Goal: Task Accomplishment & Management: Manage account settings

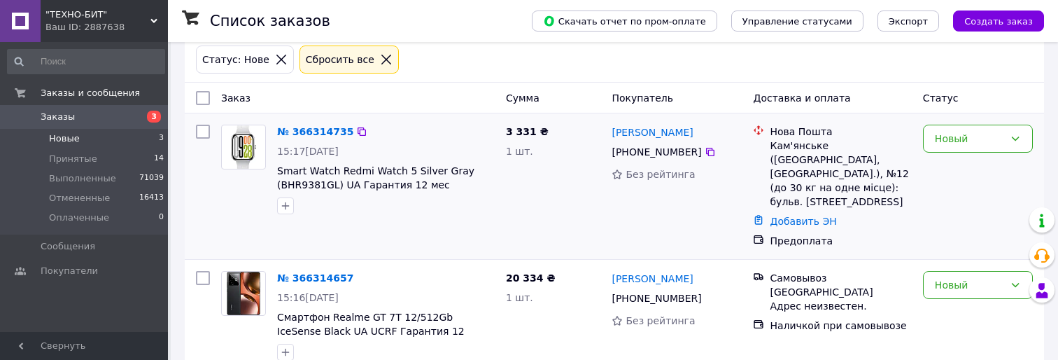
scroll to position [70, 0]
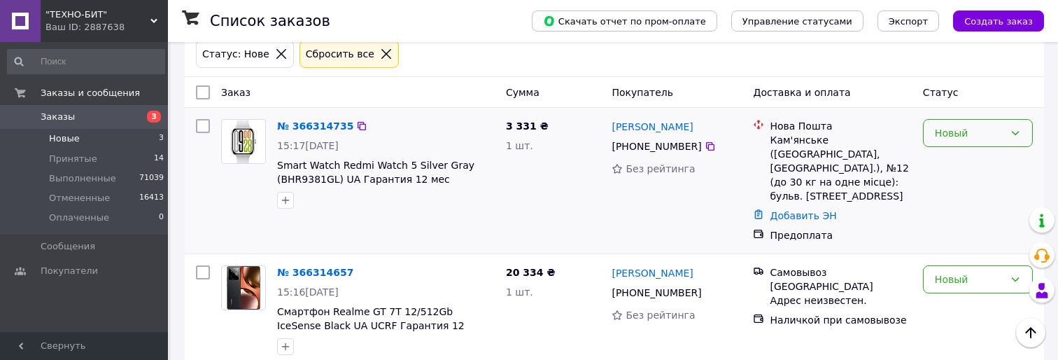
click at [987, 132] on div "Новый" at bounding box center [969, 132] width 69 height 15
click at [974, 205] on li "Отменен" at bounding box center [978, 214] width 108 height 25
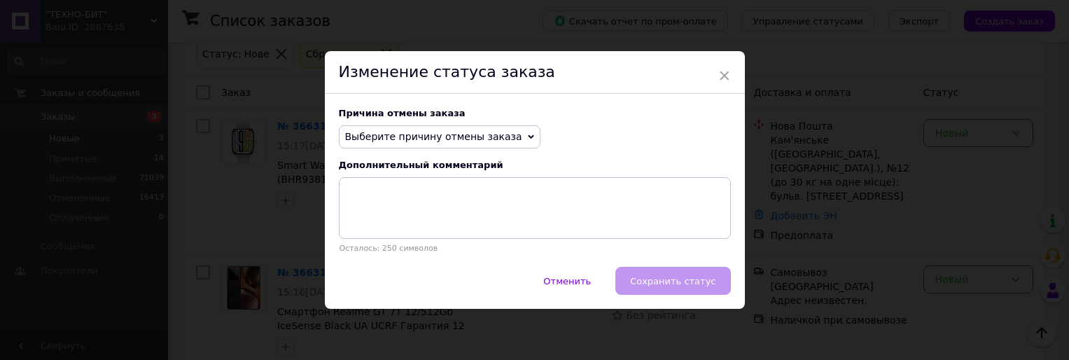
click at [494, 139] on span "Выберите причину отмены заказа" at bounding box center [433, 136] width 177 height 11
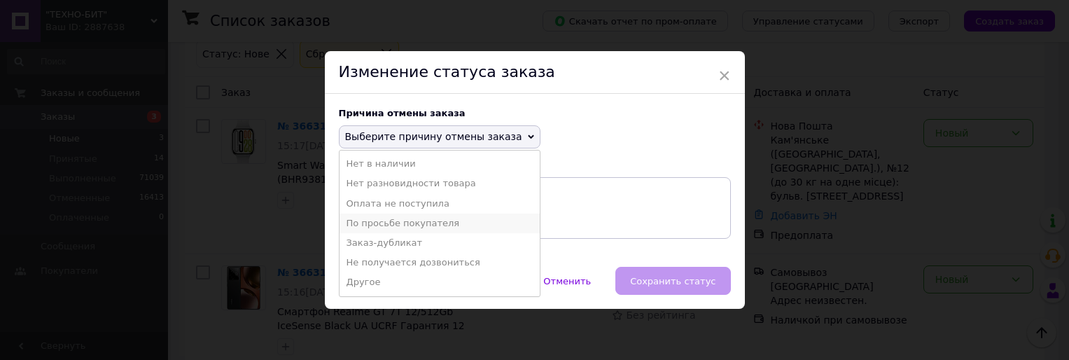
click at [465, 218] on li "По просьбе покупателя" at bounding box center [439, 223] width 200 height 20
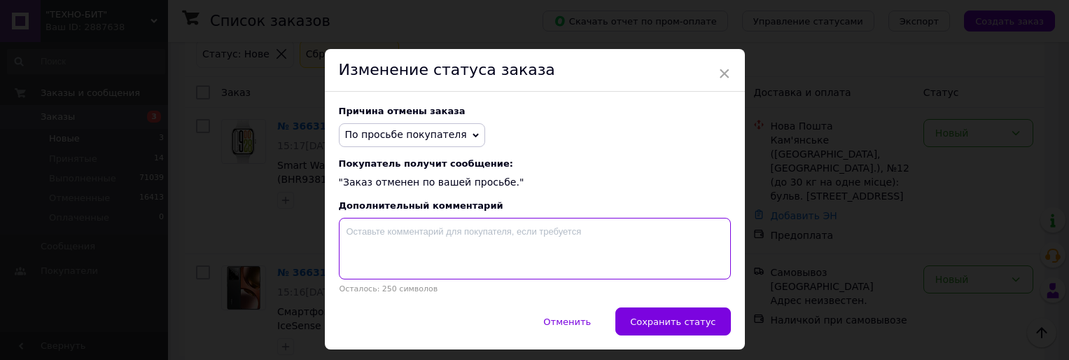
click at [503, 251] on textarea at bounding box center [535, 249] width 392 height 62
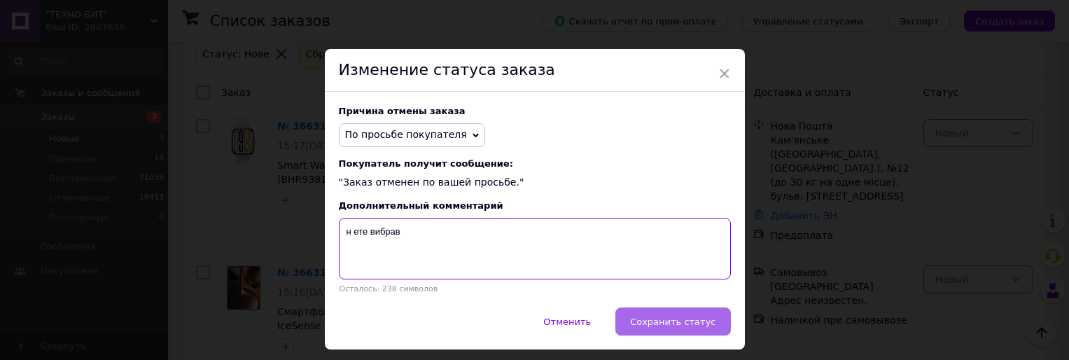
type textarea "н ете вибрав"
click at [658, 320] on span "Сохранить статус" at bounding box center [672, 321] width 85 height 10
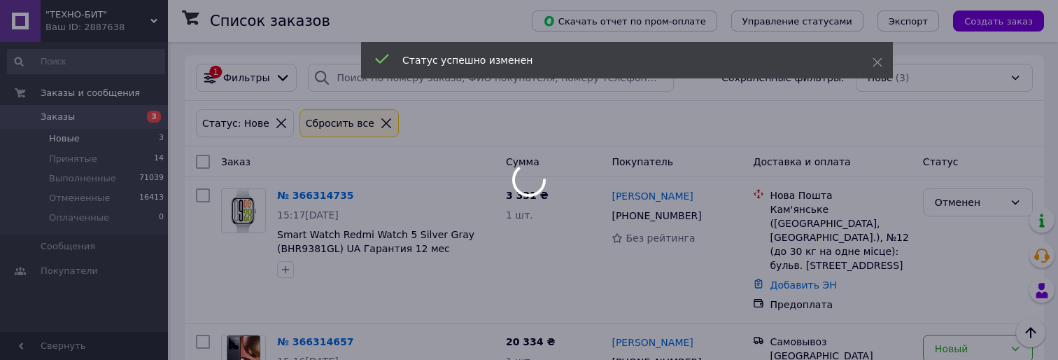
scroll to position [0, 0]
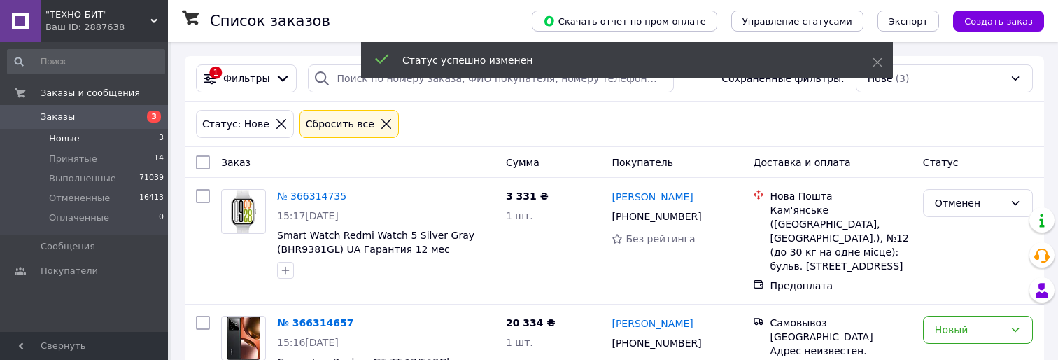
drag, startPoint x: 787, startPoint y: 127, endPoint x: 779, endPoint y: 129, distance: 8.7
drag, startPoint x: 779, startPoint y: 129, endPoint x: 766, endPoint y: 131, distance: 13.5
click at [766, 131] on div "Статус: Нове Сбросить все" at bounding box center [614, 124] width 843 height 34
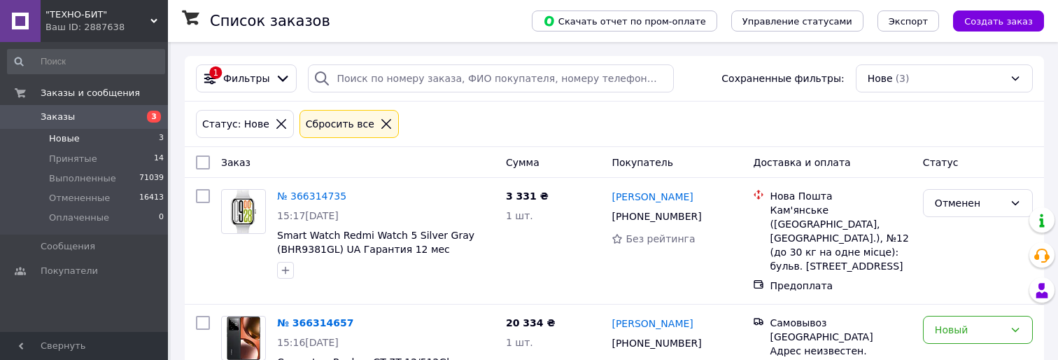
drag, startPoint x: 697, startPoint y: 107, endPoint x: 676, endPoint y: 120, distance: 24.5
click at [694, 107] on div "Статус: Нове Сбросить все" at bounding box center [614, 124] width 843 height 34
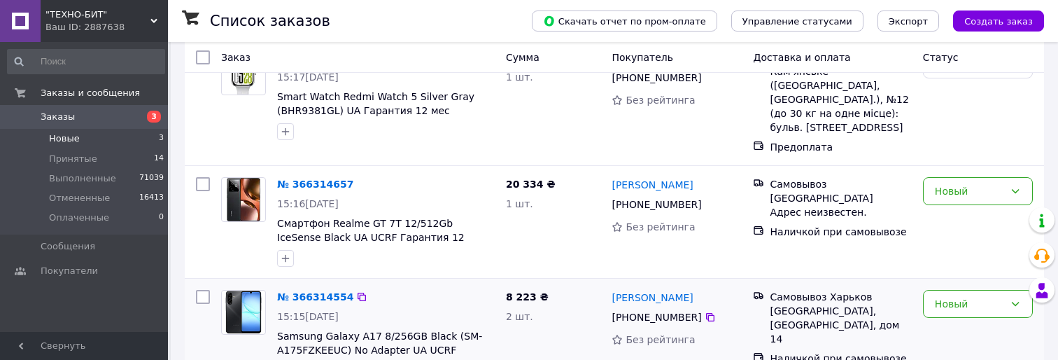
scroll to position [190, 0]
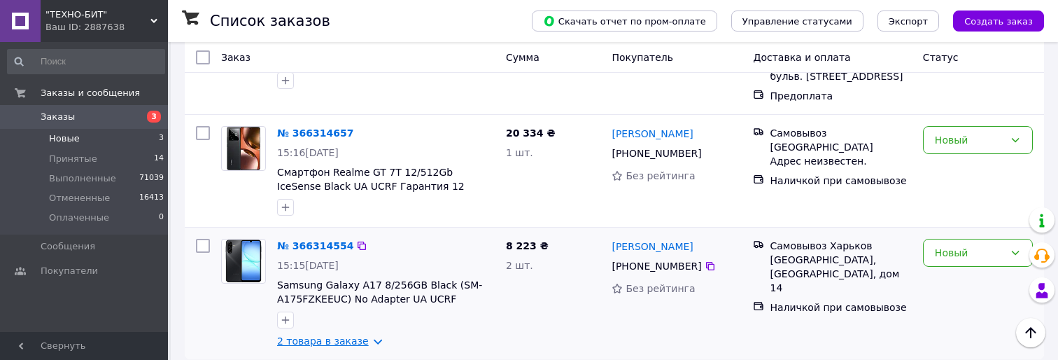
drag, startPoint x: 347, startPoint y: 330, endPoint x: 414, endPoint y: 308, distance: 70.2
click at [346, 335] on link "2 товара в заказе" at bounding box center [323, 340] width 92 height 11
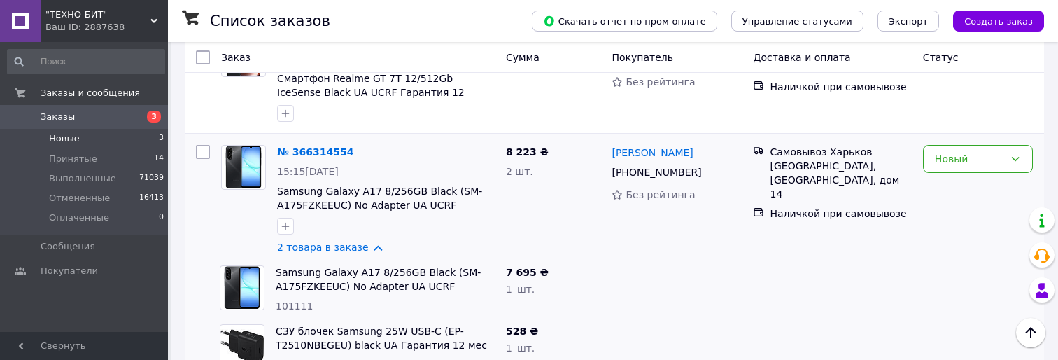
scroll to position [307, 0]
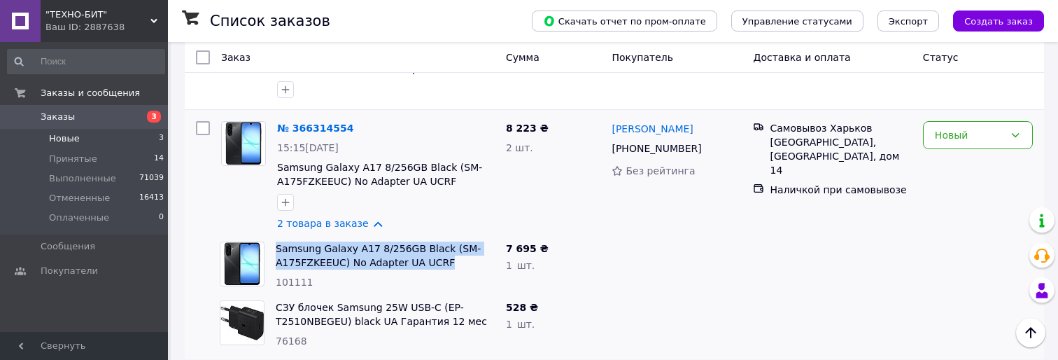
drag, startPoint x: 433, startPoint y: 252, endPoint x: 274, endPoint y: 239, distance: 158.7
copy link "Samsung Galaxy A17 8/256GB Black (SM-A175FZKEEUC) No Adapter UA UCRF"
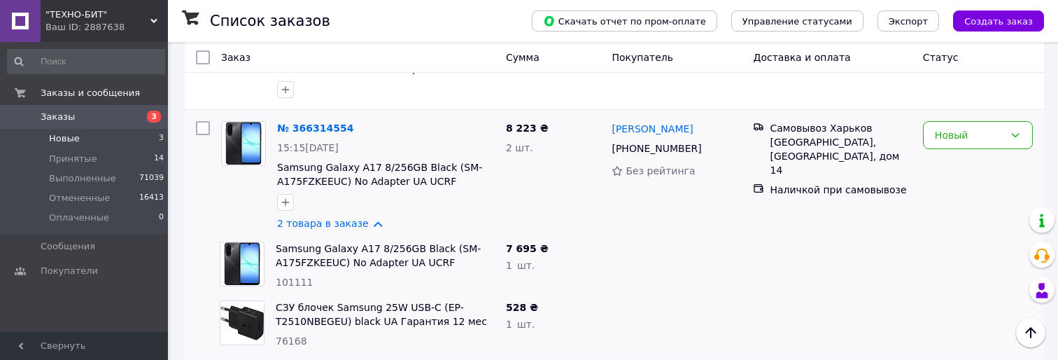
click at [569, 241] on div "7 695 ₴" at bounding box center [553, 248] width 95 height 14
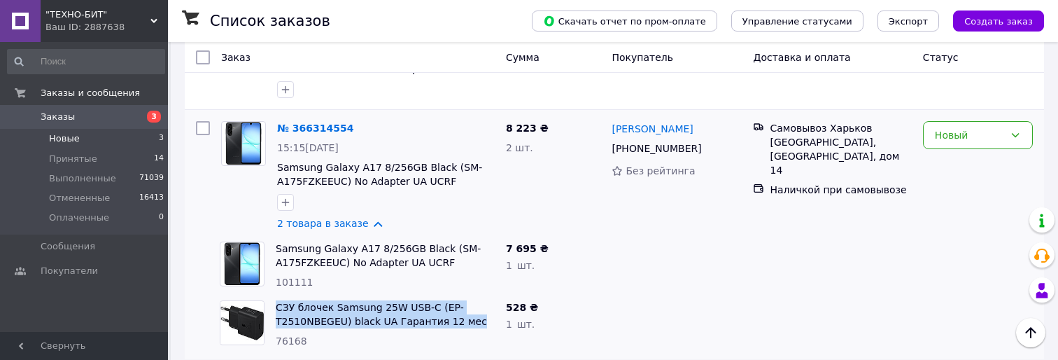
drag, startPoint x: 461, startPoint y: 308, endPoint x: 269, endPoint y: 297, distance: 192.1
click at [269, 297] on div "СЗУ блочек Samsung 25W USB-C (EP-T2510NBEGEU) black UA Гарантия 12 мес 76168" at bounding box center [357, 324] width 286 height 59
copy div "СЗУ блочек Samsung 25W USB-C (EP-T2510NBEGEU) black UA Гарантия 12 мес"
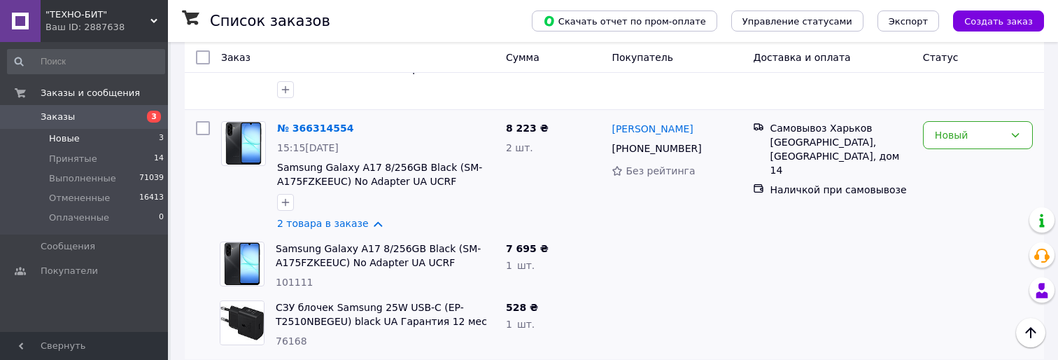
click at [625, 236] on div at bounding box center [676, 265] width 141 height 59
click at [640, 209] on div "Ольга Фартушняк +380 50 290 94 33 Без рейтинга" at bounding box center [676, 175] width 141 height 120
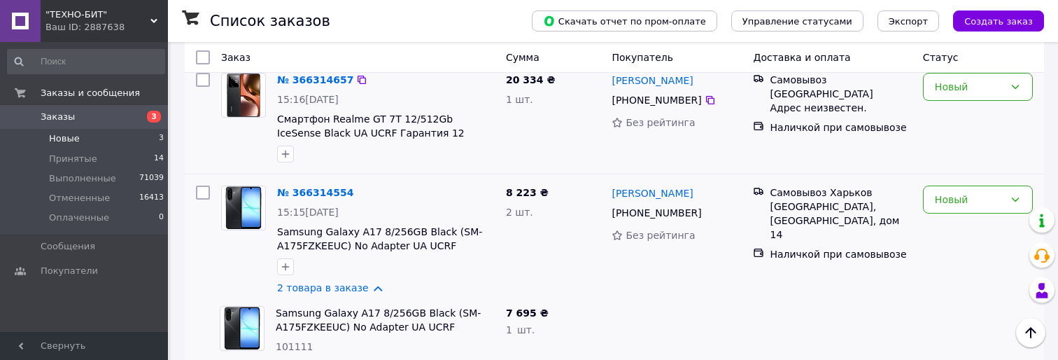
scroll to position [237, 0]
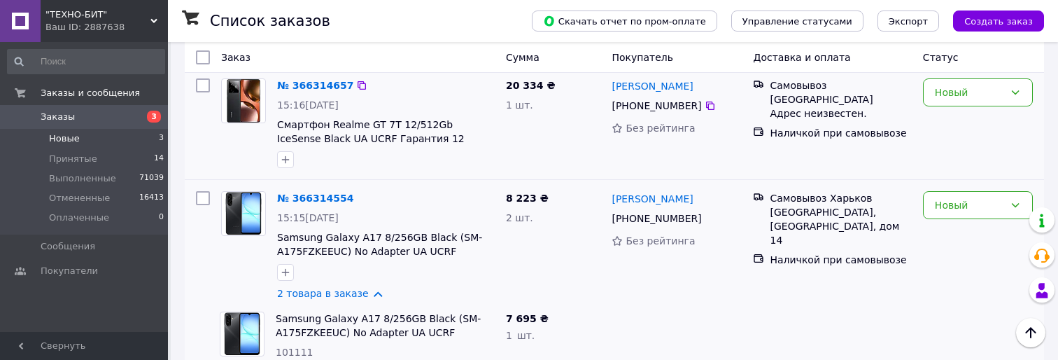
click at [670, 148] on div "Сергій Ткаченко +380 50 750 62 20 Без рейтинга" at bounding box center [676, 123] width 141 height 101
click at [670, 144] on div "Сергій Ткаченко +380 50 750 62 20 Без рейтинга" at bounding box center [676, 123] width 141 height 101
click at [670, 136] on div "Сергій Ткаченко +380 50 750 62 20 Без рейтинга" at bounding box center [676, 123] width 141 height 101
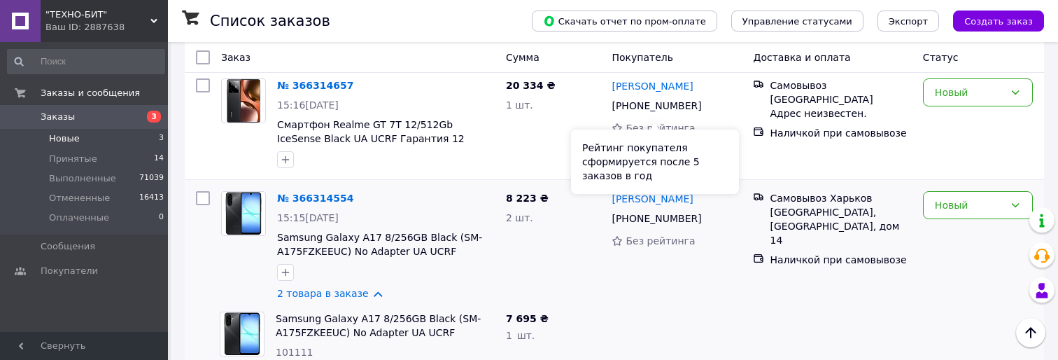
drag, startPoint x: 672, startPoint y: 129, endPoint x: 667, endPoint y: 153, distance: 24.3
click at [667, 153] on div "Рейтинг покупателя сформируется после 5 заказов в год" at bounding box center [655, 161] width 168 height 64
click at [569, 148] on div "20 334 ₴ 1 шт." at bounding box center [553, 123] width 106 height 101
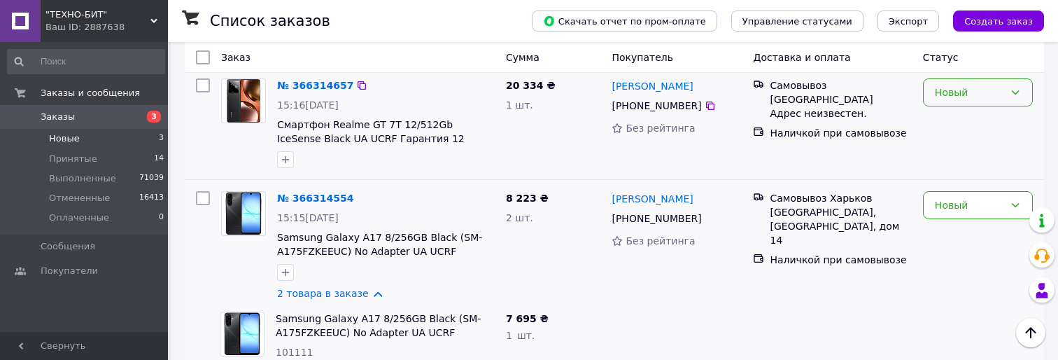
click at [979, 85] on div "Новый" at bounding box center [969, 92] width 69 height 15
click at [979, 118] on li "Принят" at bounding box center [978, 109] width 108 height 25
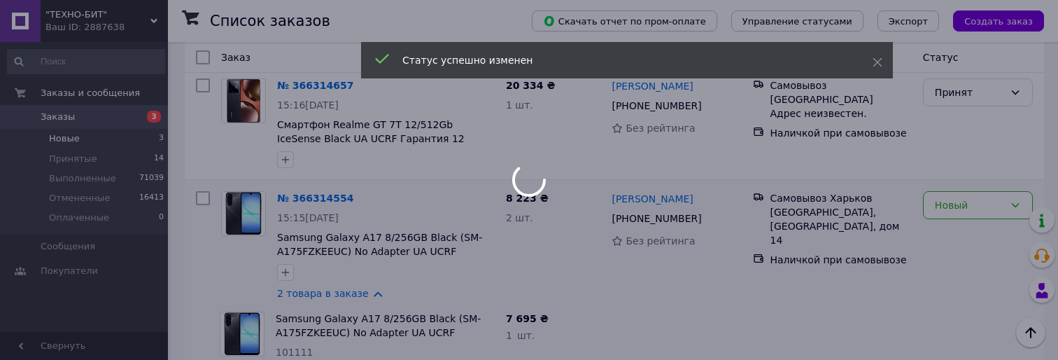
scroll to position [125, 0]
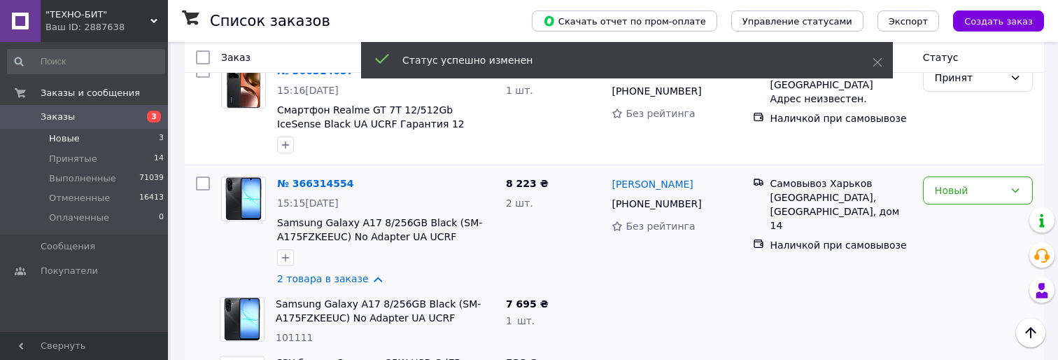
click at [281, 146] on icon "button" at bounding box center [285, 144] width 11 height 11
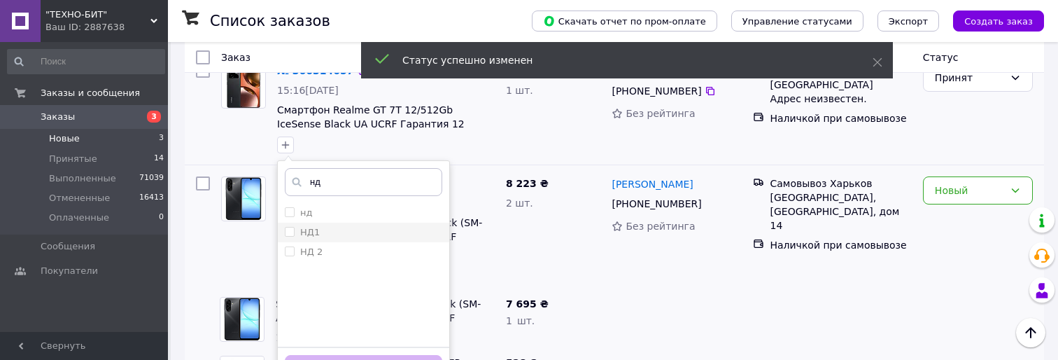
type input "нд"
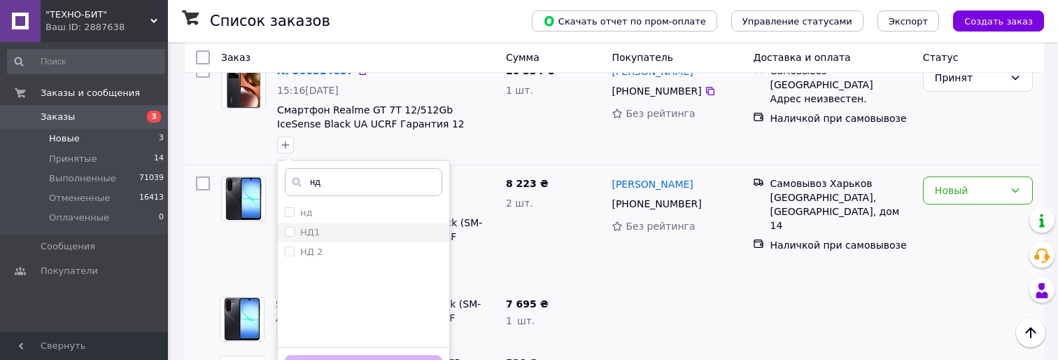
click at [367, 237] on div "НД1" at bounding box center [363, 232] width 157 height 13
checkbox input "true"
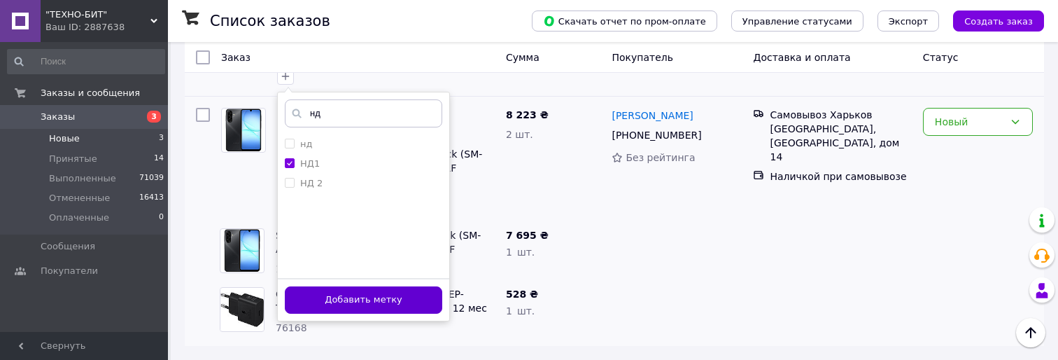
click at [407, 292] on button "Добавить метку" at bounding box center [363, 299] width 157 height 27
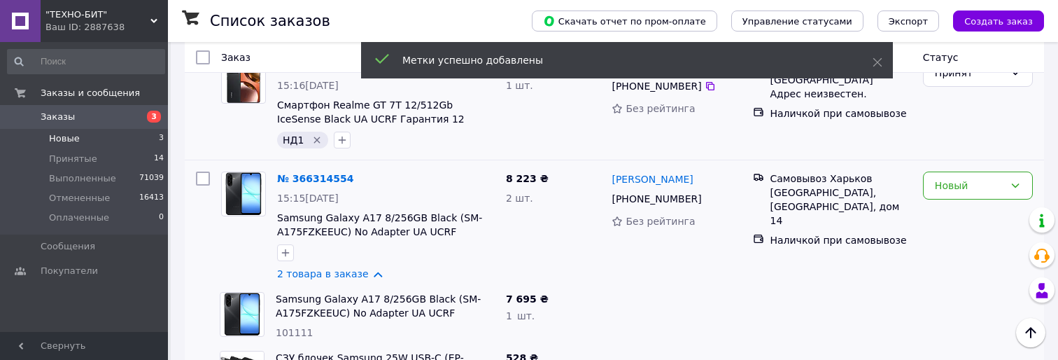
scroll to position [125, 0]
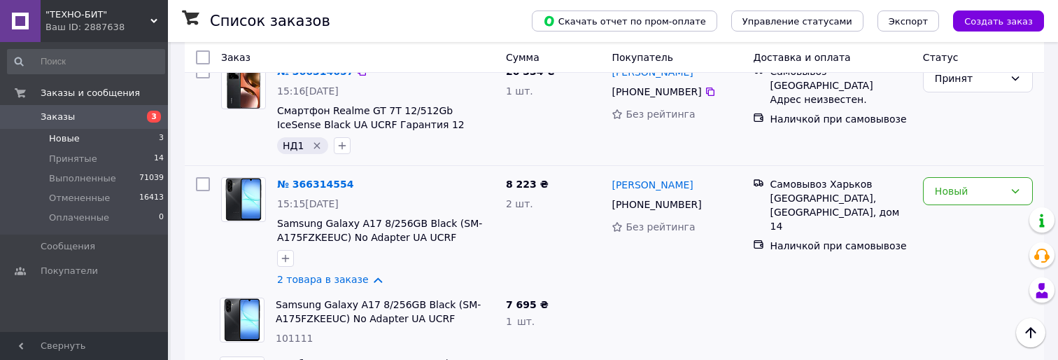
click at [936, 136] on div "Принят" at bounding box center [978, 109] width 121 height 101
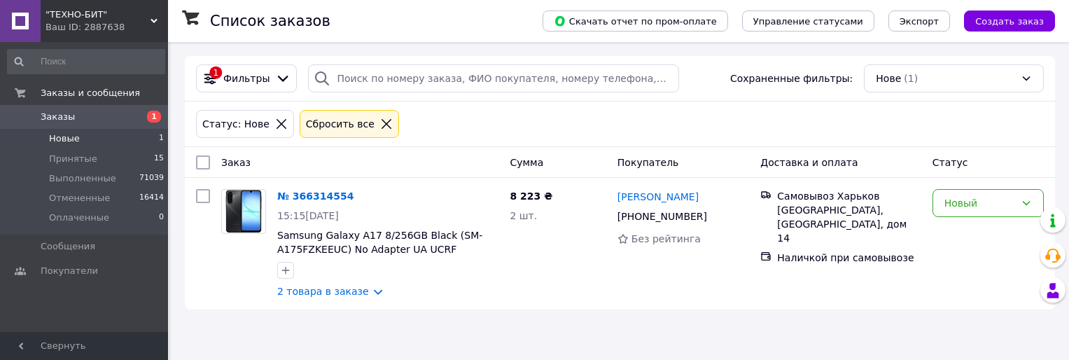
click at [934, 135] on div "Статус: Нове Сбросить все" at bounding box center [619, 124] width 853 height 34
click at [999, 208] on div "Новый" at bounding box center [979, 202] width 71 height 15
click at [981, 258] on li "Выполнен" at bounding box center [988, 258] width 110 height 25
click at [695, 134] on div "Статус: Нове Сбросить все" at bounding box center [619, 124] width 853 height 34
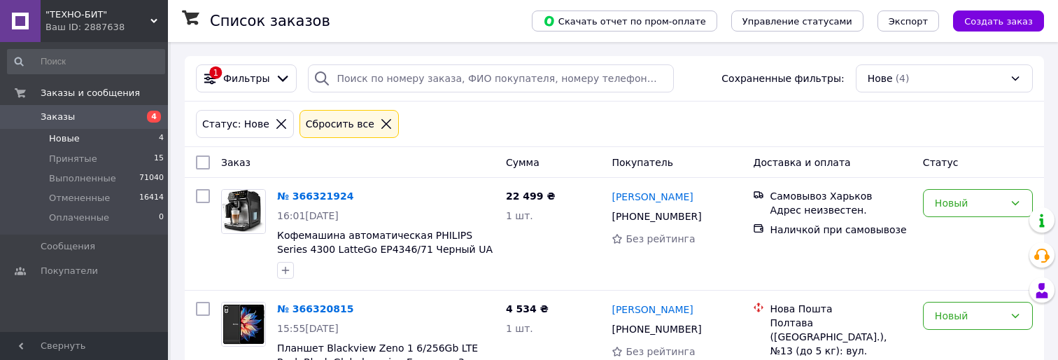
click at [699, 149] on div "Заказ Сумма Покупатель Доставка и оплата Статус" at bounding box center [614, 162] width 859 height 31
drag, startPoint x: 794, startPoint y: 129, endPoint x: 786, endPoint y: 131, distance: 8.0
click at [785, 130] on div "Статус: Нове Сбросить все" at bounding box center [614, 124] width 843 height 34
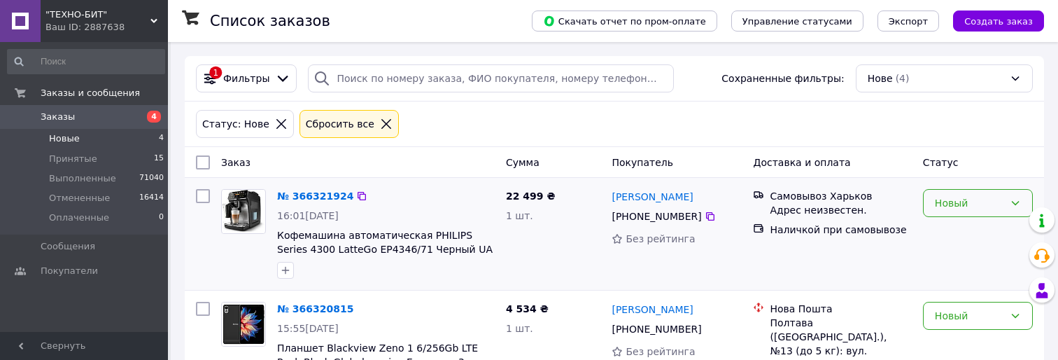
click at [960, 209] on div "Новый" at bounding box center [969, 202] width 69 height 15
drag, startPoint x: 983, startPoint y: 286, endPoint x: 943, endPoint y: 282, distance: 40.1
click at [983, 286] on li "Отменен" at bounding box center [978, 284] width 108 height 25
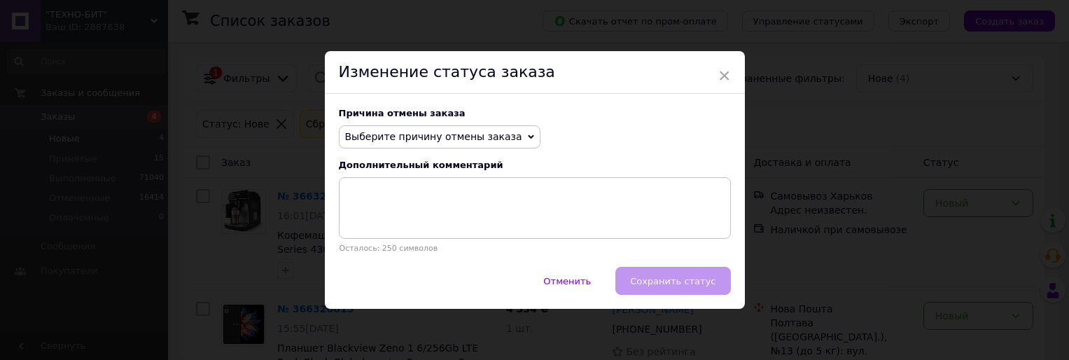
click at [503, 141] on span "Выберите причину отмены заказа" at bounding box center [440, 137] width 202 height 24
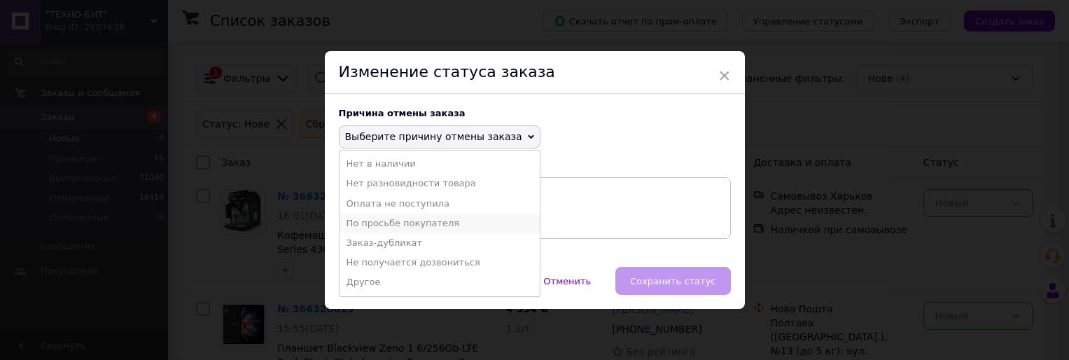
click at [465, 220] on li "По просьбе покупателя" at bounding box center [439, 223] width 200 height 20
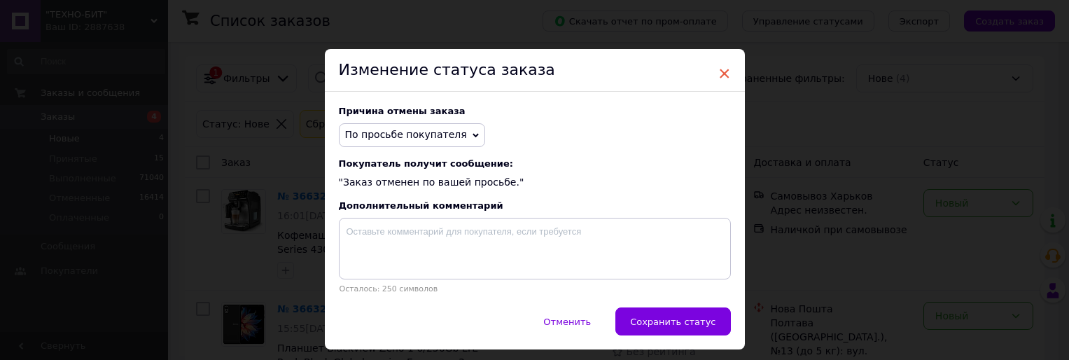
click at [726, 69] on span "×" at bounding box center [724, 74] width 13 height 24
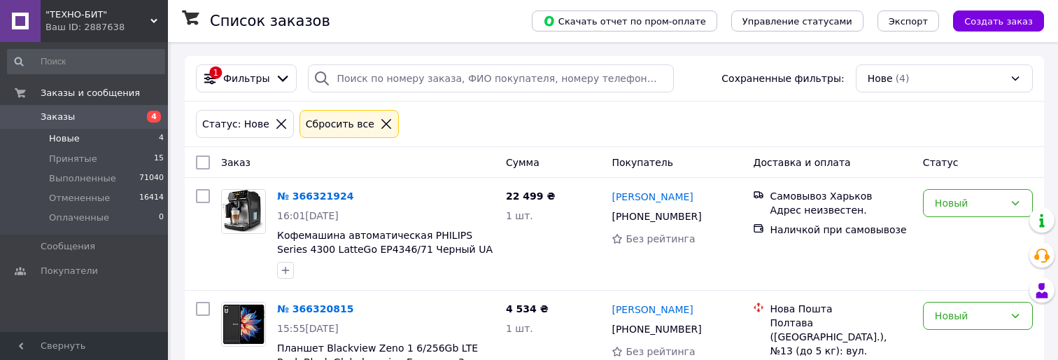
drag, startPoint x: 712, startPoint y: 122, endPoint x: 704, endPoint y: 123, distance: 8.4
click at [704, 123] on div "Статус: Нове Сбросить все" at bounding box center [614, 124] width 843 height 34
click at [701, 123] on div "Статус: Нове Сбросить все" at bounding box center [614, 124] width 843 height 34
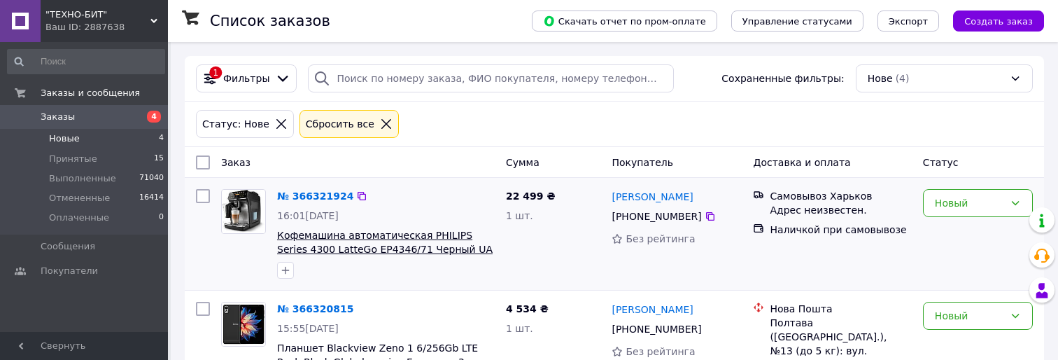
click at [412, 243] on span "Кофемашина автоматическая PHILIPS Series 4300 LatteGo EP4346/71 Черный UA Гаран…" at bounding box center [385, 249] width 216 height 39
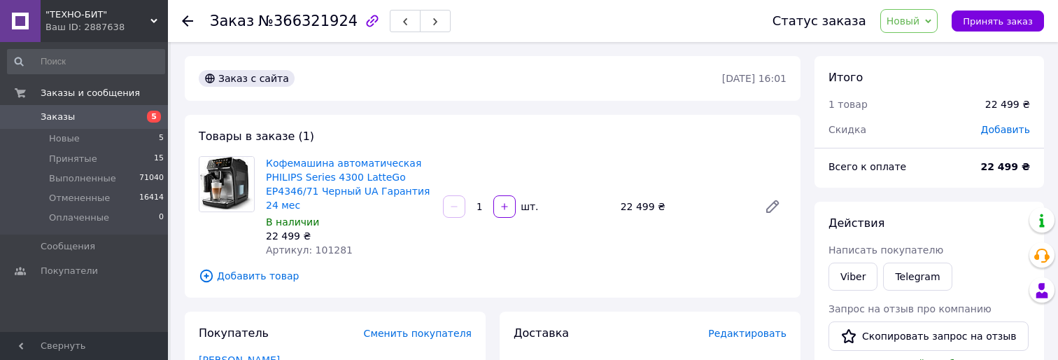
click at [920, 27] on span "Новый" at bounding box center [909, 21] width 58 height 24
click at [937, 91] on li "Отменен" at bounding box center [918, 90] width 74 height 21
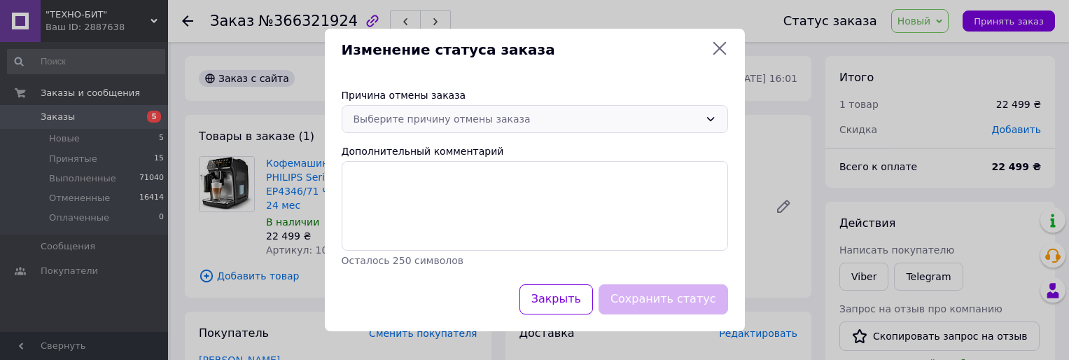
click at [446, 122] on div "Выберите причину отмены заказа" at bounding box center [526, 118] width 346 height 15
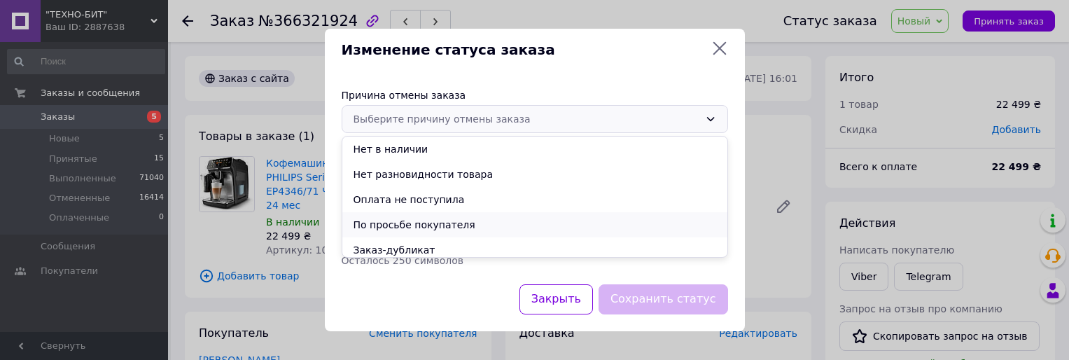
click at [451, 219] on li "По просьбе покупателя" at bounding box center [534, 224] width 385 height 25
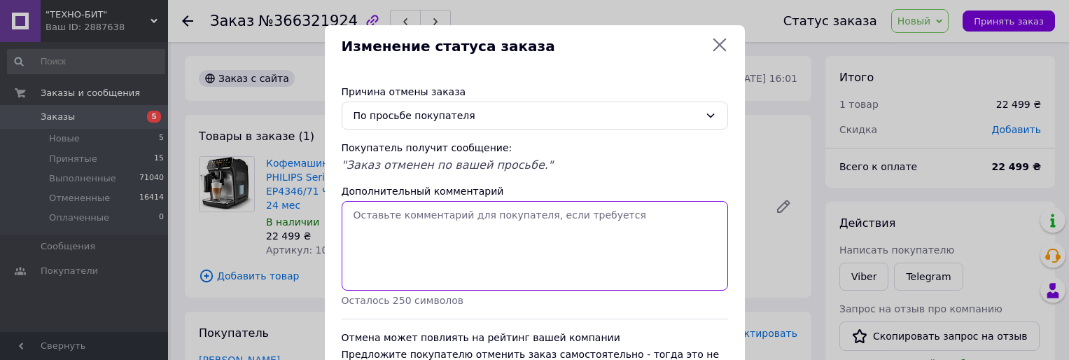
click at [503, 237] on textarea "Дополнительный комментарий" at bounding box center [535, 246] width 386 height 90
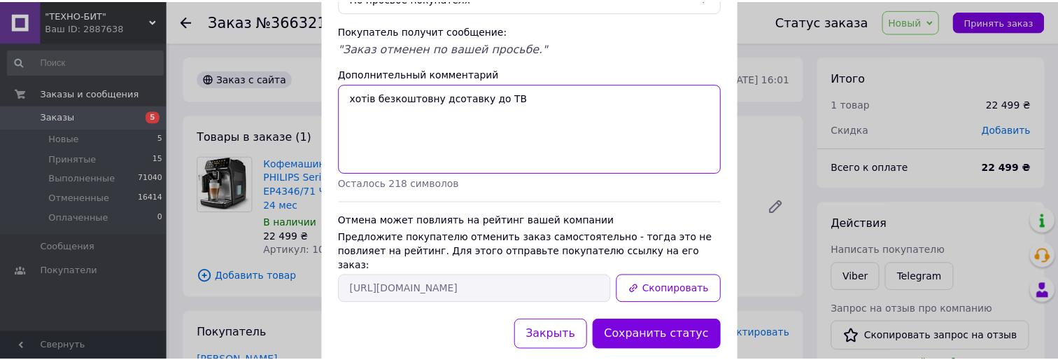
scroll to position [135, 0]
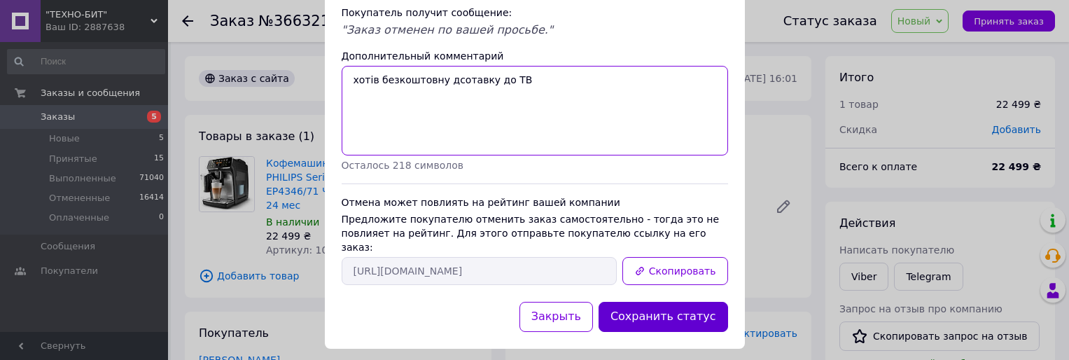
type textarea "хотів безкоштовну дсотавку до ТВ"
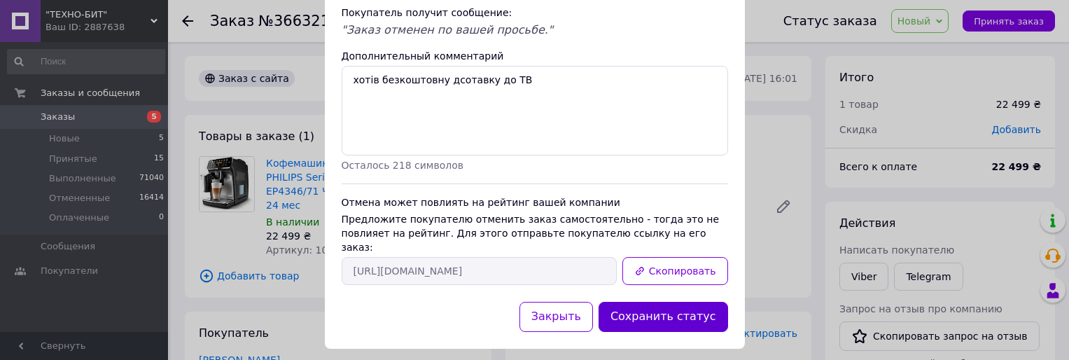
click at [699, 302] on button "Сохранить статус" at bounding box center [662, 317] width 129 height 30
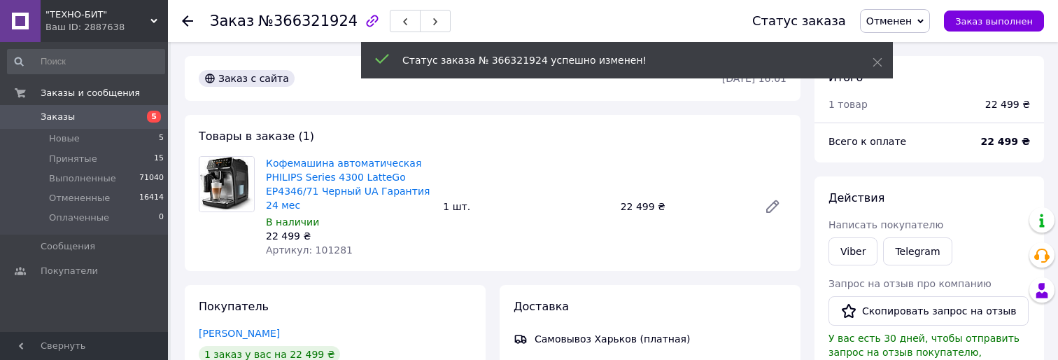
click at [186, 19] on icon at bounding box center [187, 20] width 11 height 11
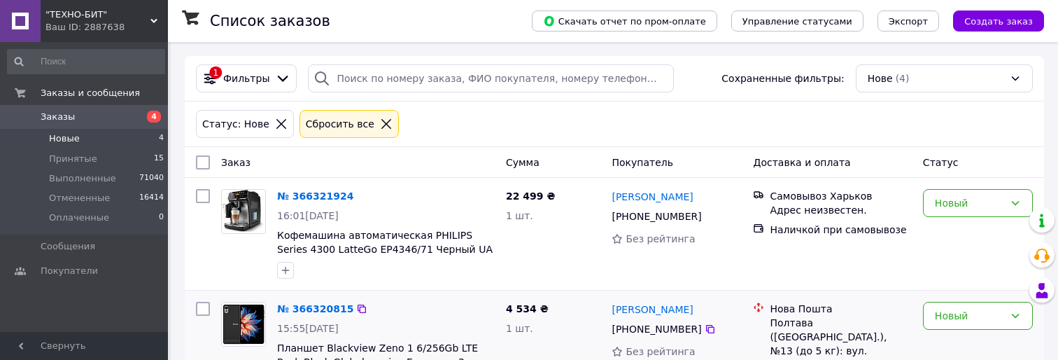
click at [663, 151] on div "Покупатель" at bounding box center [676, 162] width 141 height 25
drag, startPoint x: 545, startPoint y: 359, endPoint x: 634, endPoint y: 150, distance: 227.6
click at [634, 150] on div "Покупатель" at bounding box center [676, 162] width 141 height 25
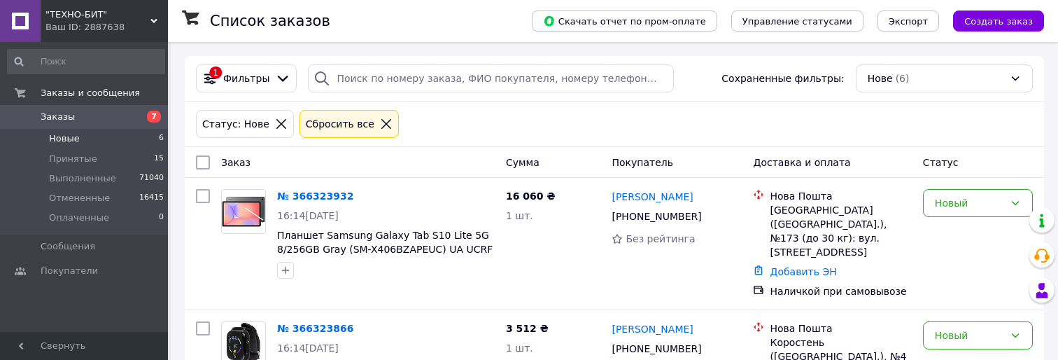
click at [647, 126] on div "Статус: Нове Сбросить все" at bounding box center [614, 124] width 843 height 34
click at [705, 217] on icon at bounding box center [710, 216] width 11 height 11
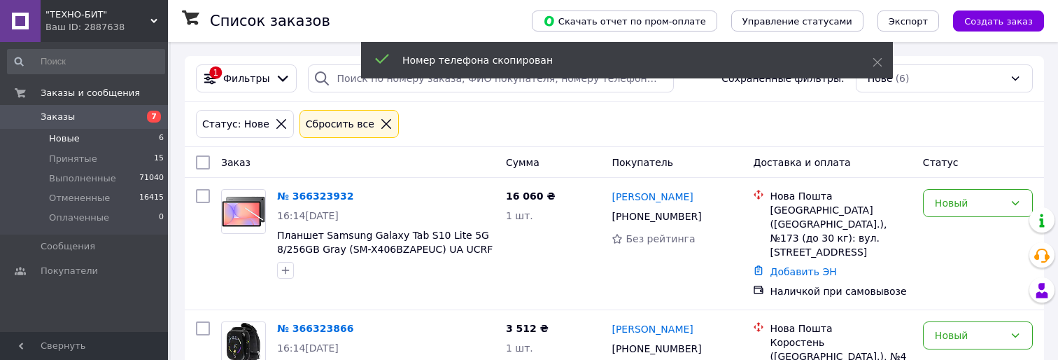
click at [600, 147] on div "Заказ Сумма Покупатель Доставка и оплата Статус" at bounding box center [614, 162] width 859 height 31
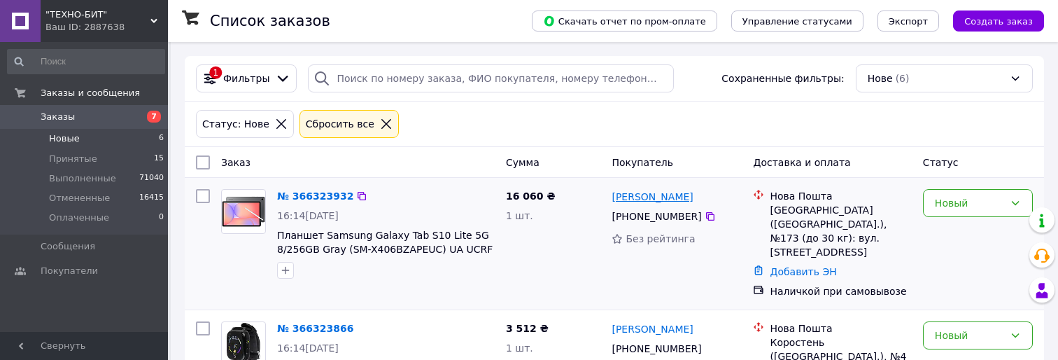
click at [656, 199] on link "Оксана Ткачик" at bounding box center [652, 197] width 81 height 14
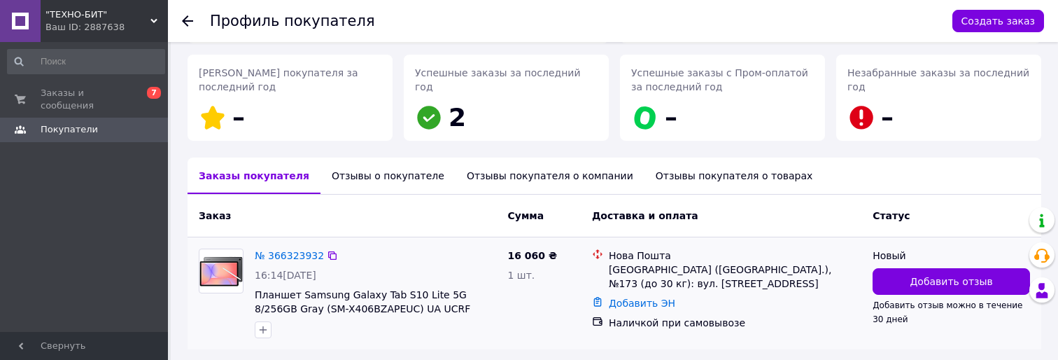
scroll to position [252, 0]
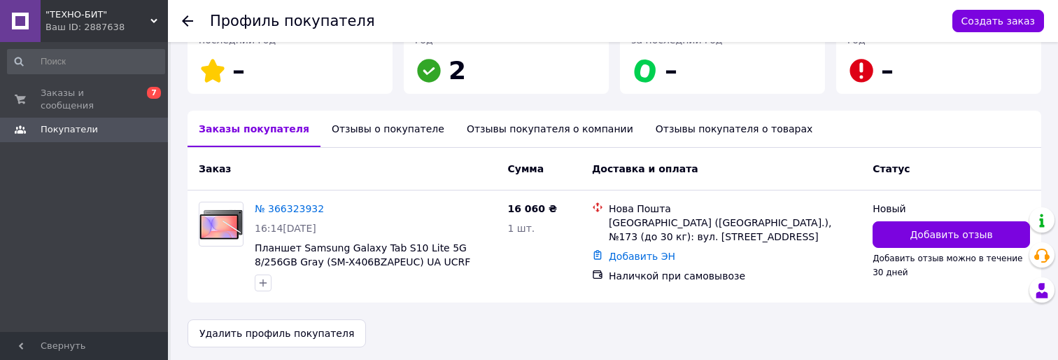
click at [367, 135] on div "Отзывы о покупателе" at bounding box center [388, 129] width 135 height 36
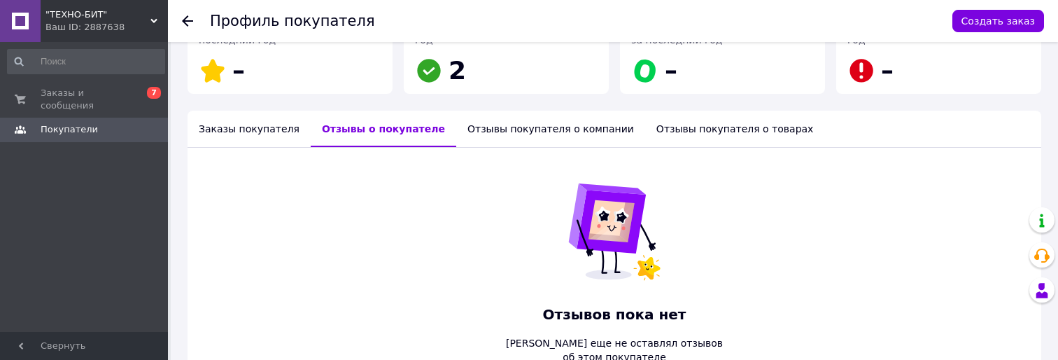
click at [228, 139] on div "Заказы покупателя" at bounding box center [249, 129] width 123 height 36
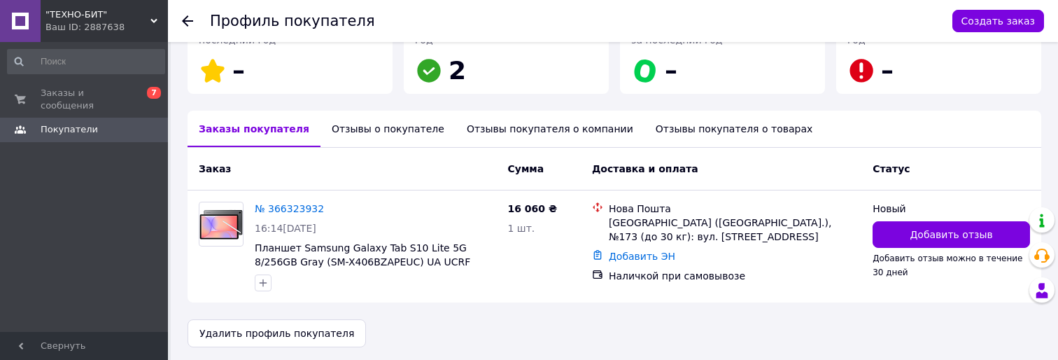
click at [188, 12] on div at bounding box center [196, 21] width 28 height 42
click at [187, 22] on icon at bounding box center [187, 20] width 11 height 11
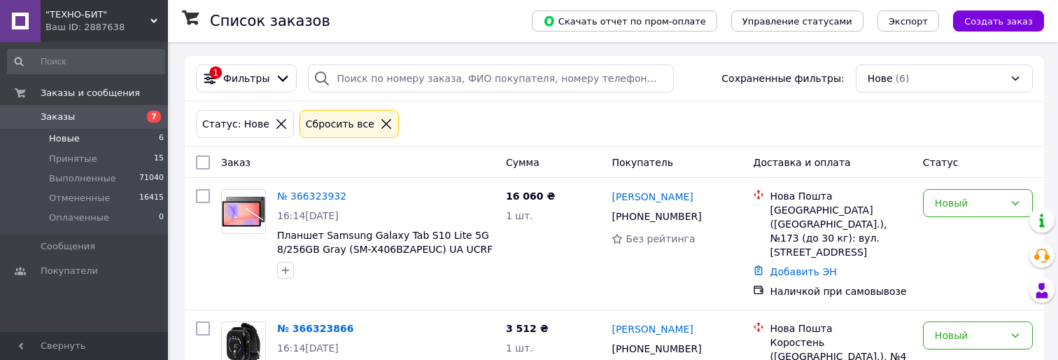
click at [626, 105] on div "Статус: Нове Сбросить все" at bounding box center [614, 123] width 859 height 45
click at [687, 105] on div "Статус: Нове Сбросить все" at bounding box center [614, 123] width 859 height 45
click at [684, 150] on div "Покупатель" at bounding box center [676, 162] width 141 height 25
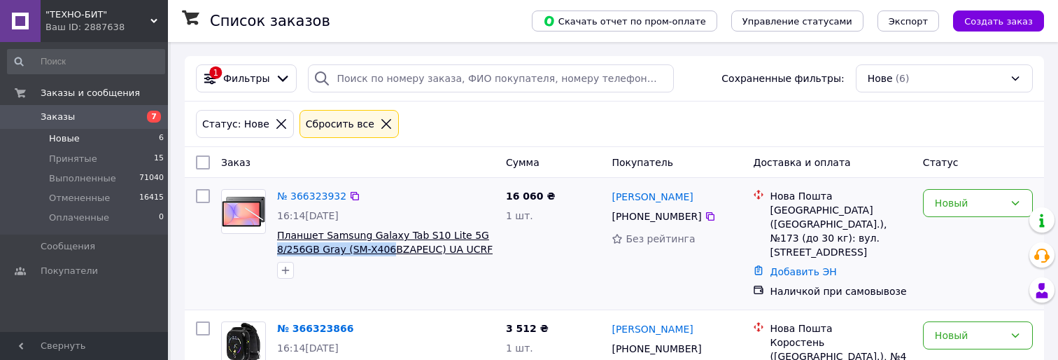
drag, startPoint x: 280, startPoint y: 251, endPoint x: 381, endPoint y: 245, distance: 101.0
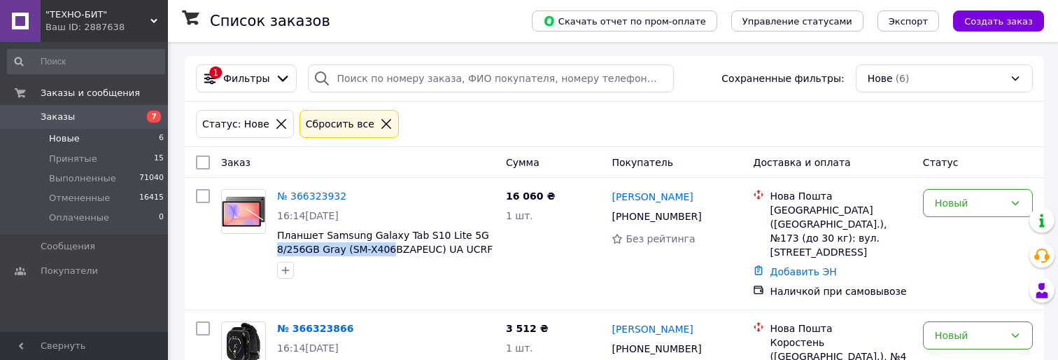
copy span "8/256GB Gray (SM-X406"
click at [639, 137] on div "Статус: Нове Сбросить все" at bounding box center [614, 124] width 843 height 34
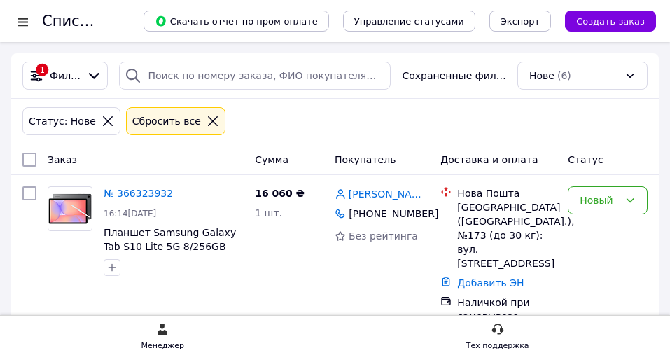
click at [650, 111] on div "Статус: Нове Сбросить все" at bounding box center [335, 121] width 636 height 28
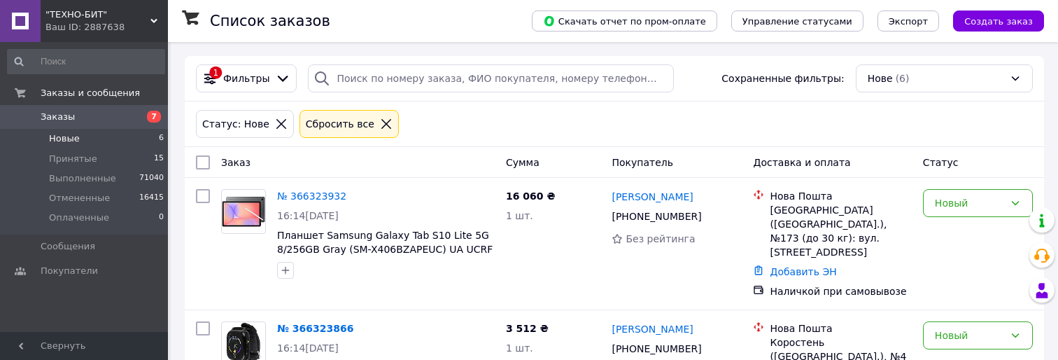
click at [757, 124] on div "Статус: Нове Сбросить все" at bounding box center [614, 124] width 843 height 34
click at [747, 115] on div "Статус: Нове Сбросить все" at bounding box center [614, 124] width 843 height 34
click at [548, 133] on div "Статус: Нове Сбросить все" at bounding box center [614, 124] width 843 height 34
click at [530, 135] on div "Статус: Нове Сбросить все" at bounding box center [614, 124] width 843 height 34
click at [599, 113] on div "Статус: Нове Сбросить все" at bounding box center [614, 124] width 843 height 34
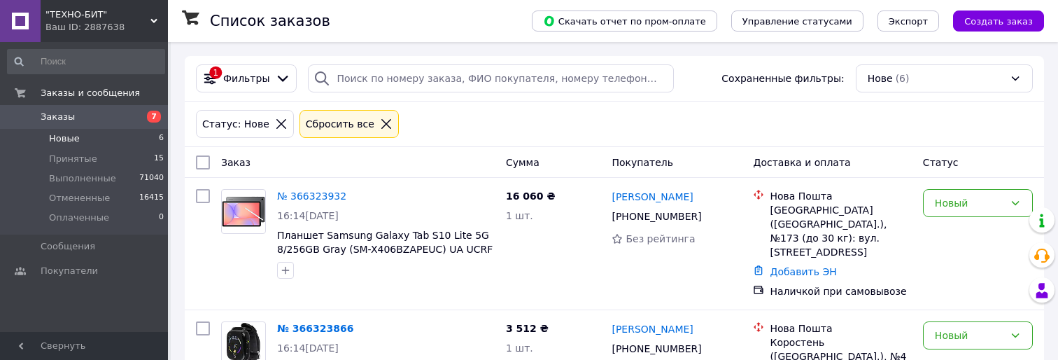
click at [540, 126] on div "Статус: Нове Сбросить все" at bounding box center [614, 124] width 843 height 34
click at [841, 141] on div "Статус: Нове Сбросить все" at bounding box center [614, 124] width 843 height 34
click at [999, 203] on div "Новый" at bounding box center [969, 202] width 69 height 15
click at [806, 136] on div "Статус: Нове Сбросить все" at bounding box center [614, 124] width 843 height 34
click at [722, 115] on div "Статус: Нове Сбросить все" at bounding box center [614, 124] width 843 height 34
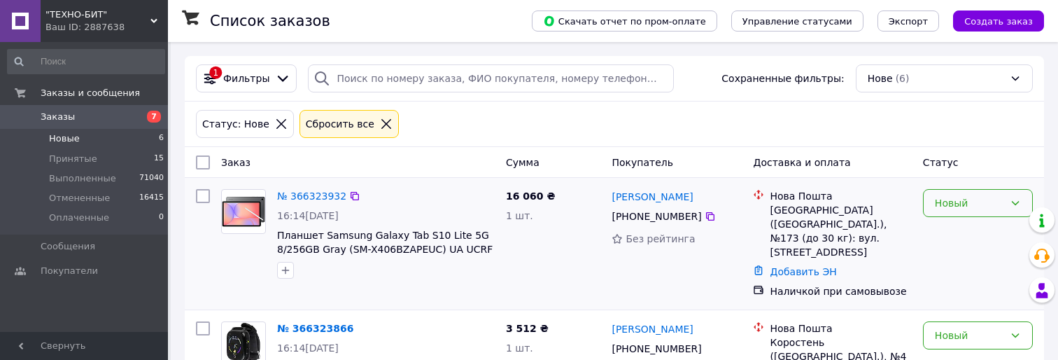
click at [971, 214] on div "Новый" at bounding box center [978, 203] width 110 height 28
drag, startPoint x: 998, startPoint y: 262, endPoint x: 967, endPoint y: 245, distance: 35.7
click at [998, 261] on li "Выполнен" at bounding box center [978, 258] width 108 height 25
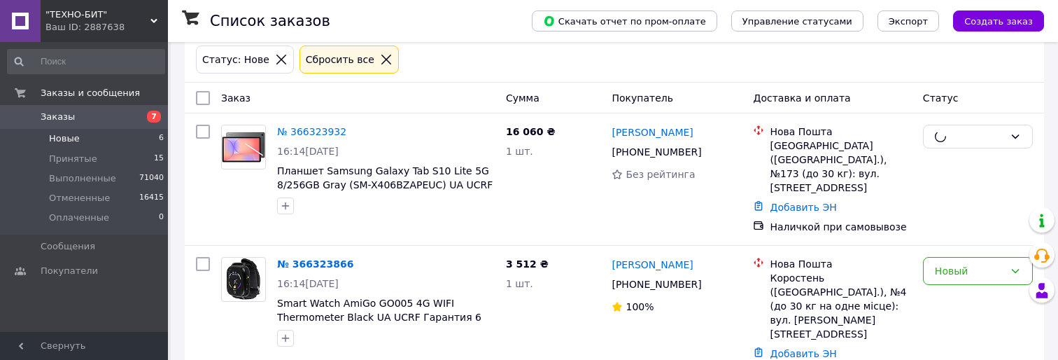
scroll to position [70, 0]
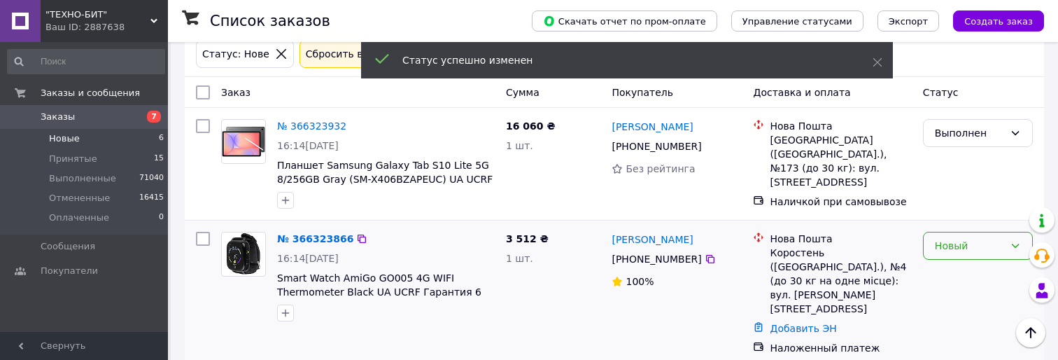
click at [973, 244] on div "Новый" at bounding box center [969, 245] width 69 height 15
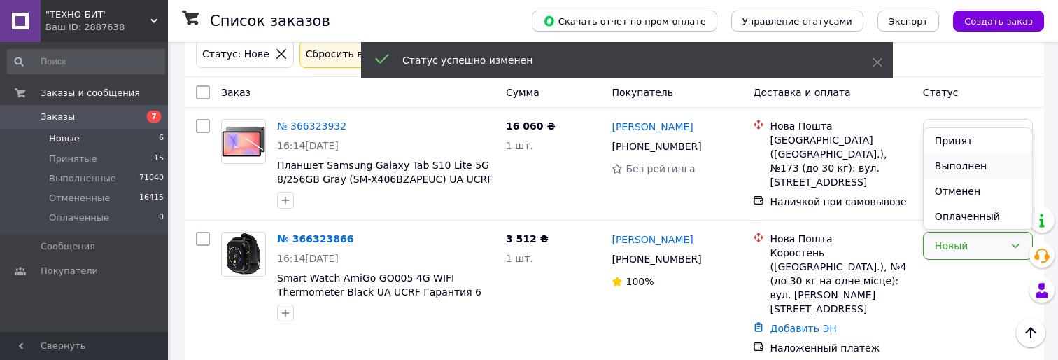
click at [978, 169] on li "Выполнен" at bounding box center [978, 165] width 108 height 25
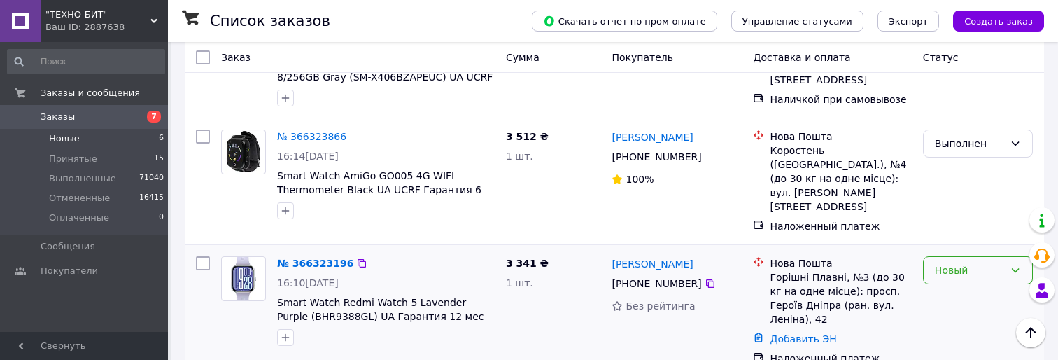
scroll to position [210, 0]
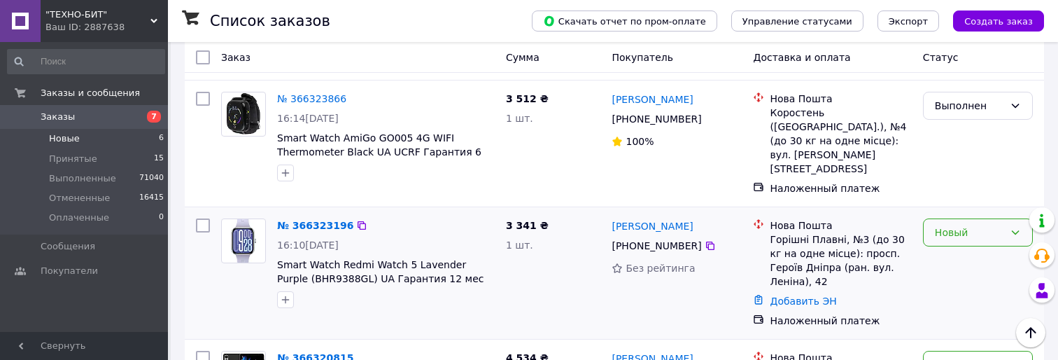
click at [973, 225] on div "Новый" at bounding box center [969, 232] width 69 height 15
click at [974, 267] on li "Выполнен" at bounding box center [978, 274] width 108 height 25
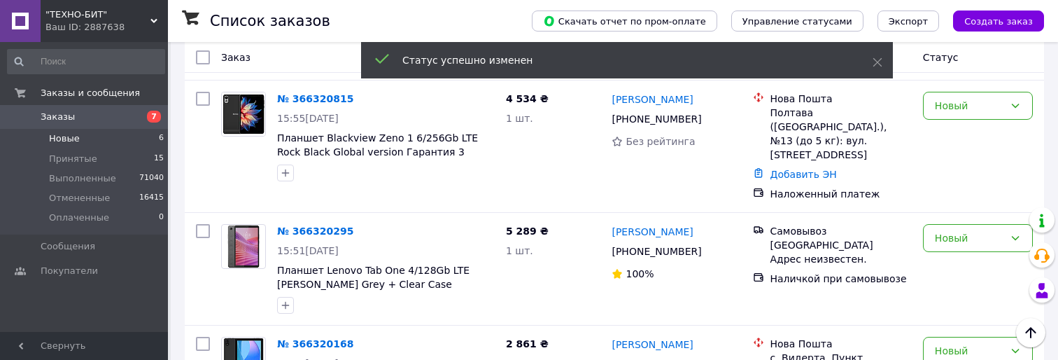
scroll to position [0, 0]
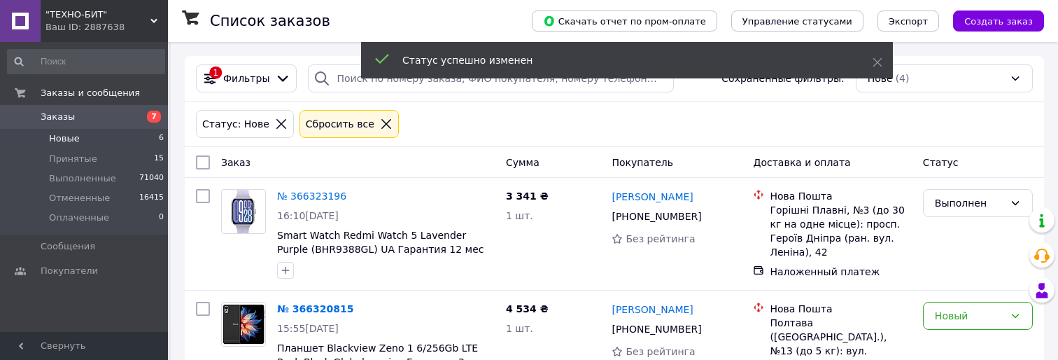
click at [655, 220] on div "+380 67 574 75 22" at bounding box center [656, 216] width 95 height 20
click at [648, 200] on link "[PERSON_NAME]" at bounding box center [652, 197] width 81 height 14
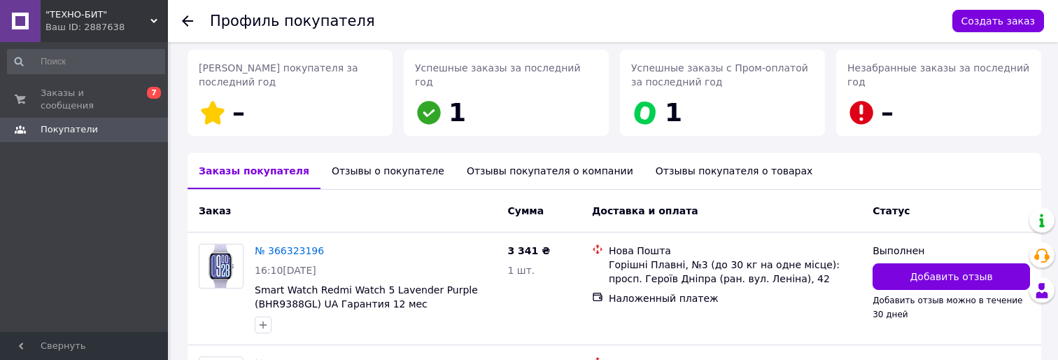
click at [388, 174] on div "Отзывы о покупателе" at bounding box center [388, 171] width 135 height 36
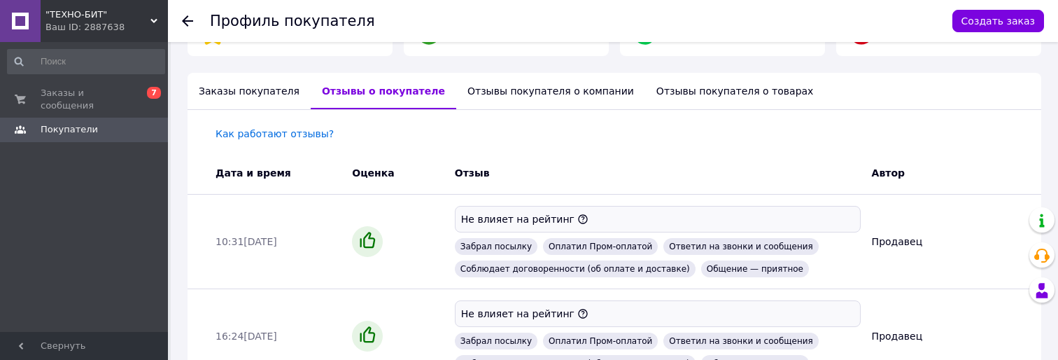
scroll to position [295, 0]
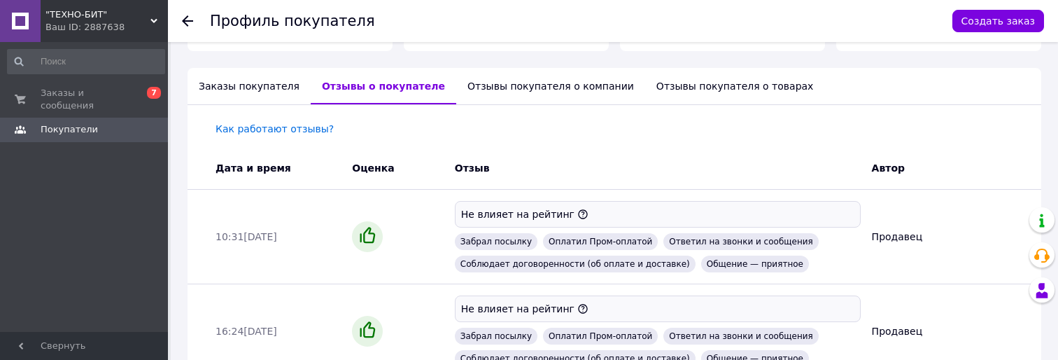
click at [189, 15] on icon at bounding box center [187, 20] width 11 height 11
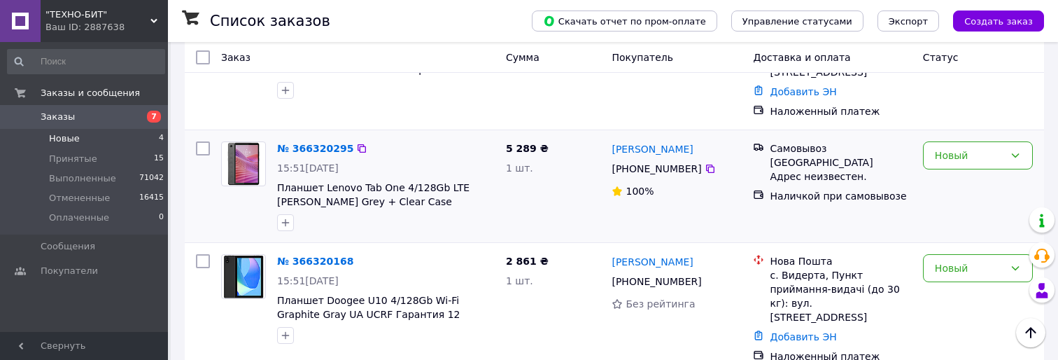
scroll to position [294, 0]
click at [967, 146] on div "Новый" at bounding box center [969, 153] width 69 height 15
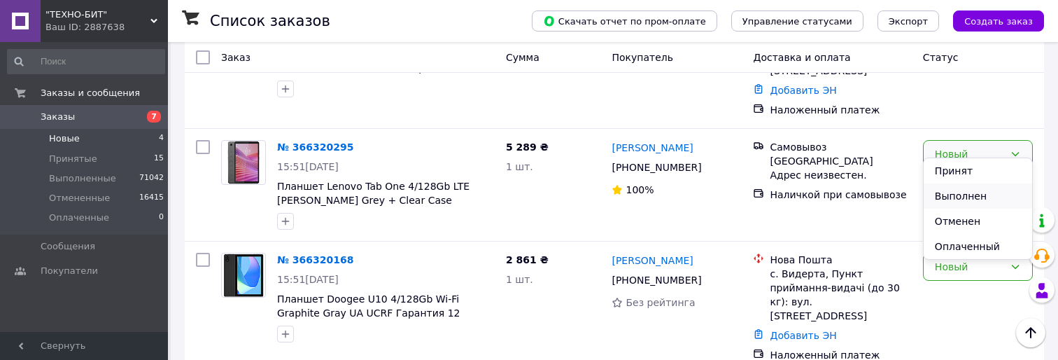
click at [962, 196] on li "Выполнен" at bounding box center [978, 195] width 108 height 25
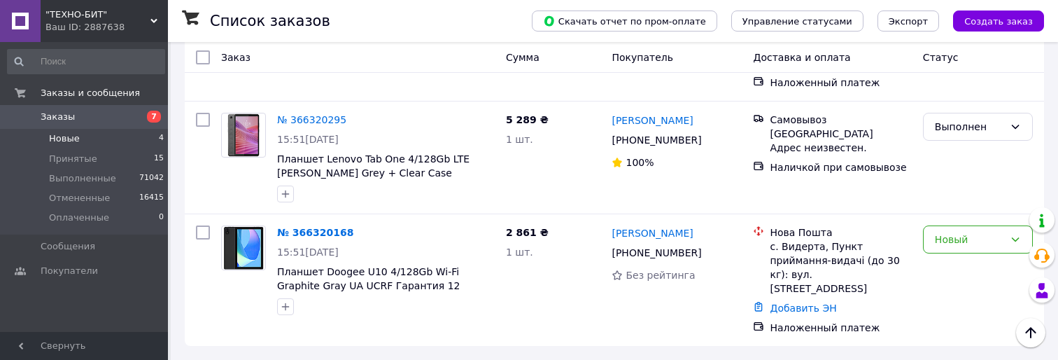
scroll to position [112, 0]
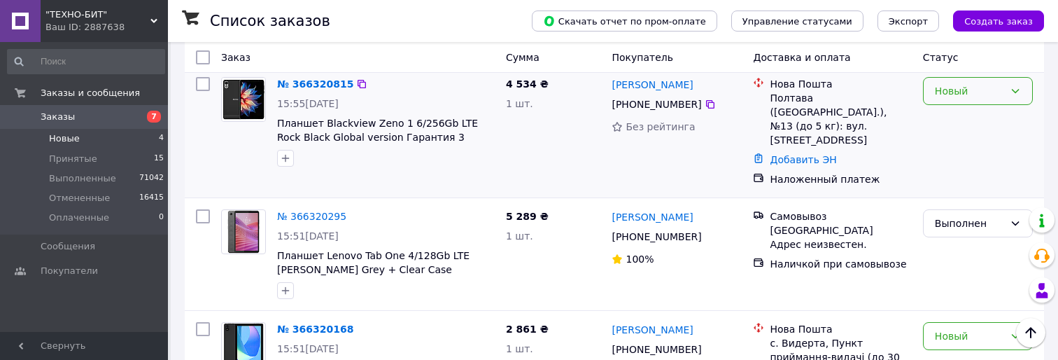
click at [976, 93] on div "Новый" at bounding box center [969, 90] width 69 height 15
click at [1000, 144] on li "Выполнен" at bounding box center [978, 146] width 108 height 25
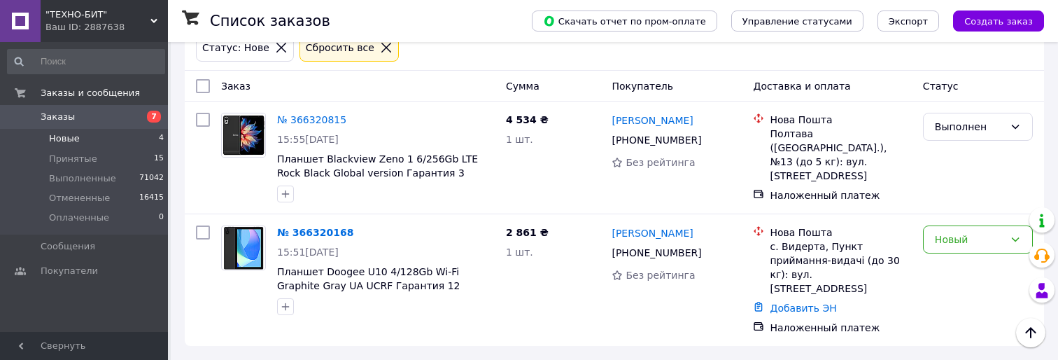
scroll to position [63, 0]
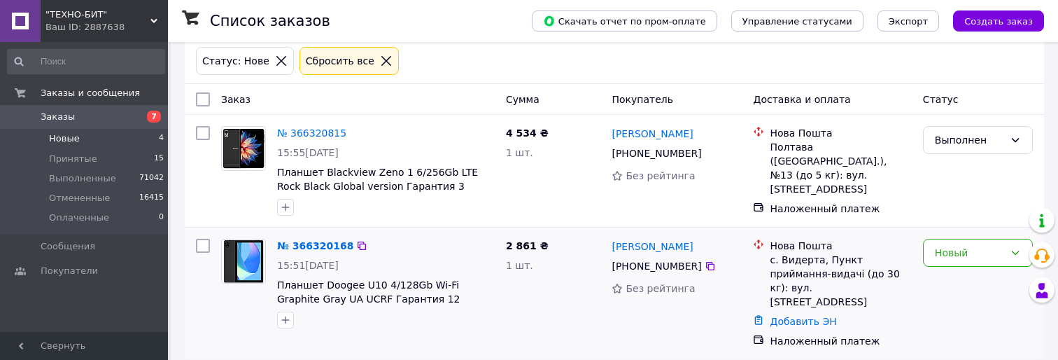
click at [1015, 273] on div "Новый" at bounding box center [978, 293] width 121 height 120
click at [1018, 260] on div "Новый" at bounding box center [978, 253] width 110 height 28
click at [982, 176] on li "Выполнен" at bounding box center [978, 172] width 108 height 25
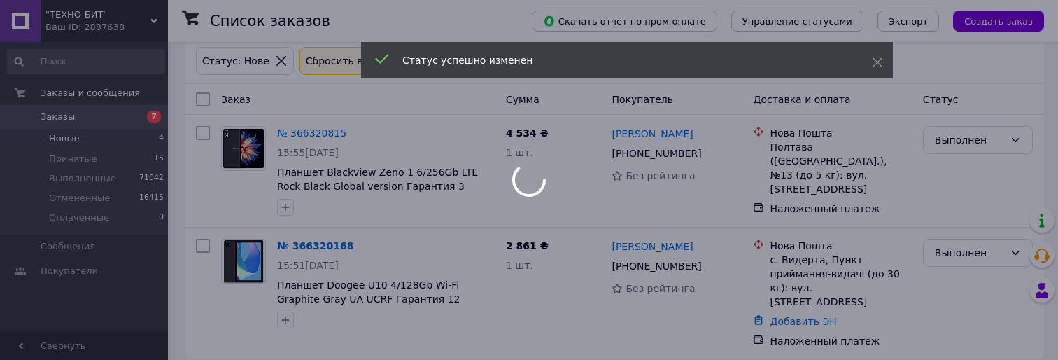
scroll to position [0, 0]
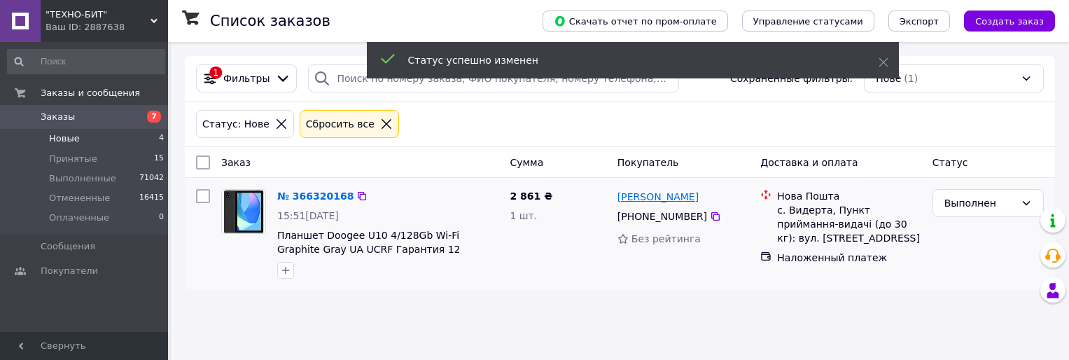
click at [652, 201] on link "Євгенія Муцуєва" at bounding box center [657, 197] width 81 height 14
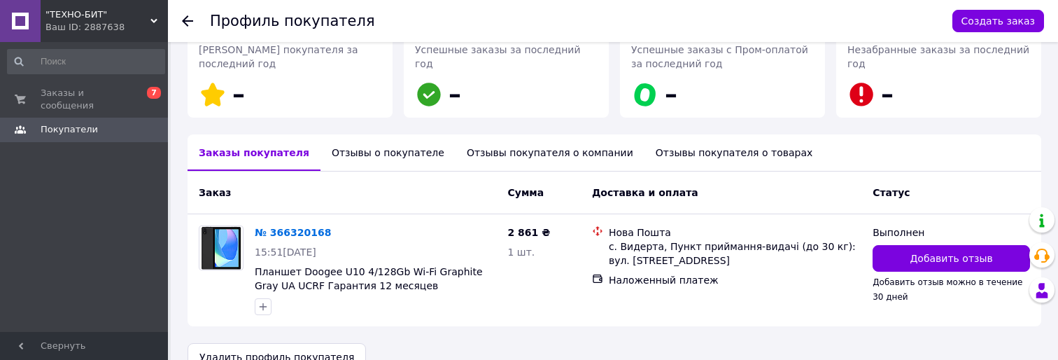
scroll to position [252, 0]
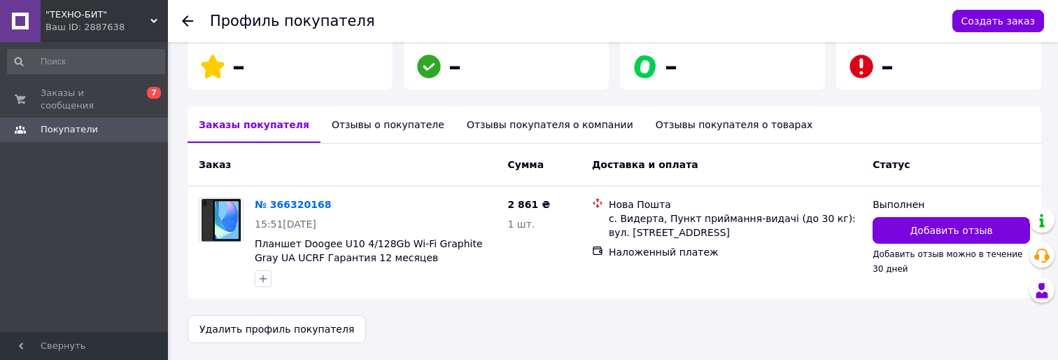
click at [384, 122] on div "Отзывы о покупателе" at bounding box center [388, 124] width 135 height 36
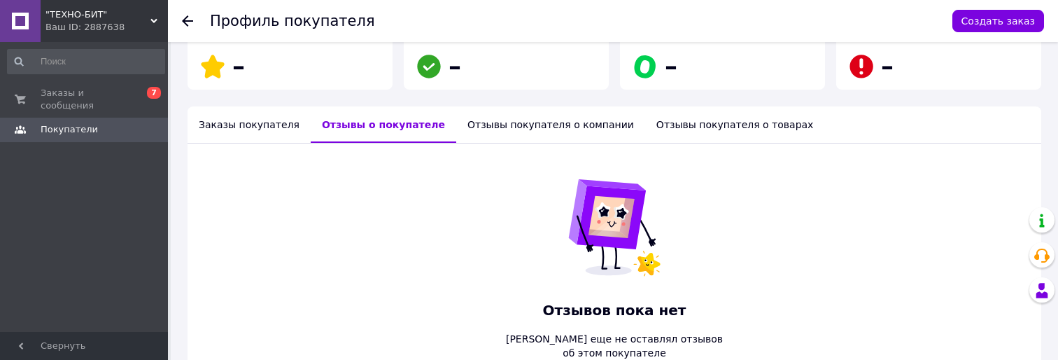
click at [182, 17] on icon at bounding box center [187, 20] width 11 height 11
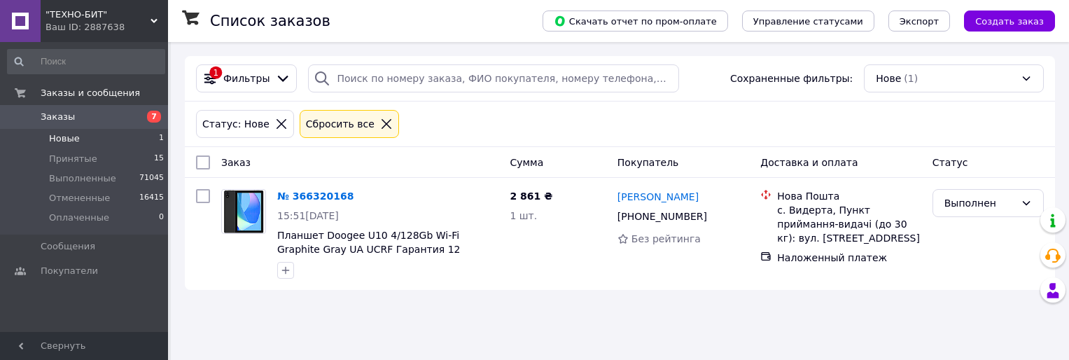
click at [602, 139] on div "Статус: Нове Сбросить все" at bounding box center [619, 124] width 853 height 34
click at [664, 199] on link "Євгенія Муцуєва" at bounding box center [657, 197] width 81 height 14
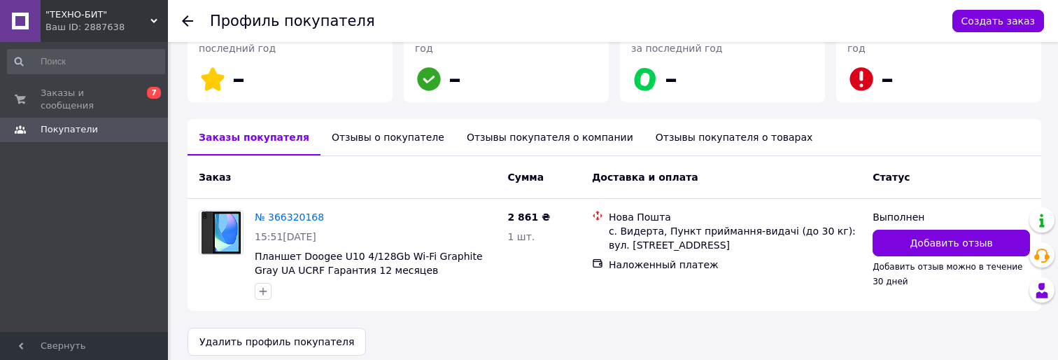
scroll to position [252, 0]
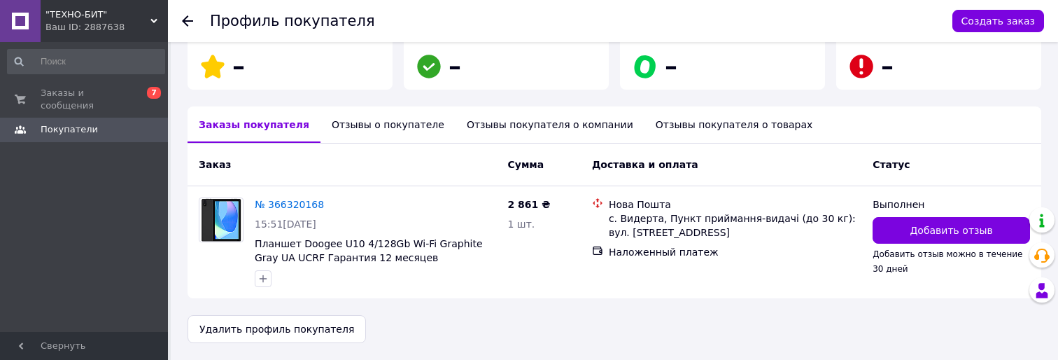
click at [370, 129] on div "Отзывы о покупателе" at bounding box center [388, 124] width 135 height 36
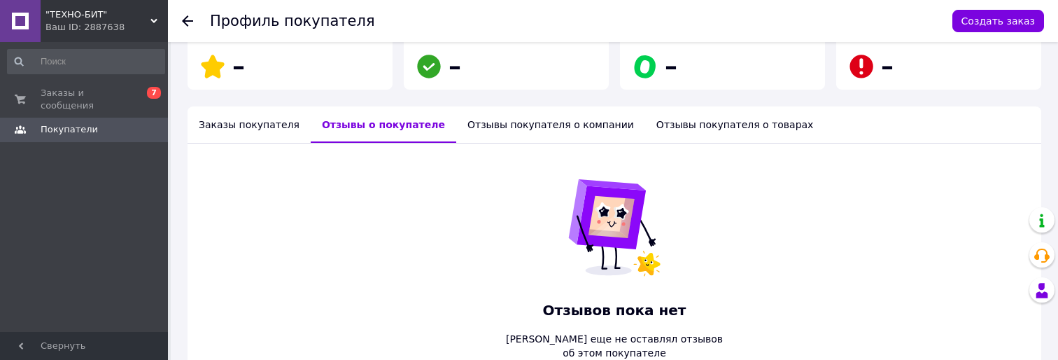
click at [189, 24] on icon at bounding box center [187, 20] width 11 height 11
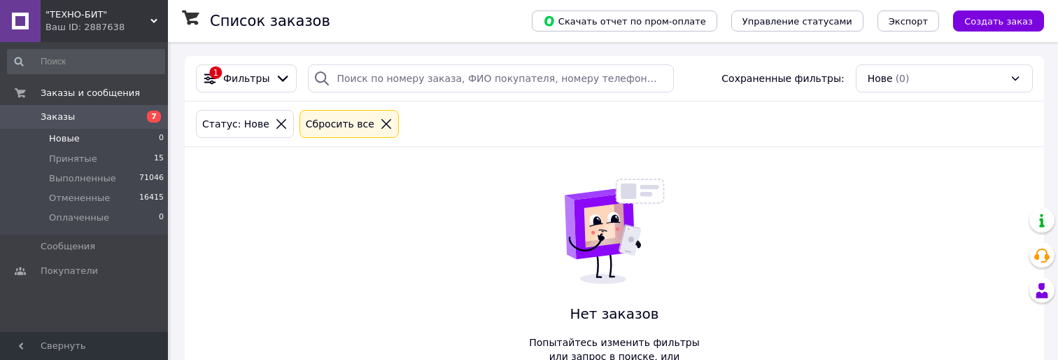
click at [789, 176] on div "1 Фильтры Сохраненные фильтры: Нове (0) Статус: Нове Сбросить все Нет заказов П…" at bounding box center [614, 230] width 859 height 349
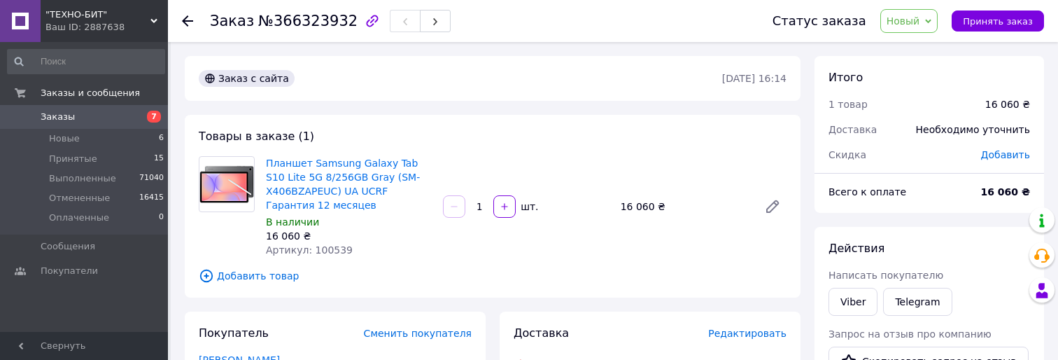
click at [567, 146] on div "Товары в заказе (1) Планшет Samsung Galaxy Tab S10 Lite 5G 8/256GB Gray (SM-X40…" at bounding box center [493, 206] width 616 height 183
click at [575, 158] on div "Планшет Samsung Galaxy Tab S10 Lite 5G 8/256GB Gray (SM-X406BZAPEUC) UA UCRF Га…" at bounding box center [526, 206] width 532 height 106
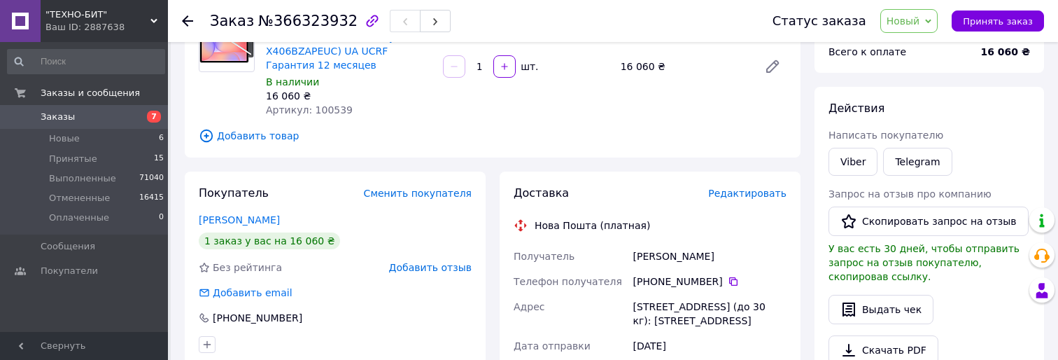
click at [575, 157] on div "Товары в заказе (1) Планшет Samsung Galaxy Tab S10 Lite 5G 8/256GB Gray (SM-X40…" at bounding box center [493, 66] width 616 height 183
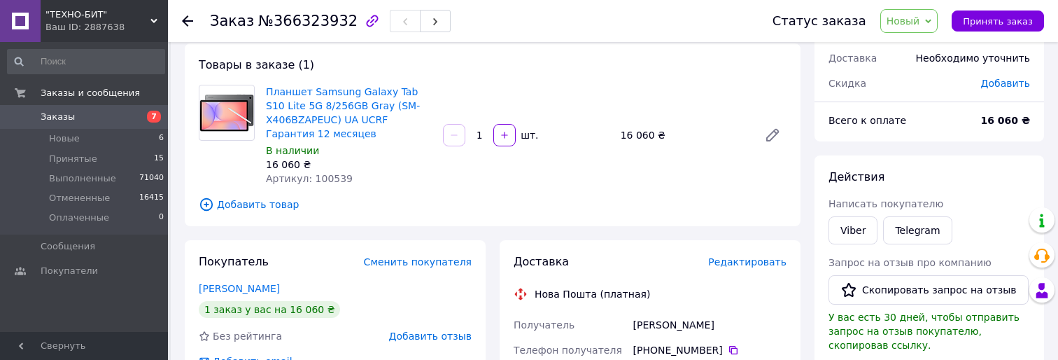
scroll to position [70, 0]
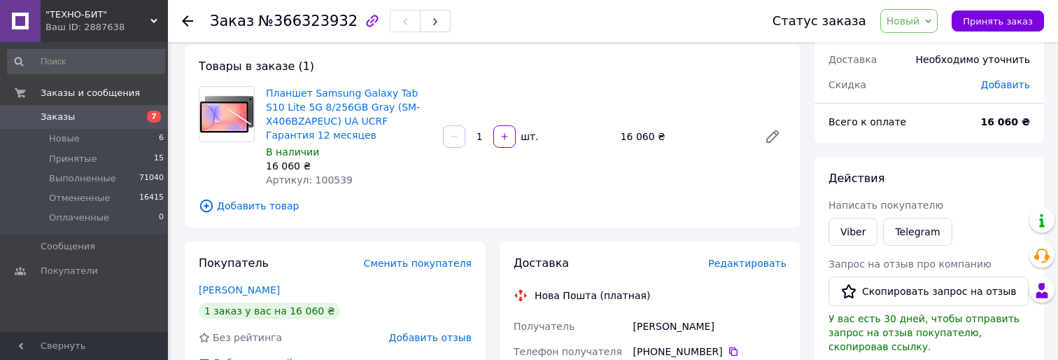
drag, startPoint x: 514, startPoint y: 60, endPoint x: 469, endPoint y: 90, distance: 53.6
click at [464, 83] on div "Планшет Samsung Galaxy Tab S10 Lite 5G 8/256GB Gray (SM-X406BZAPEUC) UA UCRF Га…" at bounding box center [526, 136] width 532 height 106
click at [579, 86] on div "Планшет Samsung Galaxy Tab S10 Lite 5G 8/256GB Gray (SM-X406BZAPEUC) UA UCRF Га…" at bounding box center [526, 136] width 532 height 106
click at [579, 83] on div "Планшет Samsung Galaxy Tab S10 Lite 5G 8/256GB Gray (SM-X406BZAPEUC) UA UCRF Га…" at bounding box center [526, 136] width 532 height 106
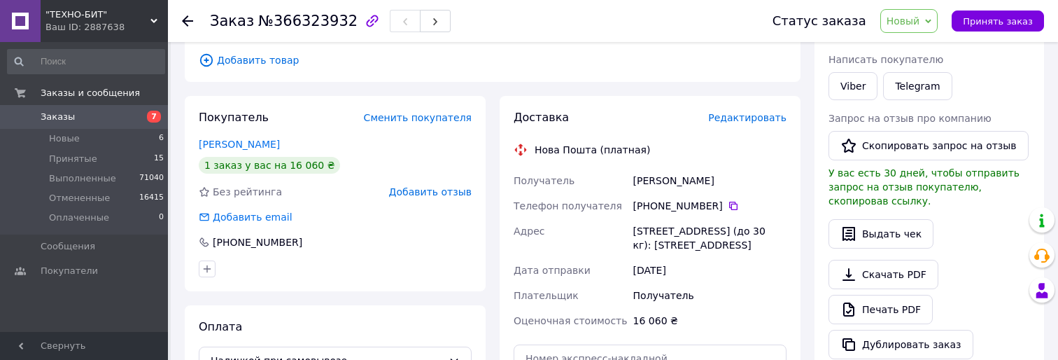
scroll to position [210, 0]
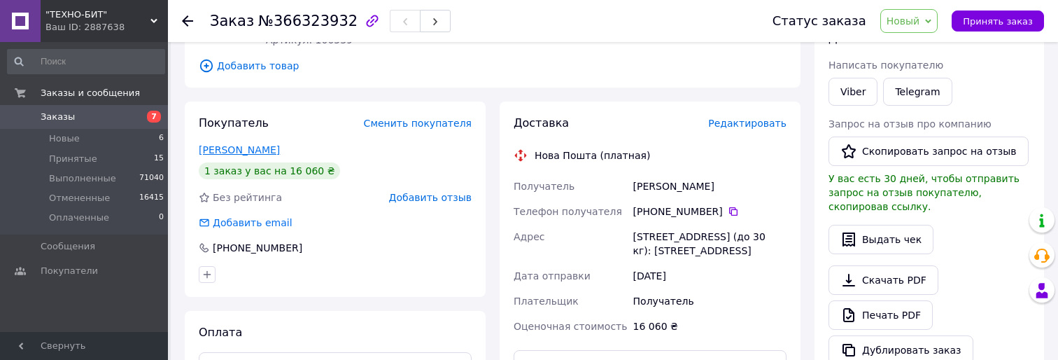
click at [251, 155] on link "Ткачик Оксана" at bounding box center [239, 149] width 81 height 11
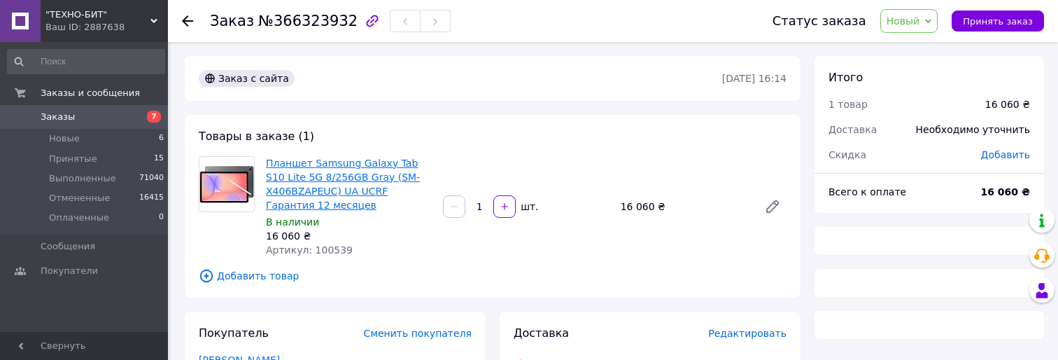
click at [376, 167] on link "Планшет Samsung Galaxy Tab S10 Lite 5G 8/256GB Gray (SM-X406BZAPEUC) UA UCRF Га…" at bounding box center [343, 183] width 154 height 53
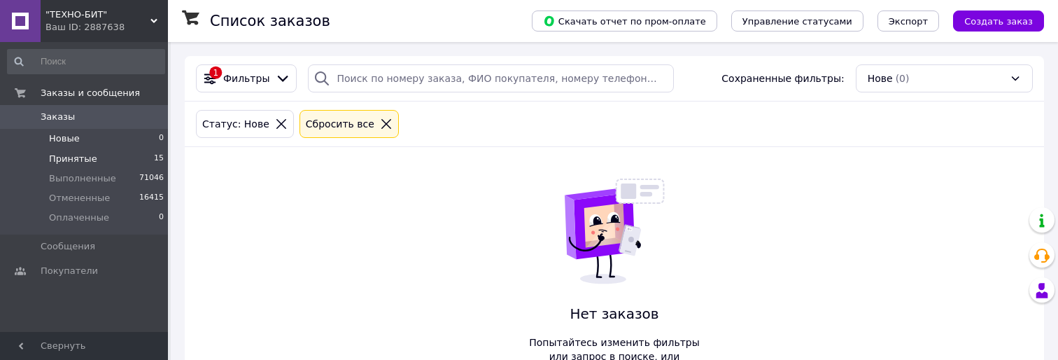
click at [139, 162] on li "Принятые 15" at bounding box center [86, 159] width 172 height 20
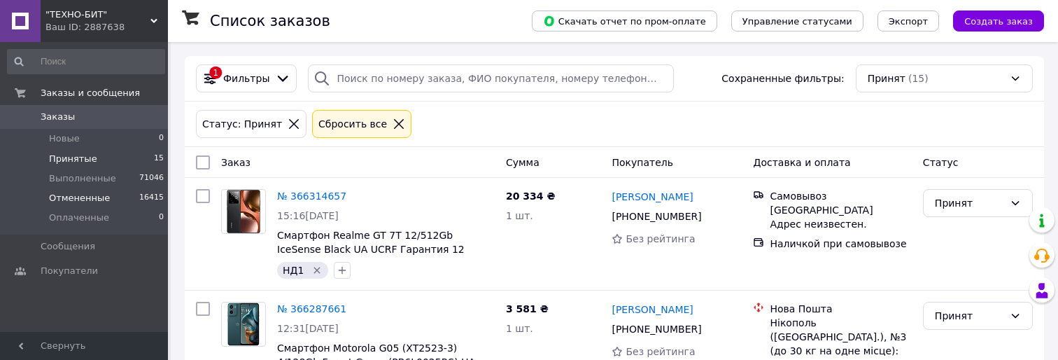
click at [125, 197] on li "Отмененные 16415" at bounding box center [86, 198] width 172 height 20
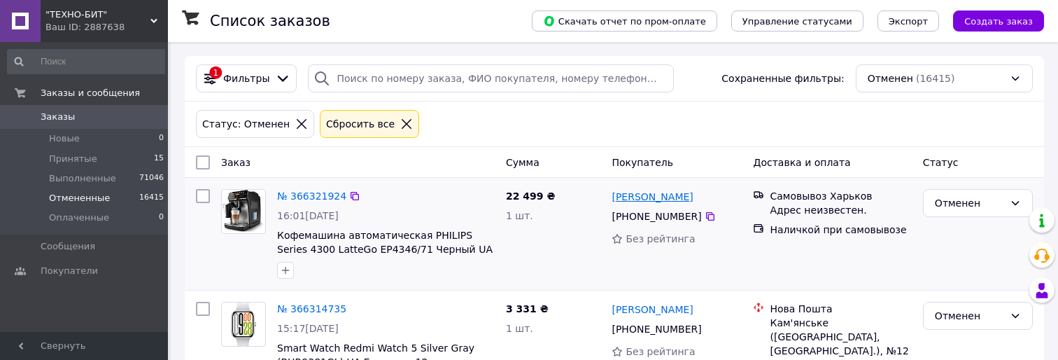
click at [654, 198] on link "[PERSON_NAME]" at bounding box center [652, 197] width 81 height 14
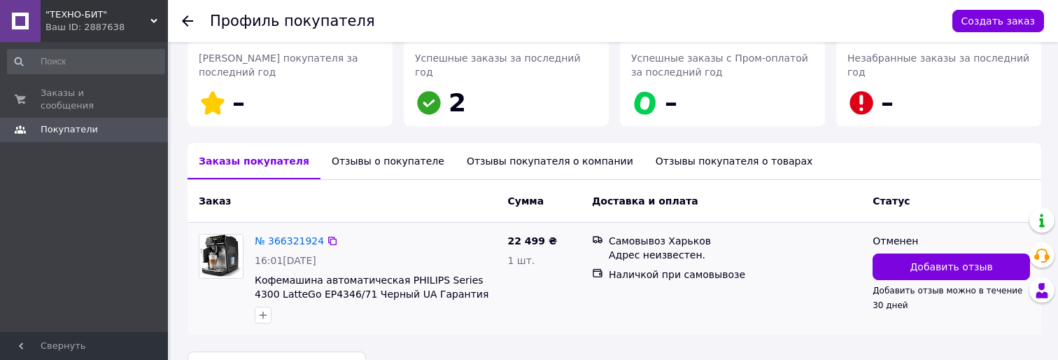
scroll to position [252, 0]
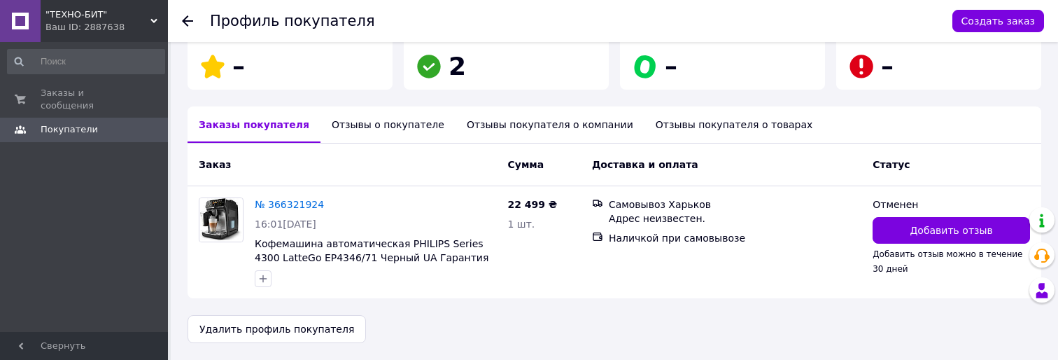
click at [375, 128] on div "Отзывы о покупателе" at bounding box center [388, 124] width 135 height 36
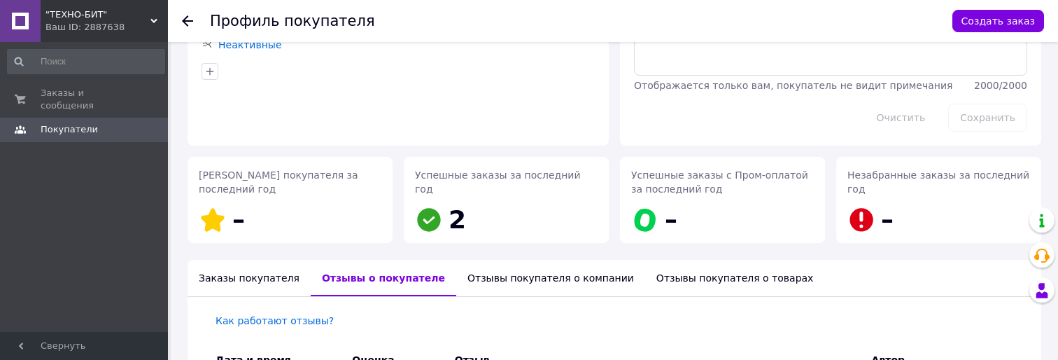
scroll to position [140, 0]
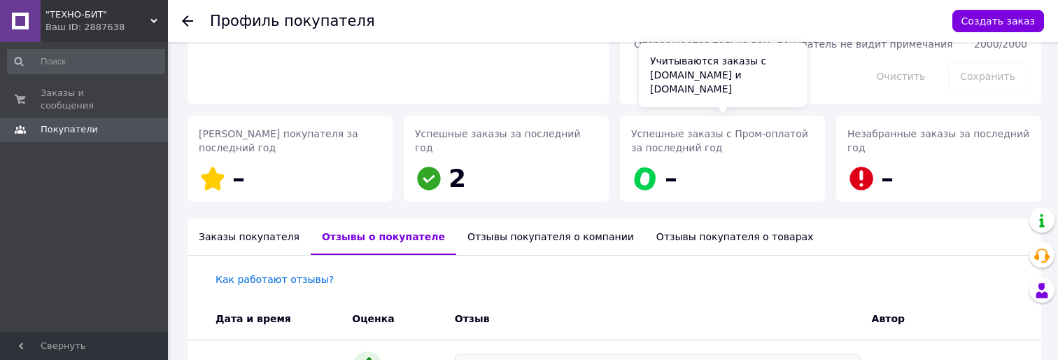
click at [705, 174] on div "Успешные заказы с Пром-оплатой за последний год –" at bounding box center [722, 161] width 183 height 69
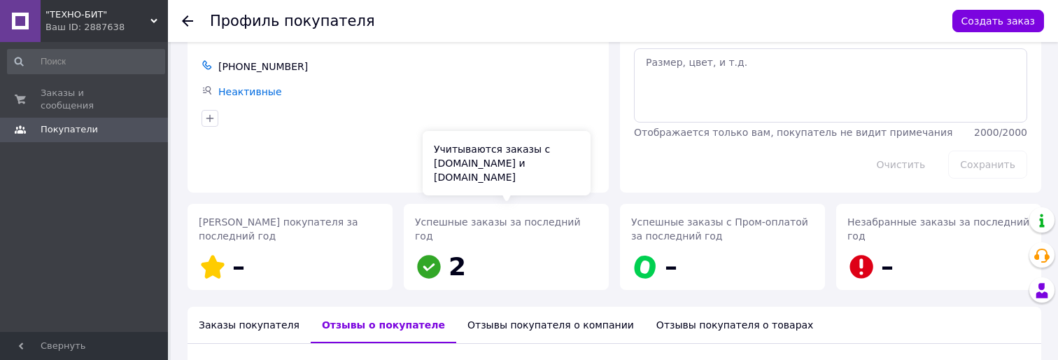
scroll to position [0, 0]
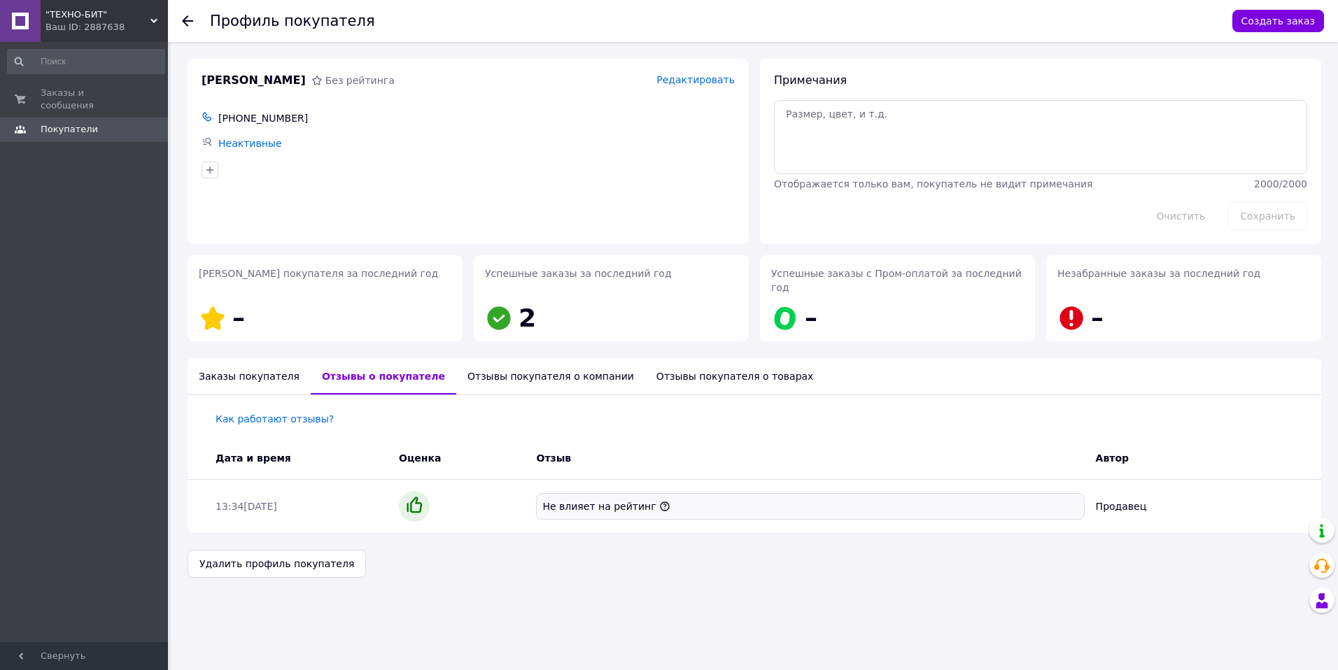
click at [521, 359] on div "Отзывы покупателя о компании" at bounding box center [550, 376] width 189 height 36
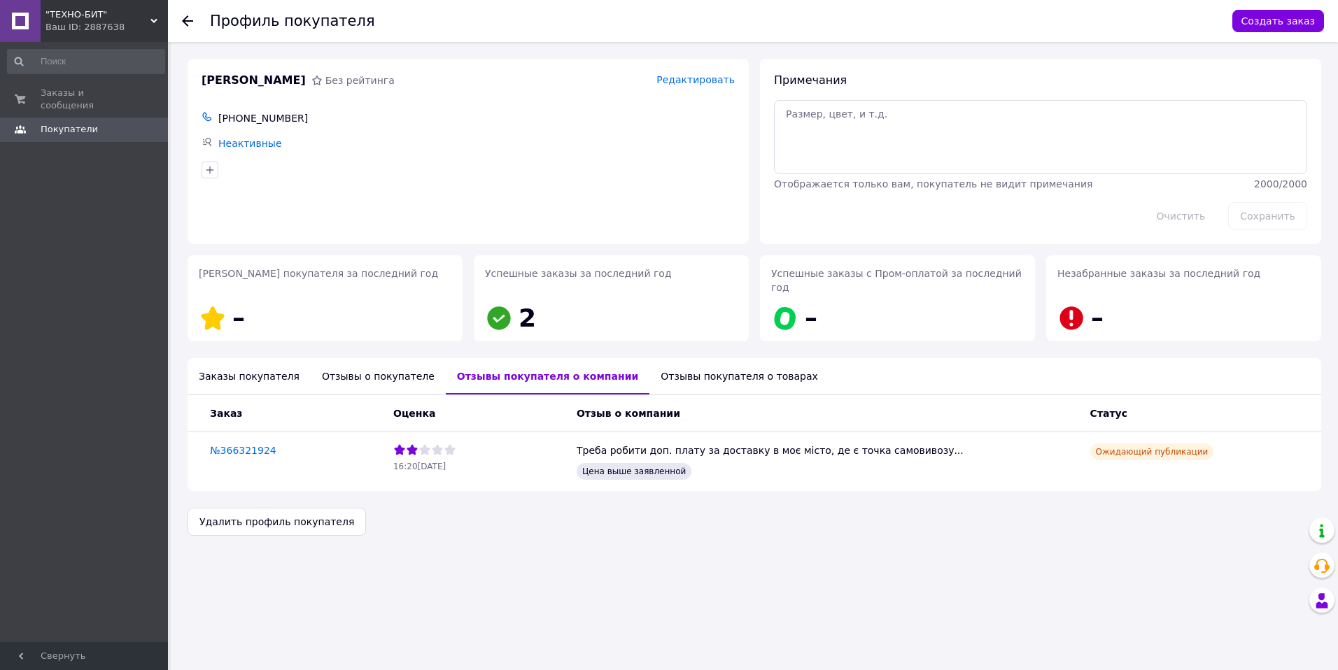
drag, startPoint x: 784, startPoint y: 466, endPoint x: 757, endPoint y: 466, distance: 26.6
click at [757, 359] on div "Цена выше заявленной" at bounding box center [828, 472] width 508 height 22
click at [753, 359] on div "Цена выше заявленной" at bounding box center [828, 472] width 508 height 22
click at [713, 359] on div "Цена выше заявленной" at bounding box center [828, 472] width 508 height 22
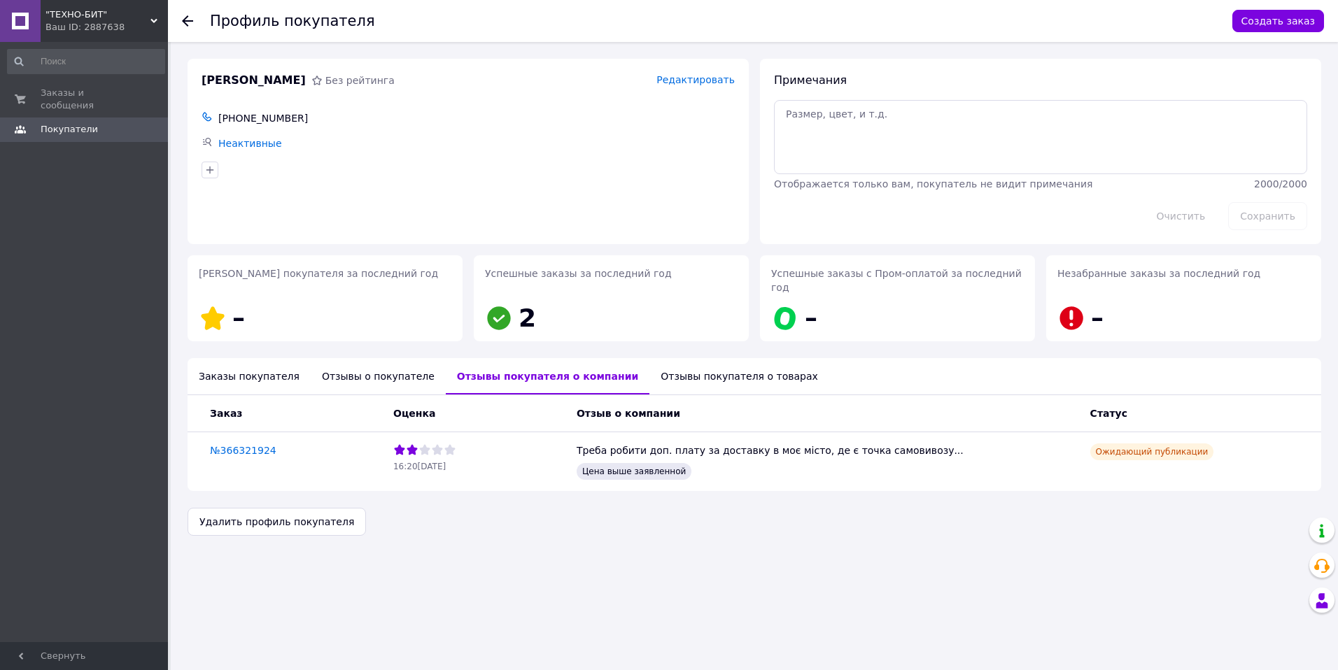
click at [491, 359] on div "16:20[DATE]" at bounding box center [479, 462] width 183 height 48
click at [749, 359] on div "Цена выше заявленной" at bounding box center [828, 472] width 508 height 22
click at [722, 359] on div "Цена выше заявленной" at bounding box center [828, 472] width 508 height 22
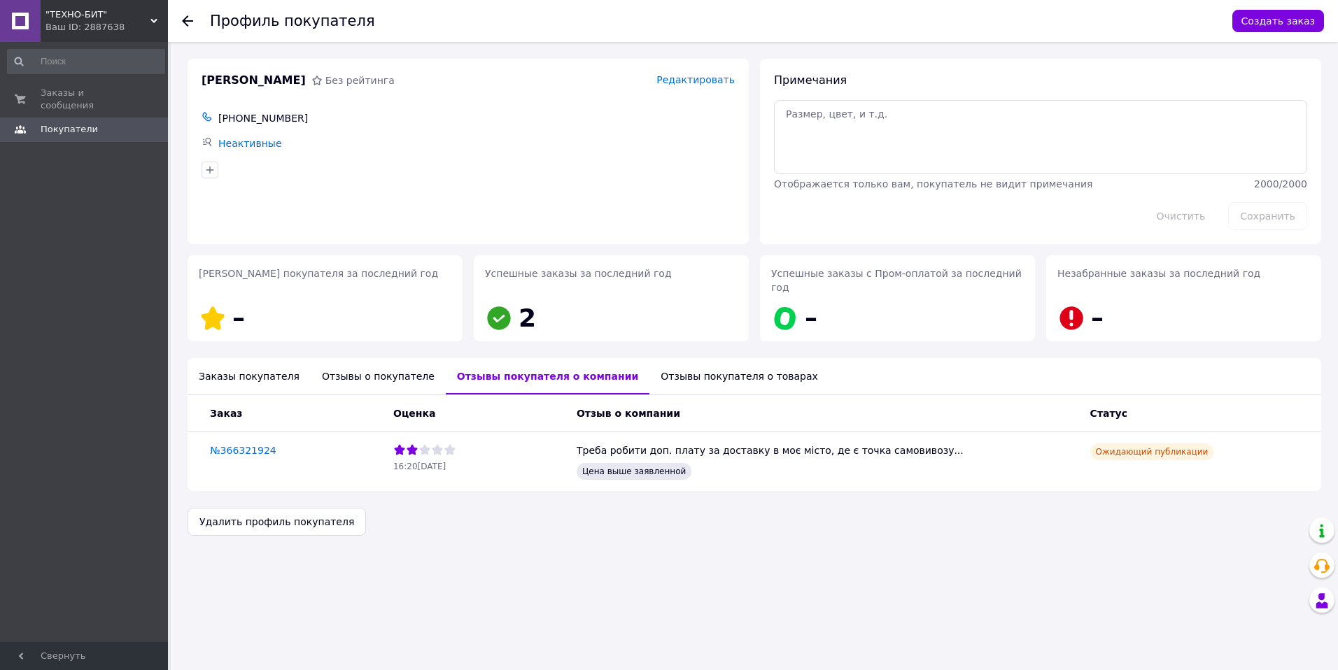
click at [713, 359] on div "Цена выше заявленной" at bounding box center [828, 472] width 508 height 22
click at [650, 359] on div "Отзывы покупателя о товарах" at bounding box center [740, 376] width 180 height 36
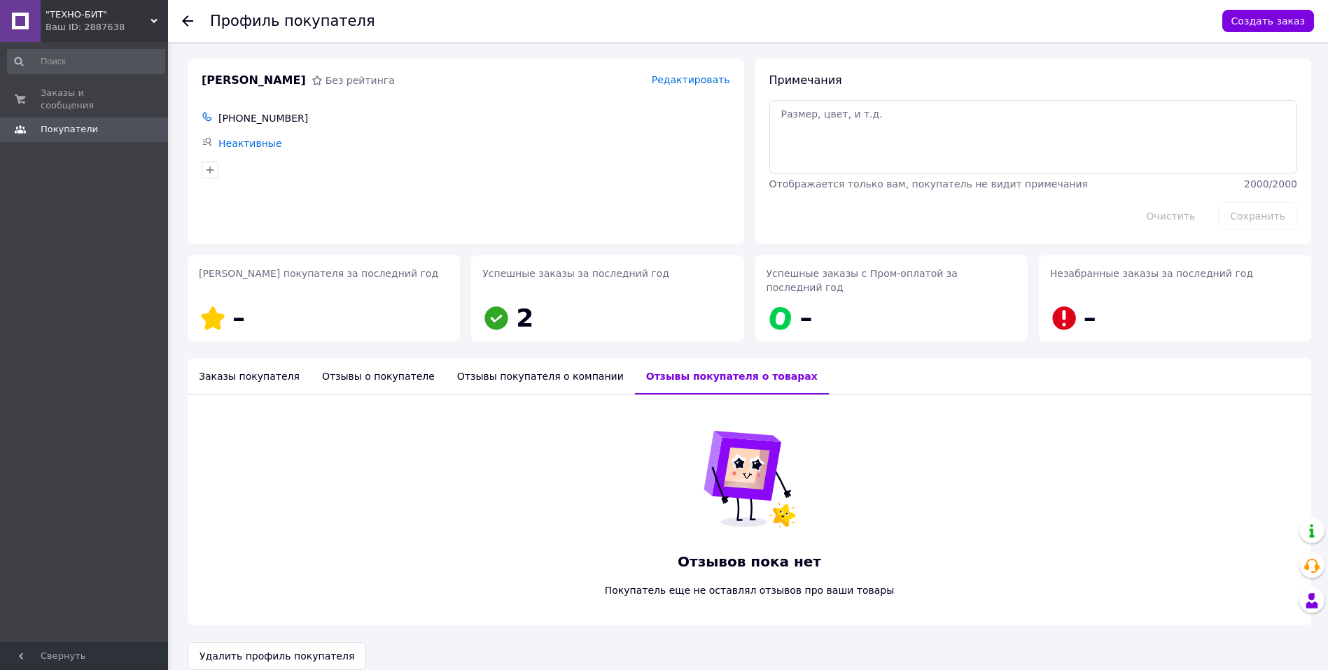
click at [513, 359] on div "Отзывы покупателя о компании" at bounding box center [540, 376] width 189 height 36
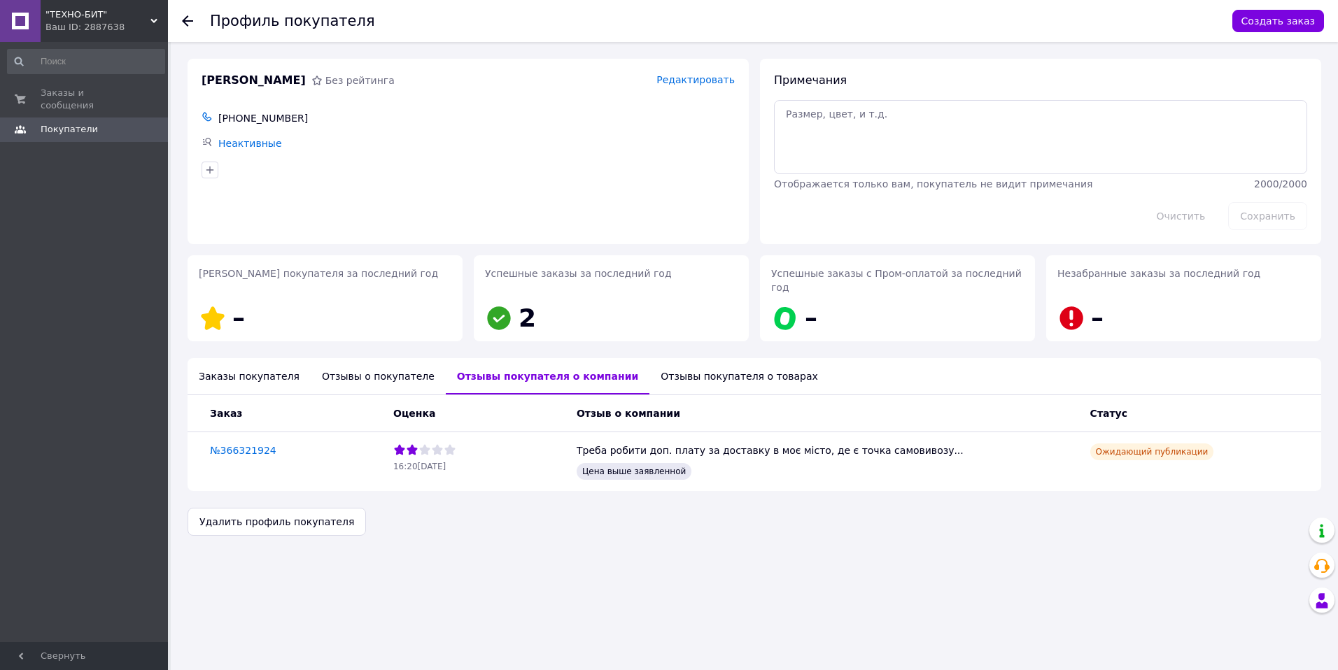
click at [377, 359] on div "Отзывы о покупателе" at bounding box center [378, 376] width 135 height 36
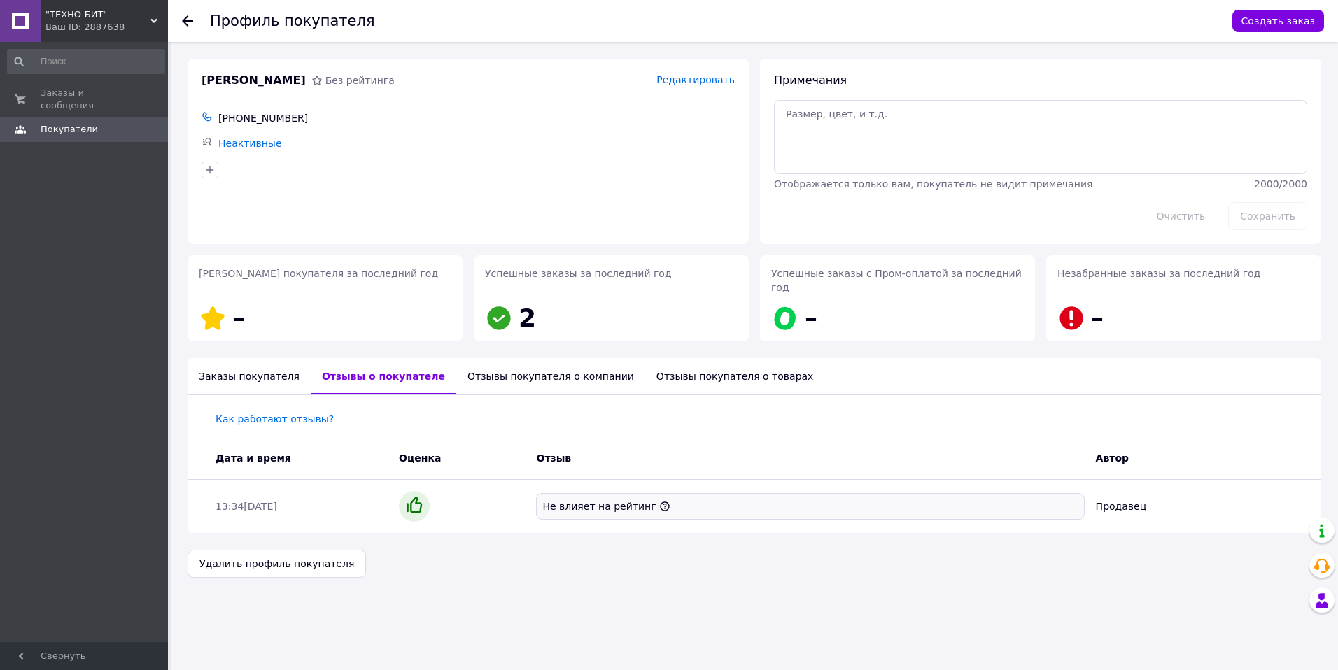
click at [240, 359] on div "Заказы покупателя" at bounding box center [249, 376] width 123 height 36
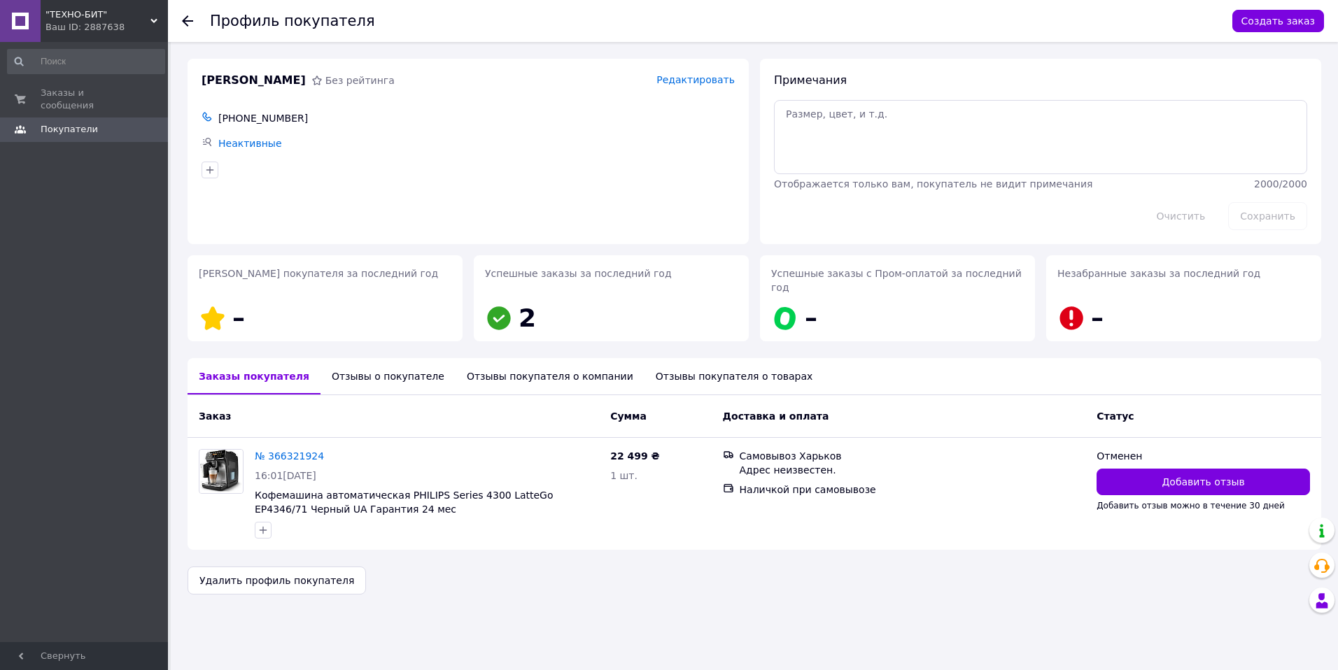
click at [355, 359] on div "Отзывы о покупателе" at bounding box center [388, 376] width 135 height 36
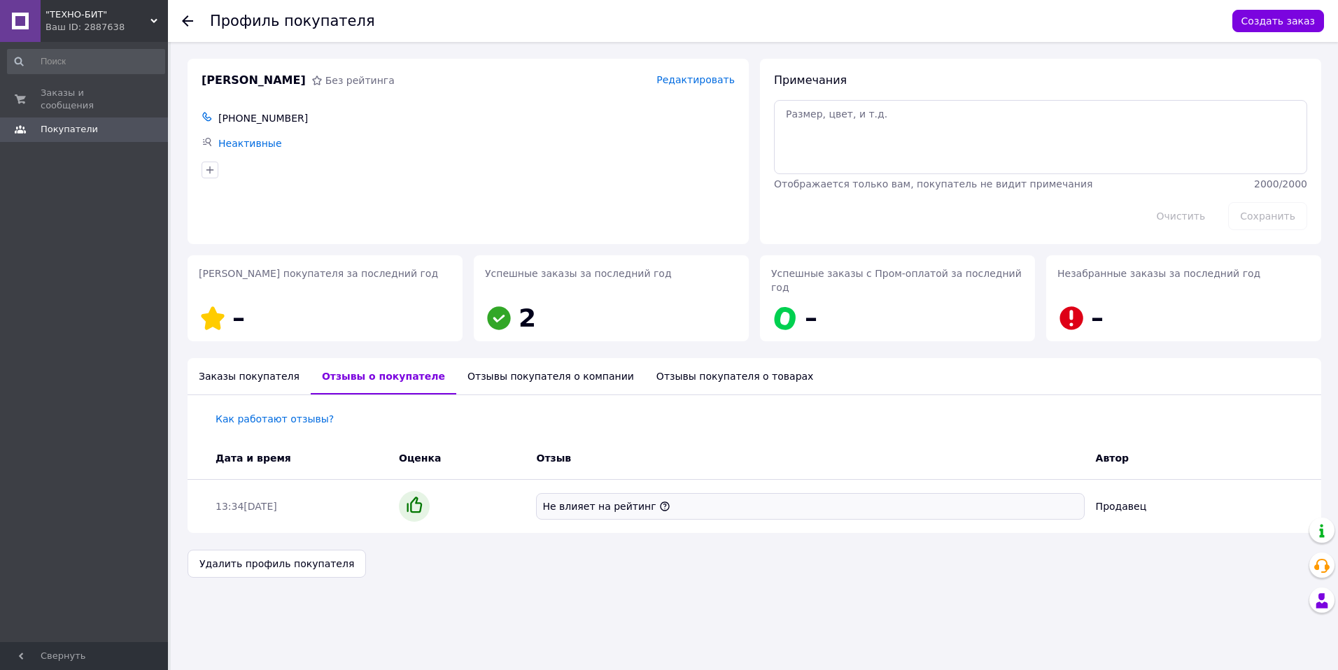
click at [490, 359] on div "Отзывы покупателя о компании" at bounding box center [550, 376] width 189 height 36
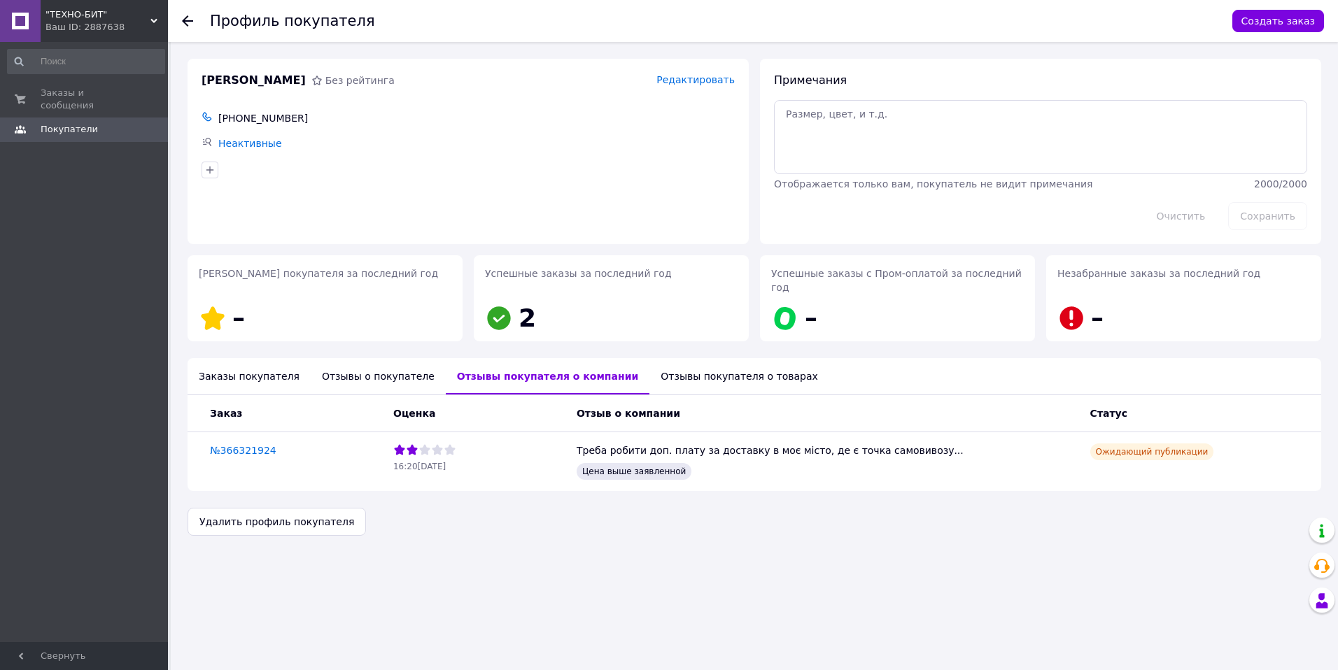
click at [771, 359] on div "Отзыв о компании" at bounding box center [828, 413] width 514 height 25
click at [662, 359] on div "Отзывы покупателя о товарах" at bounding box center [740, 376] width 180 height 36
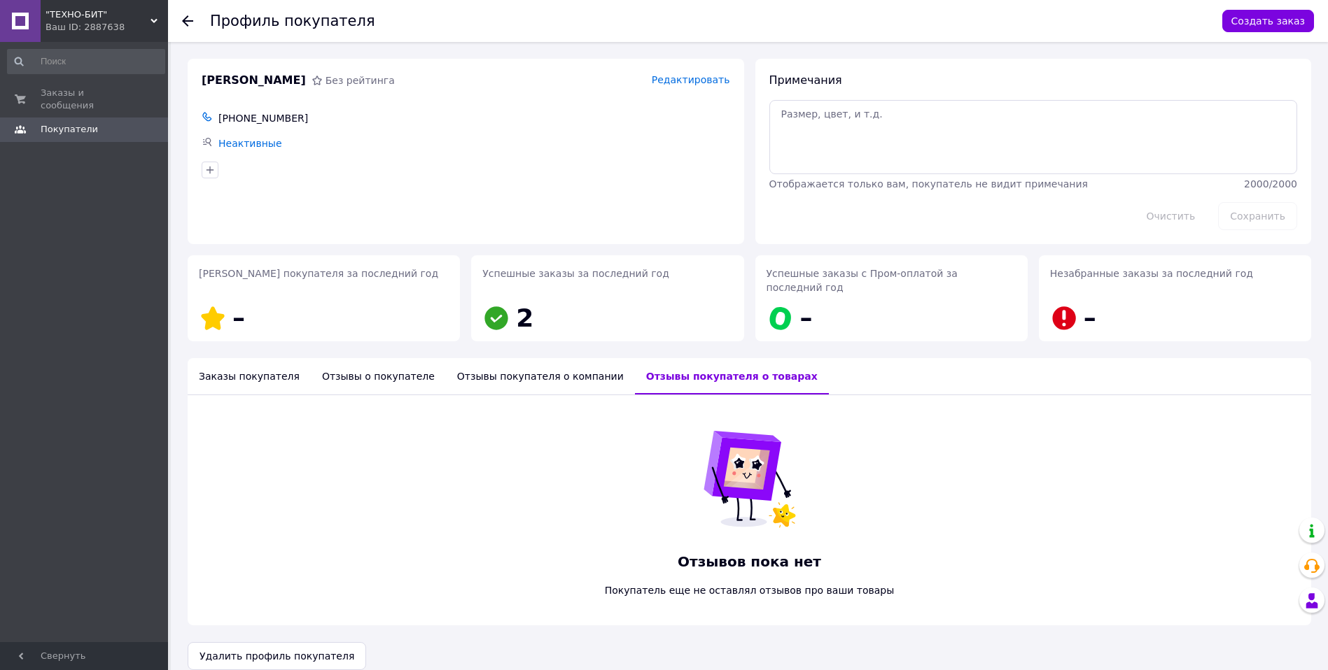
click at [489, 359] on div "Отзывы покупателя о компании" at bounding box center [540, 376] width 189 height 36
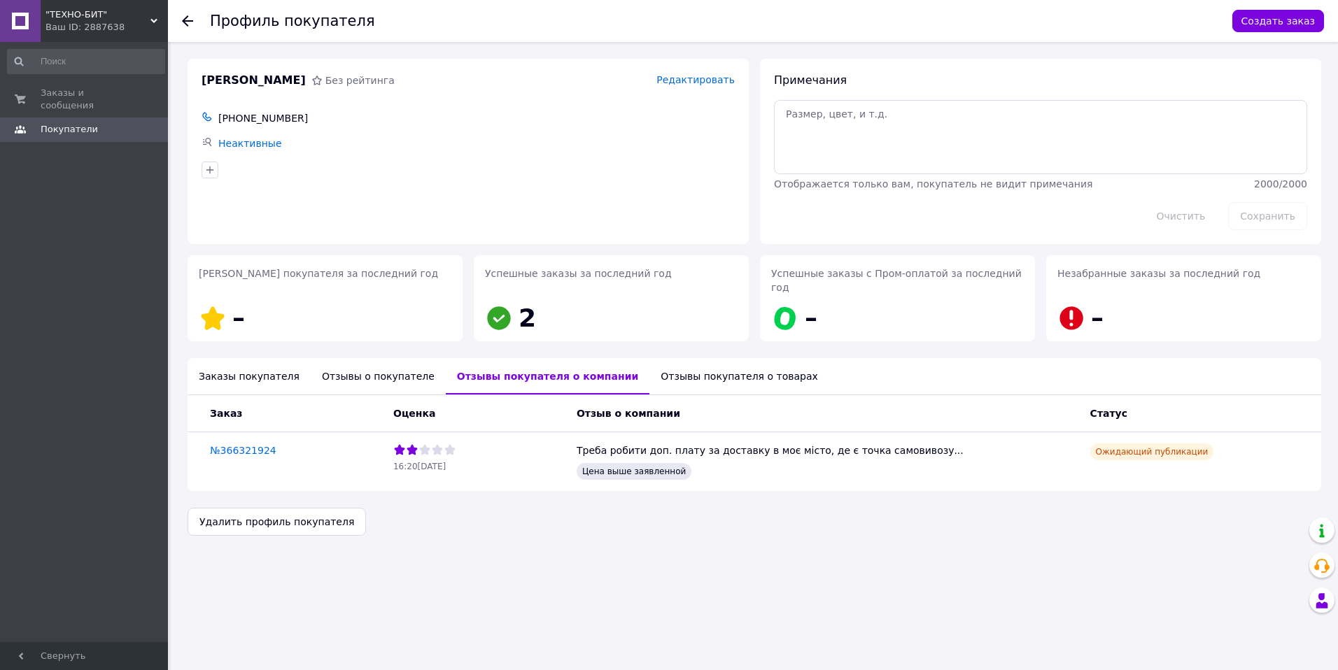
click at [386, 359] on div "Отзывы о покупателе" at bounding box center [378, 376] width 135 height 36
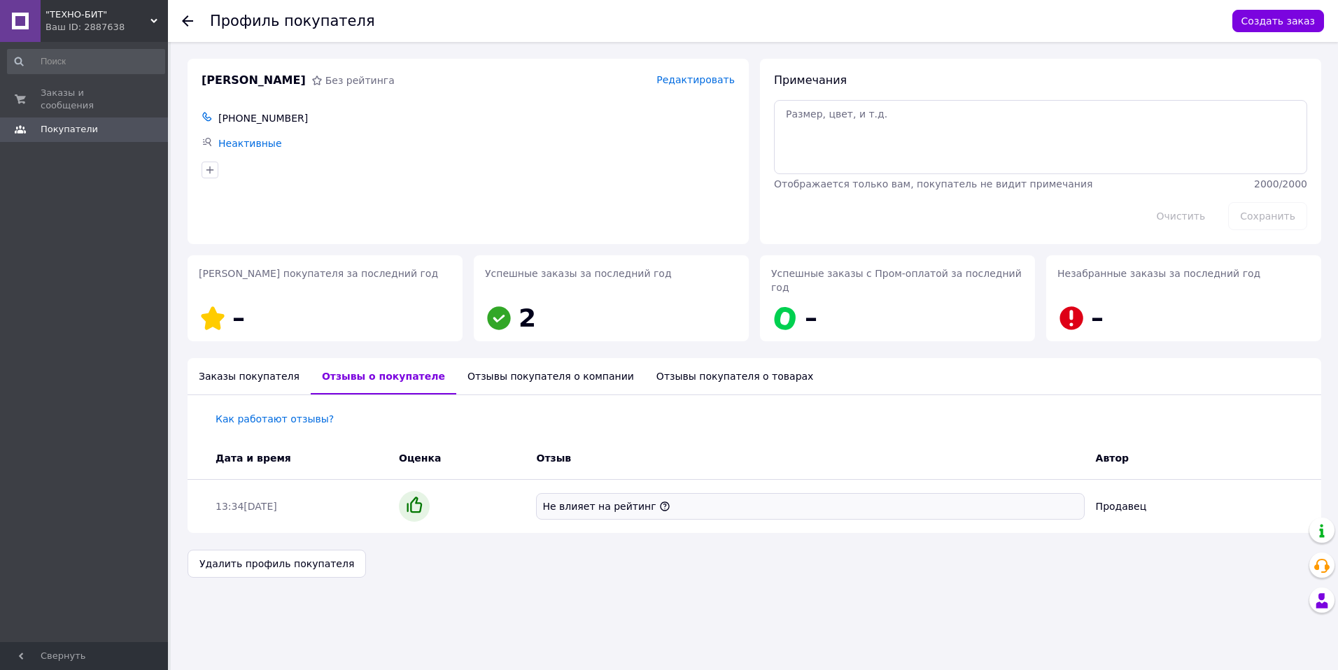
click at [482, 359] on div "Отзывы покупателя о компании" at bounding box center [550, 376] width 189 height 36
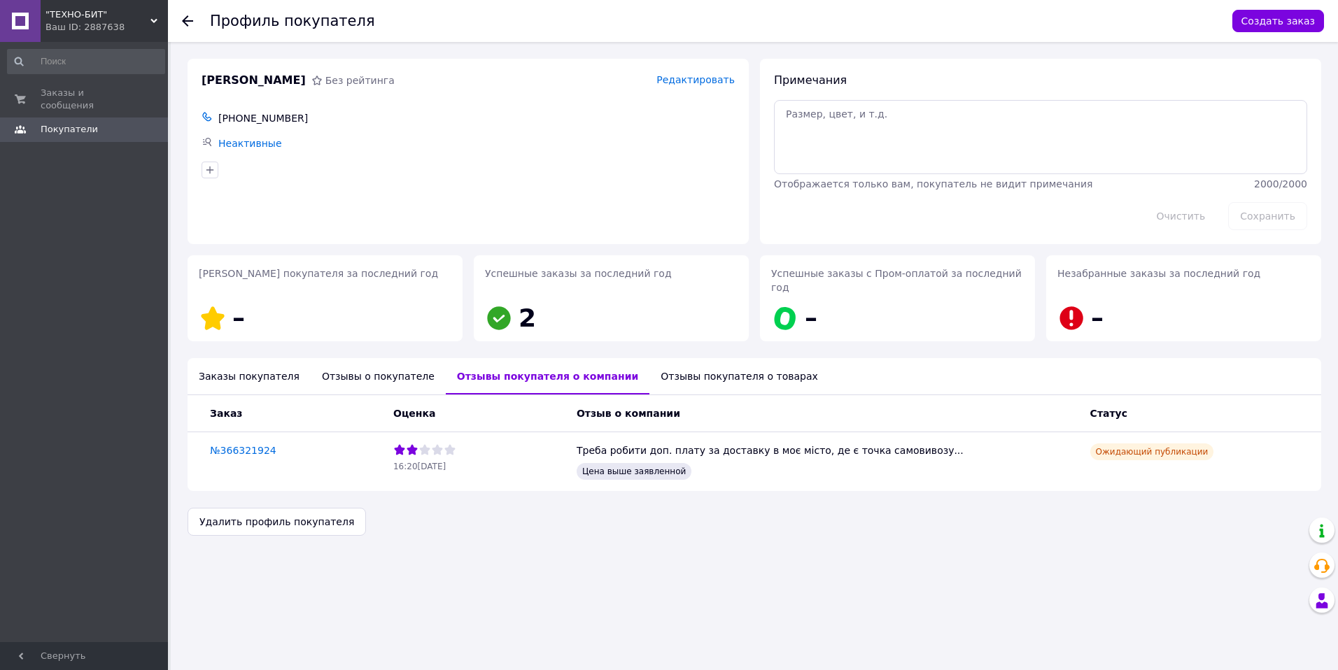
click at [881, 359] on div "Отзыв о компании" at bounding box center [828, 413] width 514 height 25
click at [906, 359] on ul "Заказы покупателя Отзывы о покупателе Отзывы покупателя о компании Отзывы покуп…" at bounding box center [755, 376] width 1134 height 36
click at [191, 18] on icon at bounding box center [187, 20] width 11 height 11
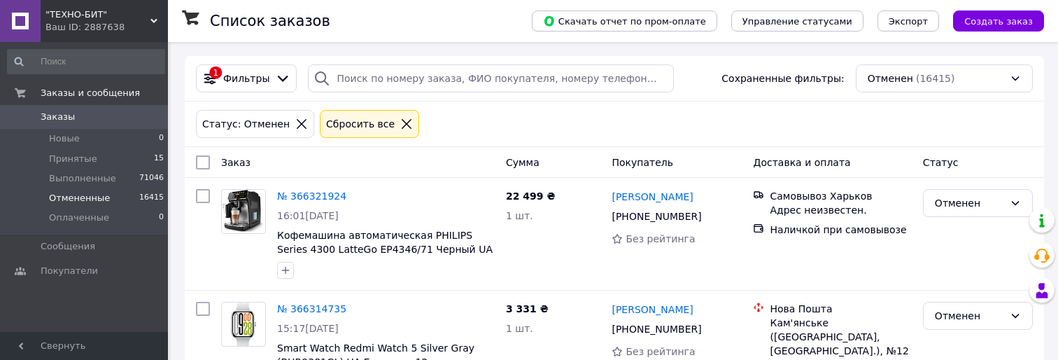
click at [610, 138] on div "Статус: Отменен Сбросить все" at bounding box center [614, 124] width 843 height 34
drag, startPoint x: 638, startPoint y: 129, endPoint x: 618, endPoint y: 128, distance: 20.3
click at [618, 128] on div "Статус: Отменен Сбросить все" at bounding box center [614, 124] width 843 height 34
click at [293, 200] on link "№ 366321924" at bounding box center [311, 195] width 69 height 11
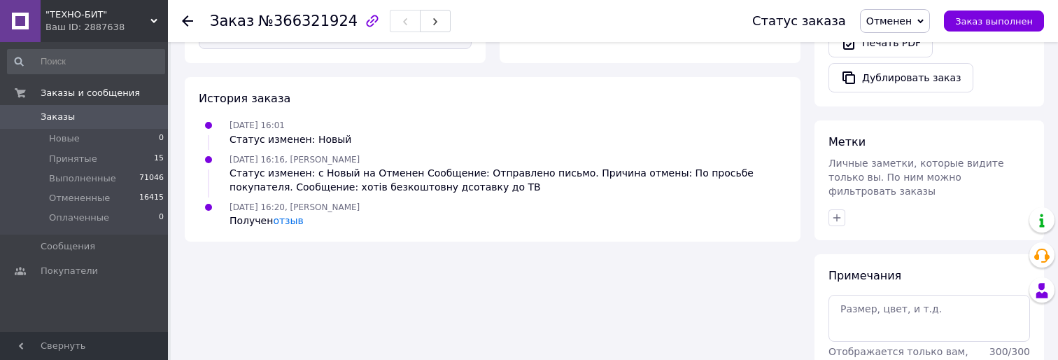
scroll to position [490, 0]
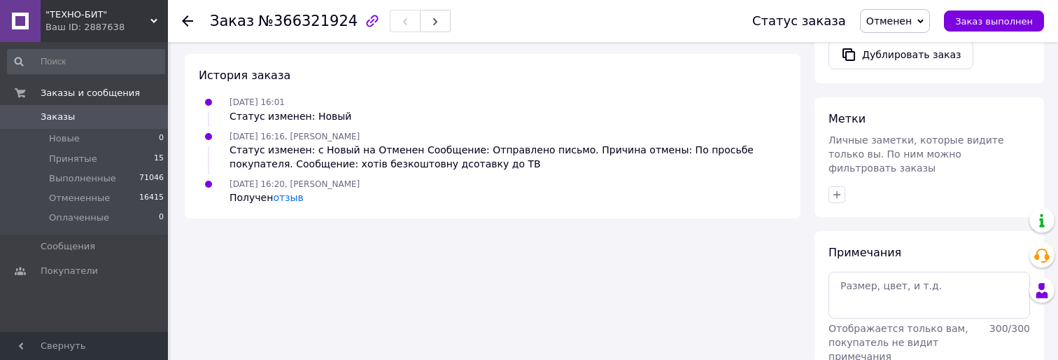
drag, startPoint x: 577, startPoint y: 169, endPoint x: 566, endPoint y: 175, distance: 12.5
drag, startPoint x: 566, startPoint y: 175, endPoint x: 365, endPoint y: 206, distance: 203.2
click at [563, 176] on ul "12.10.2025 16:01 Статус изменен: Новый 12.10.2025 16:16, Дима Гусейнов Статус и…" at bounding box center [493, 148] width 588 height 109
click at [286, 199] on link "отзыв" at bounding box center [288, 197] width 30 height 11
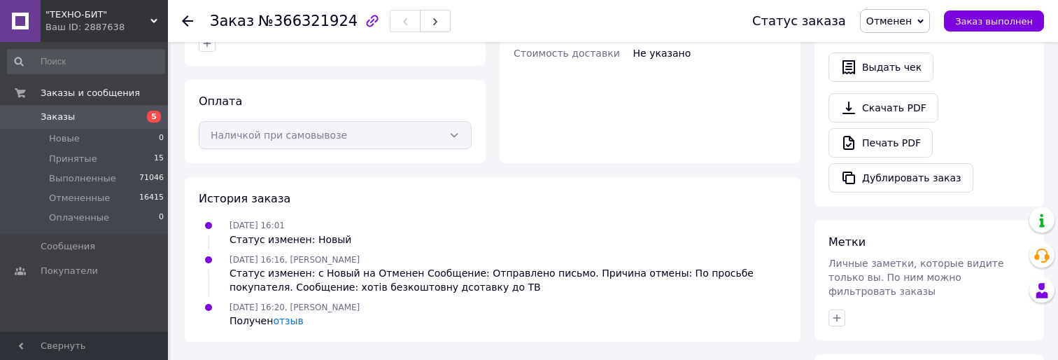
scroll to position [350, 0]
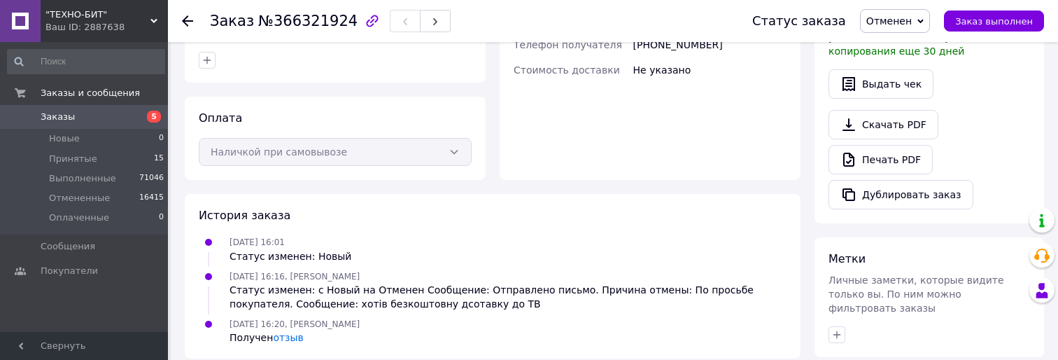
click at [190, 17] on icon at bounding box center [187, 20] width 11 height 11
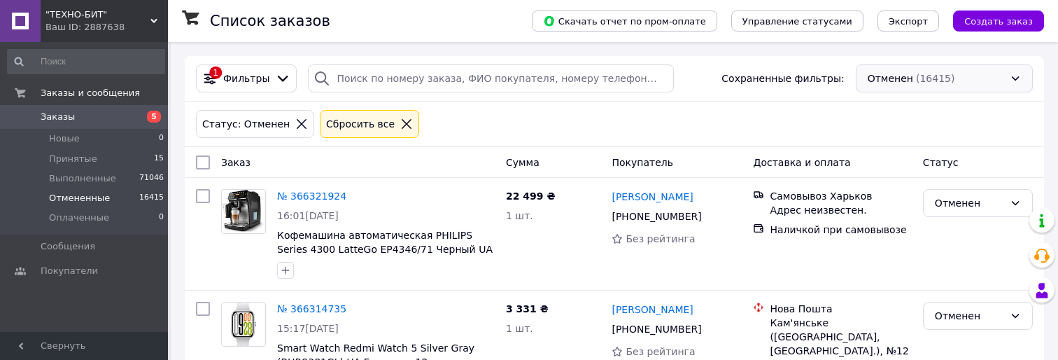
click at [897, 71] on div "Отменен (16415)" at bounding box center [944, 78] width 177 height 28
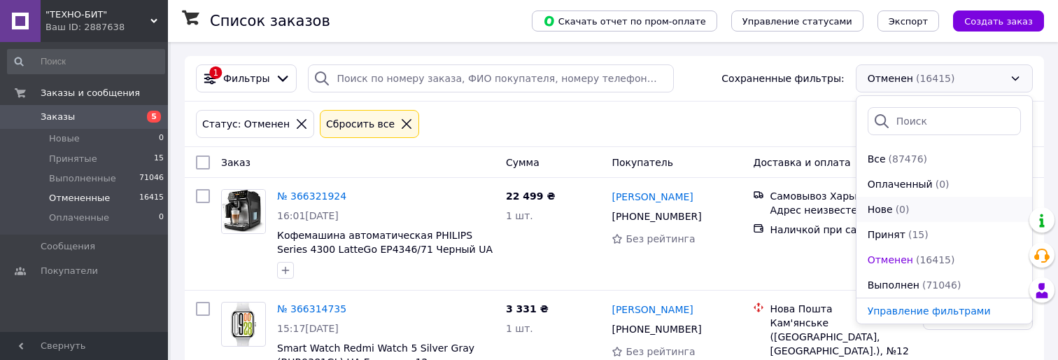
click at [912, 203] on div "Нове (0)" at bounding box center [944, 209] width 156 height 14
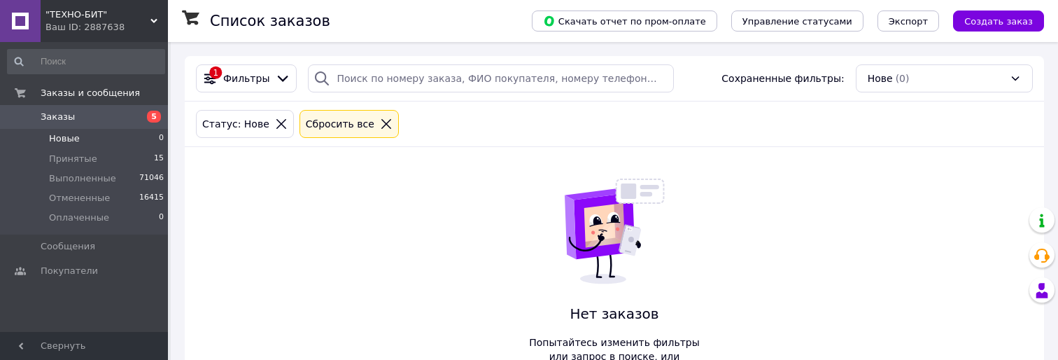
click at [626, 128] on div "Статус: Нове Сбросить все" at bounding box center [614, 124] width 843 height 34
click at [628, 125] on div "Статус: Нове Сбросить все" at bounding box center [614, 124] width 843 height 34
click at [119, 202] on li "Отмененные 16415" at bounding box center [86, 198] width 172 height 20
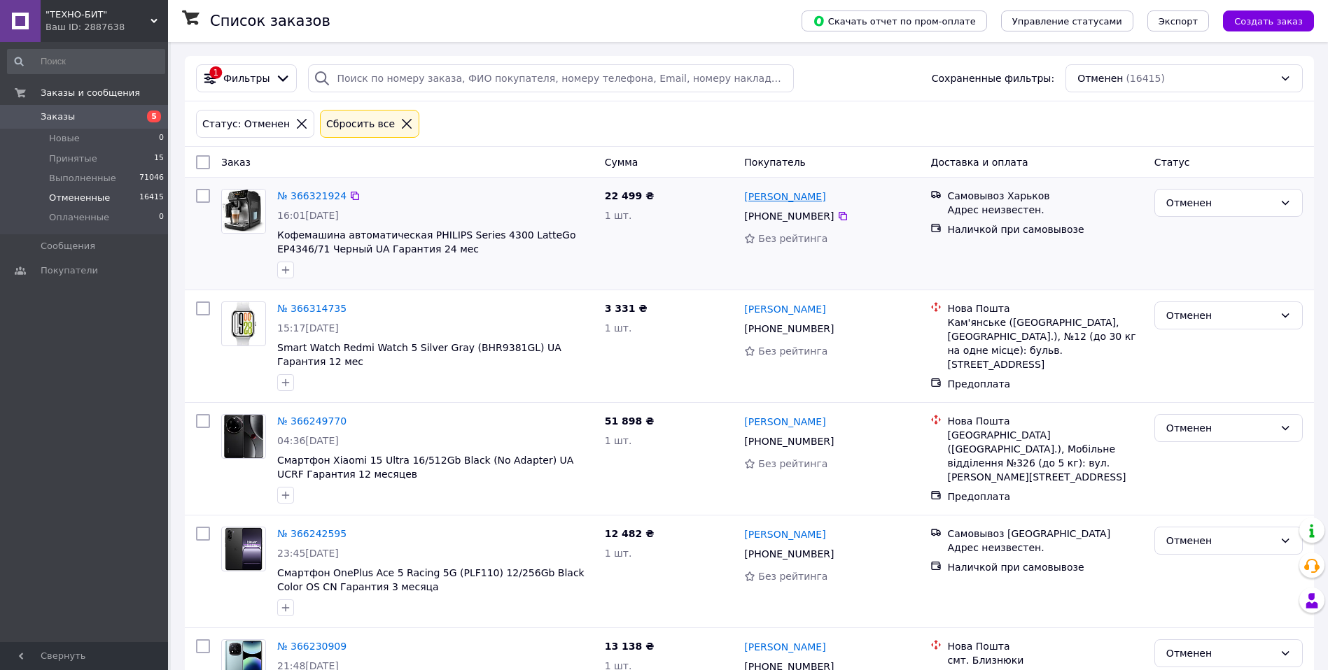
click at [808, 197] on link "Денис Лобода" at bounding box center [784, 197] width 81 height 14
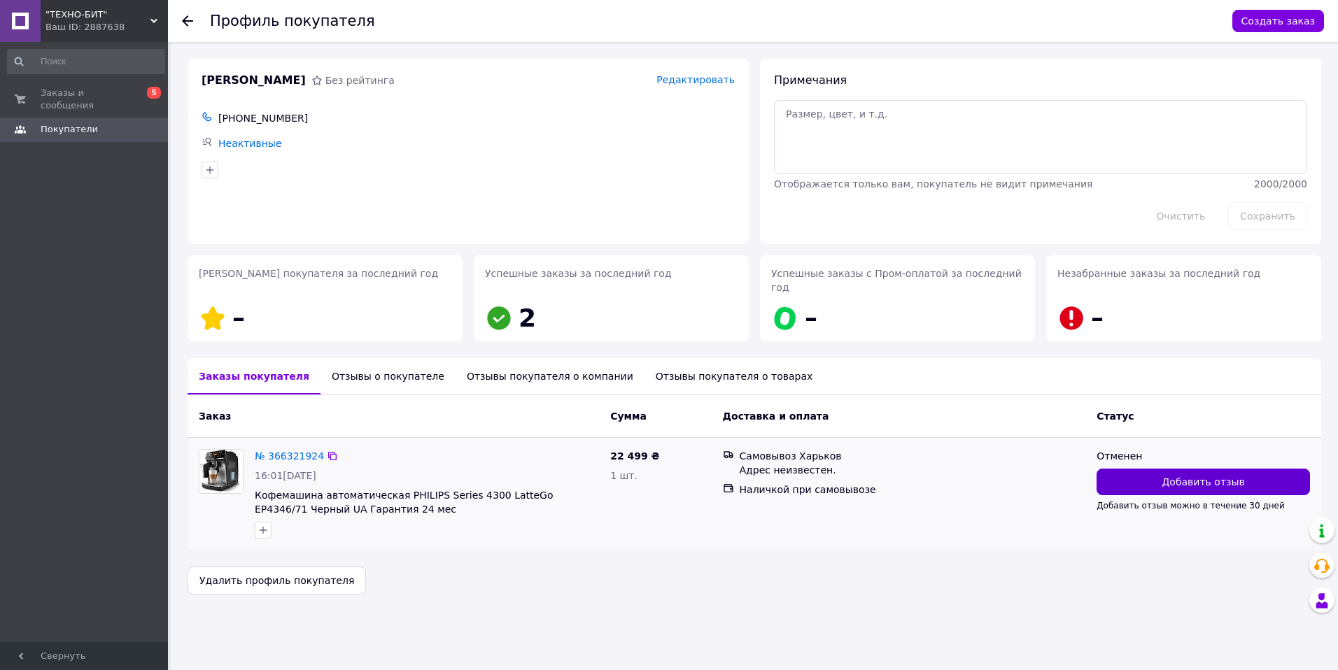
click at [1068, 359] on button "Добавить отзыв" at bounding box center [1203, 482] width 213 height 27
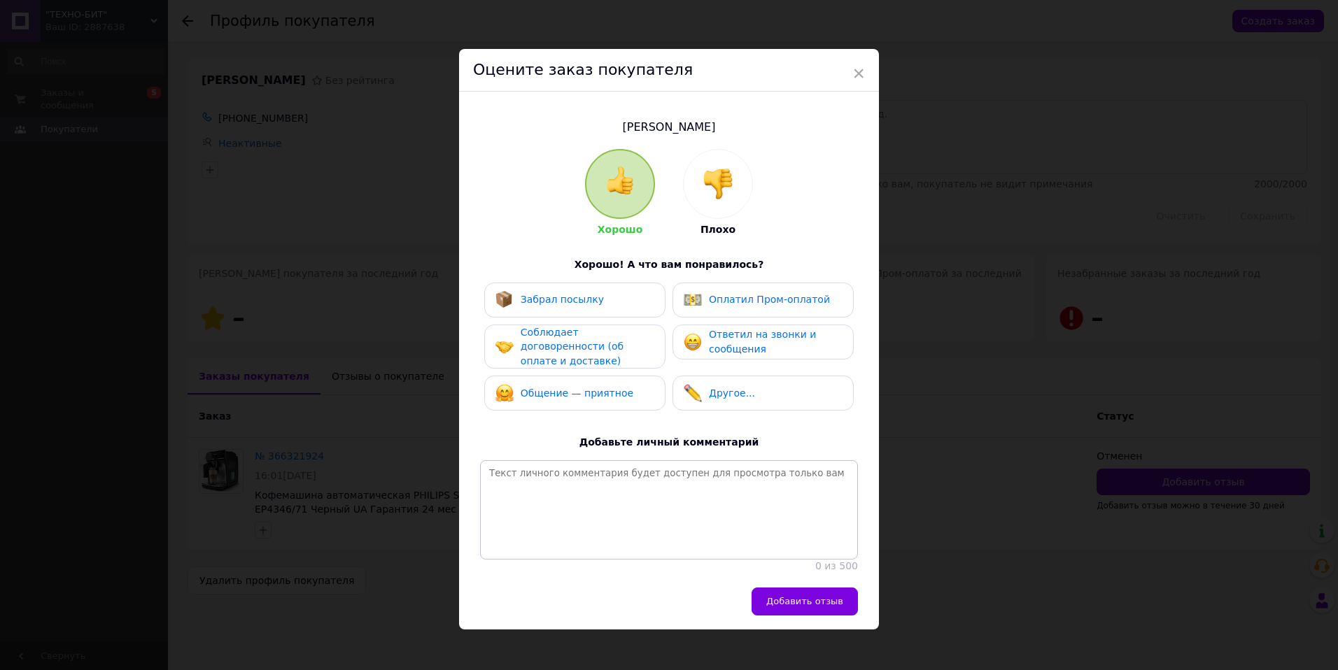
click at [718, 188] on img at bounding box center [718, 184] width 31 height 31
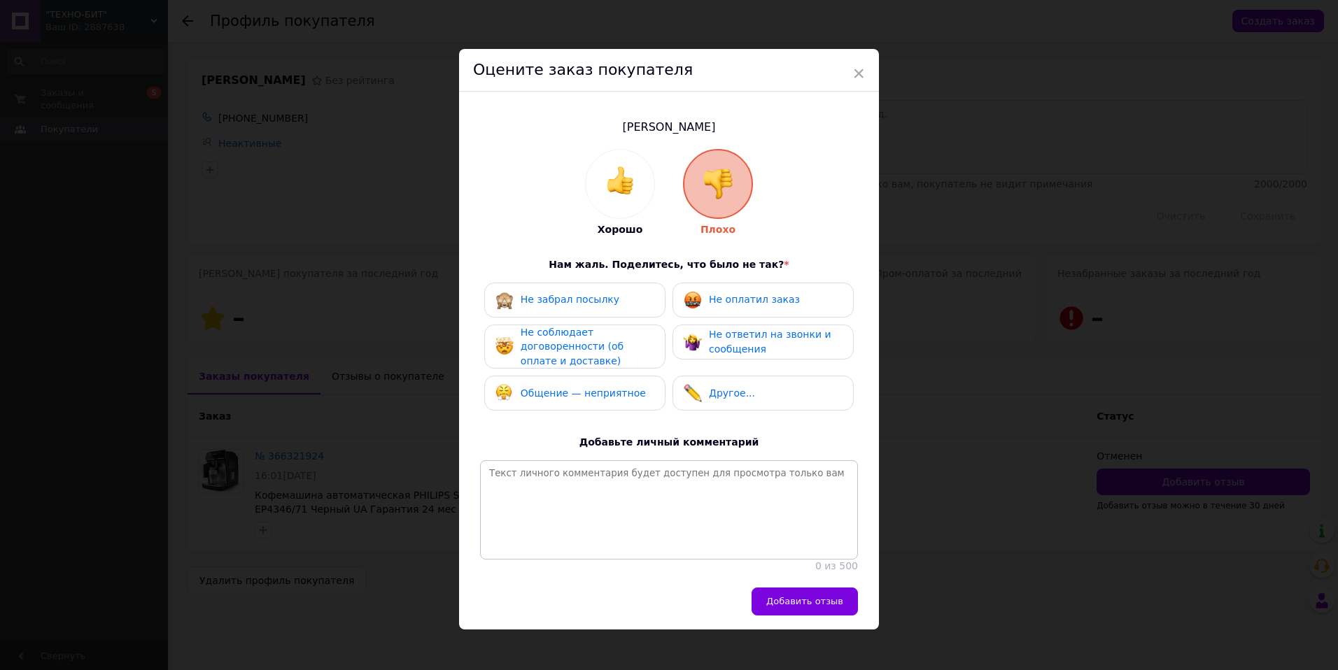
click at [755, 300] on span "Не оплатил заказ" at bounding box center [754, 299] width 91 height 11
drag, startPoint x: 633, startPoint y: 350, endPoint x: 610, endPoint y: 377, distance: 36.2
click at [624, 349] on span "Не соблюдает договоренности (об оплате и доставке)" at bounding box center [572, 347] width 103 height 40
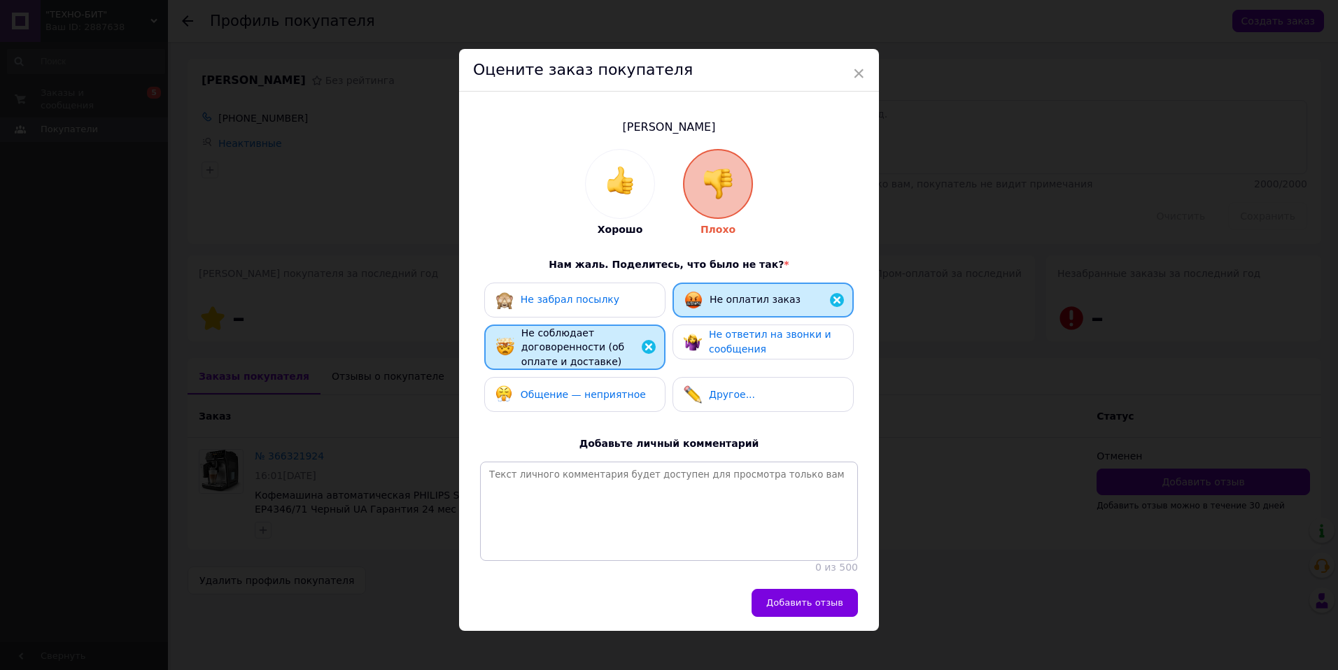
click at [607, 359] on div "Общение — неприятное" at bounding box center [574, 394] width 181 height 35
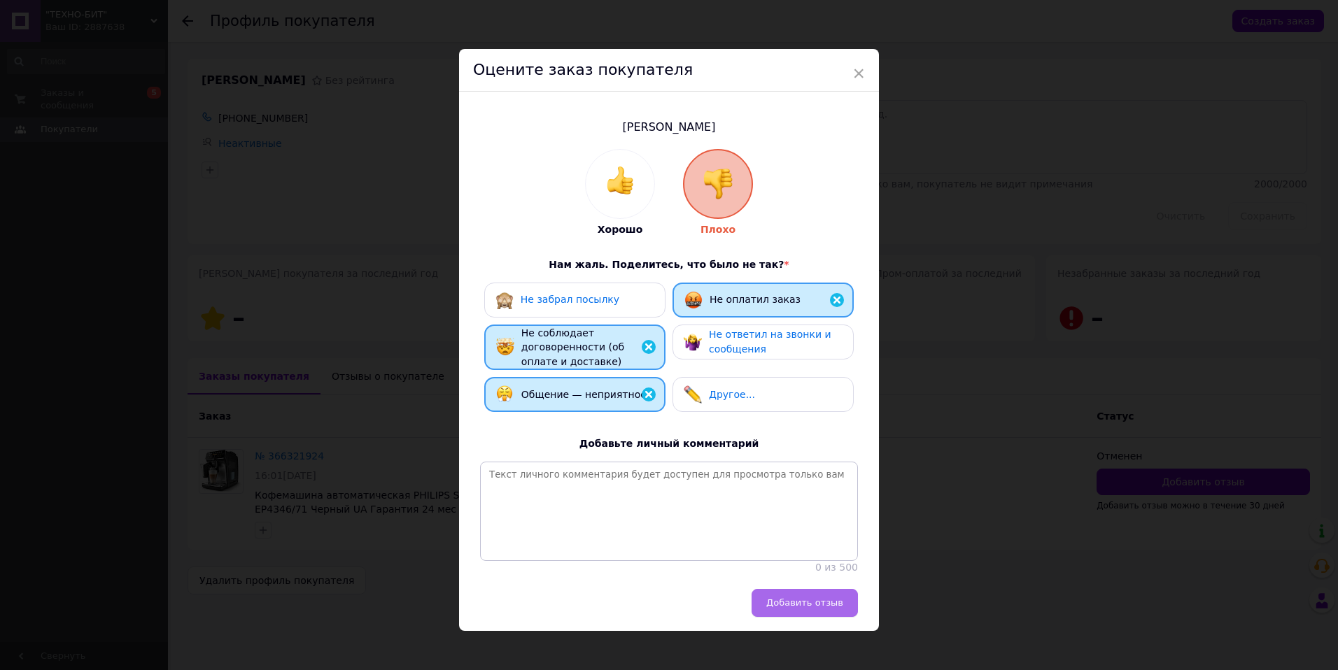
click at [783, 359] on span "Добавить отзыв" at bounding box center [804, 603] width 77 height 10
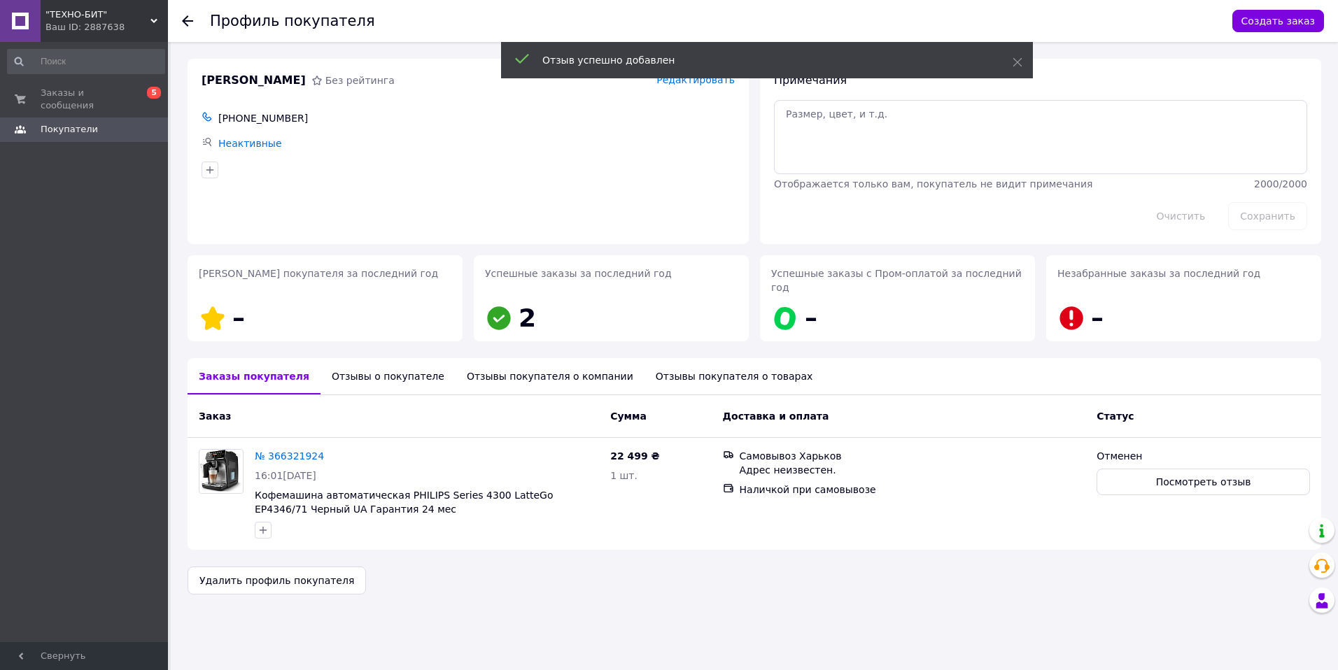
click at [381, 359] on div "Отзывы о покупателе" at bounding box center [388, 376] width 135 height 36
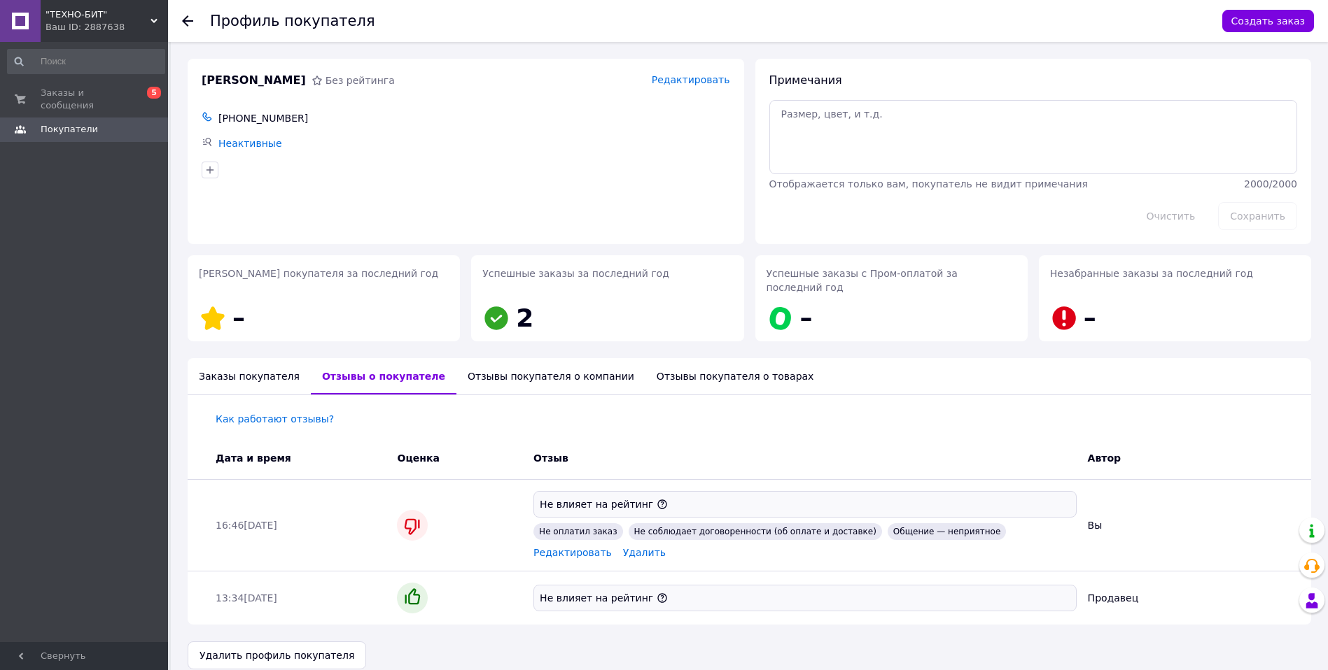
click at [534, 359] on div "Отзывы покупателя о компании" at bounding box center [550, 376] width 189 height 36
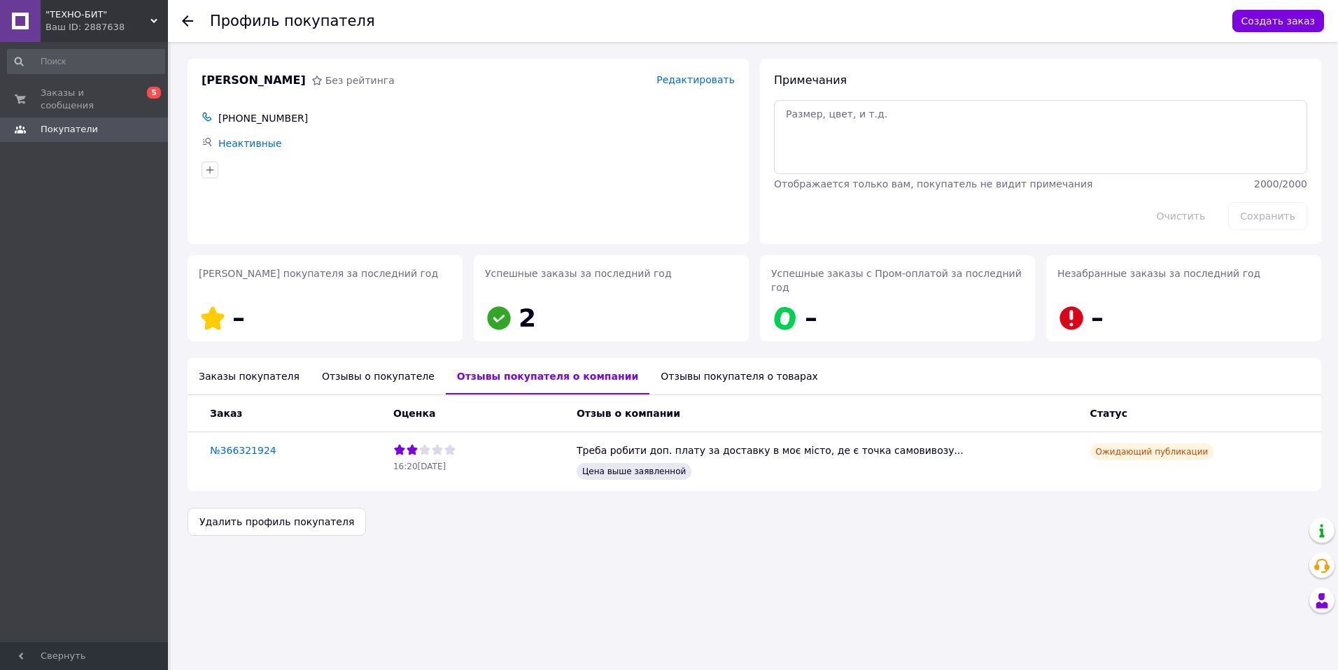
click at [362, 359] on div "Отзывы о покупателе" at bounding box center [378, 376] width 135 height 36
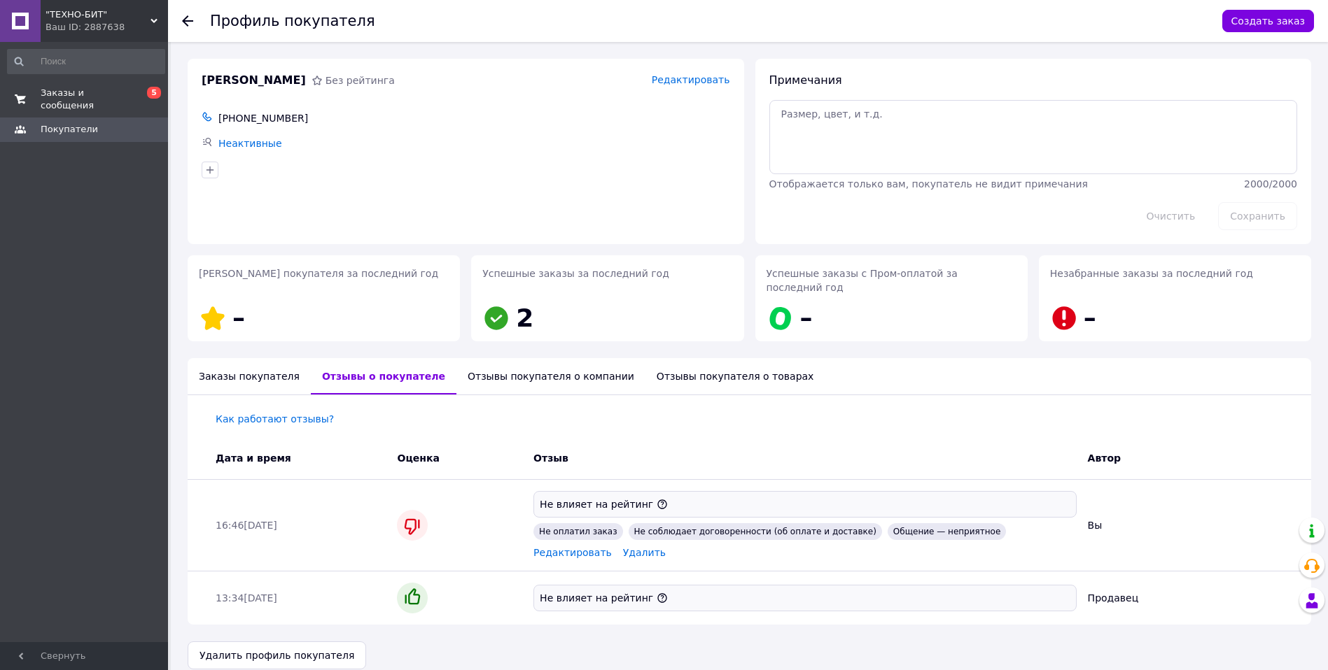
click at [99, 100] on link "Заказы и сообщения 0 5" at bounding box center [86, 99] width 172 height 36
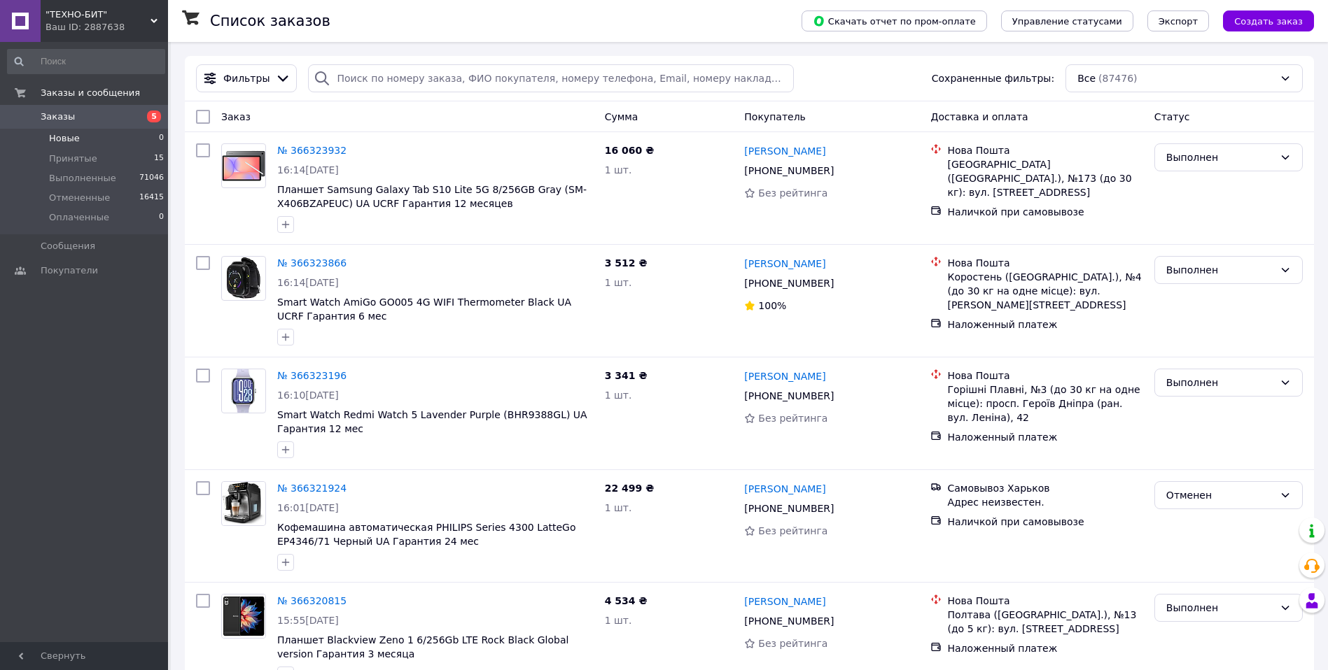
click at [113, 140] on li "Новые 0" at bounding box center [86, 139] width 172 height 20
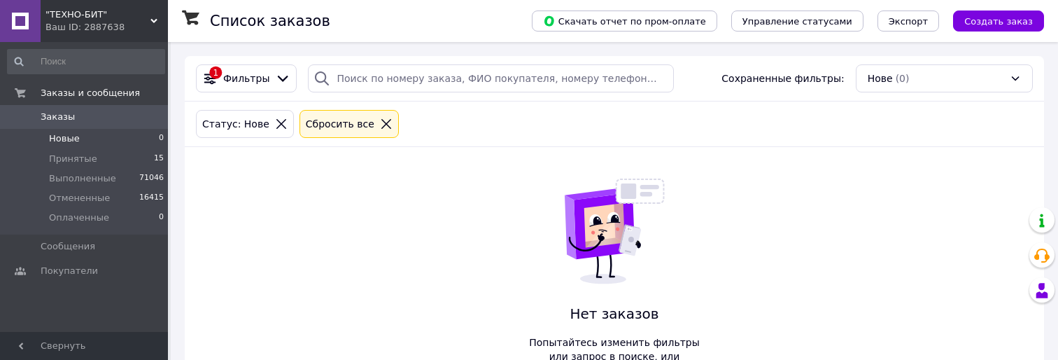
click at [873, 125] on div "Статус: Нове Сбросить все" at bounding box center [614, 124] width 843 height 34
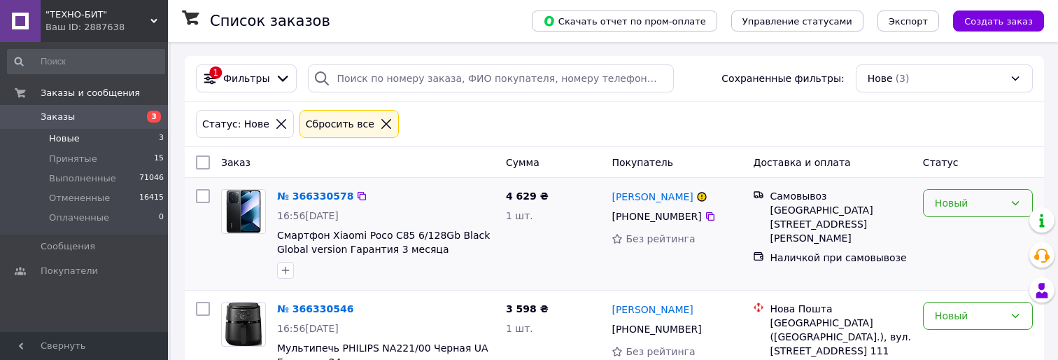
click at [939, 211] on div "Новый" at bounding box center [969, 202] width 69 height 15
click at [964, 247] on li "Выполнен" at bounding box center [978, 258] width 108 height 25
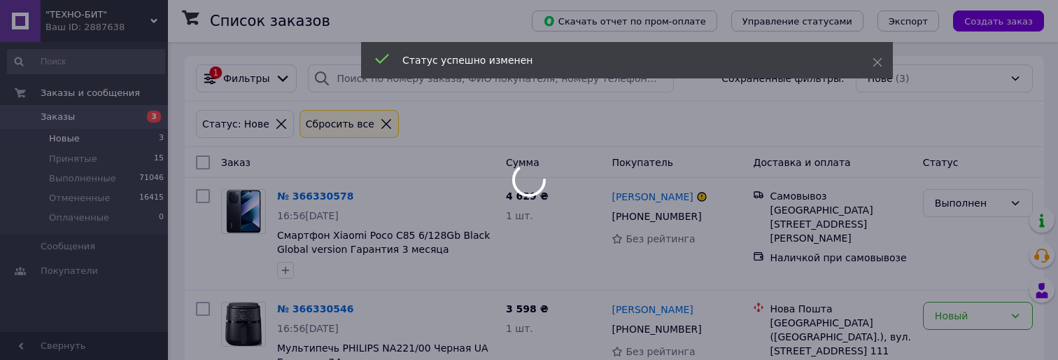
click at [687, 125] on body ""ТЕХНО-БИТ" Ваш ID: 2887638 Сайт "ТЕХНО-БИТ" Кабинет покупателя Проверить состо…" at bounding box center [529, 270] width 1058 height 540
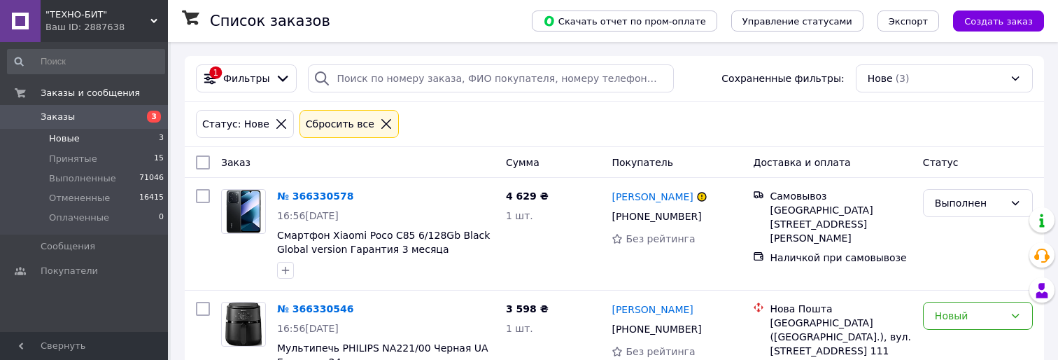
click at [681, 152] on div "Покупатель" at bounding box center [676, 162] width 141 height 25
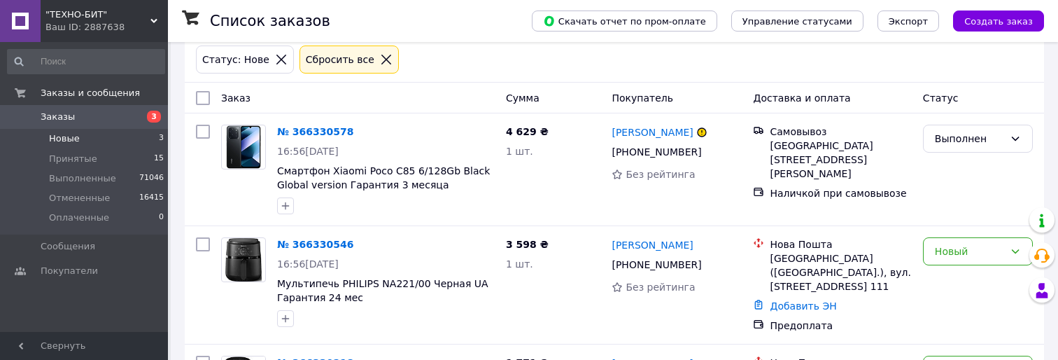
scroll to position [70, 0]
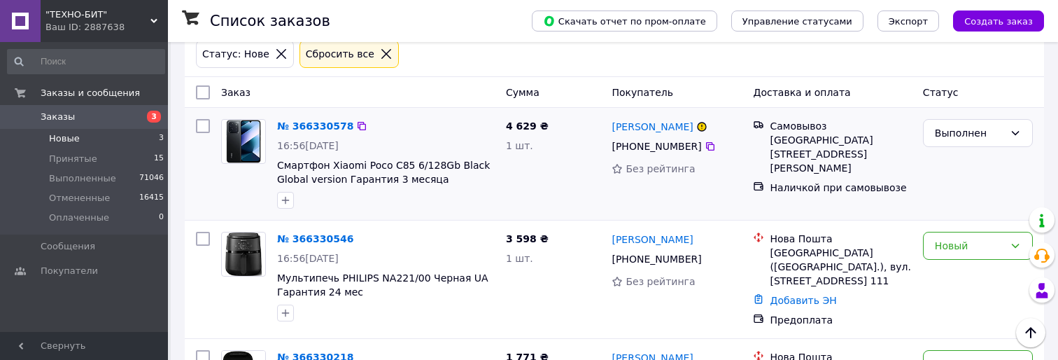
click at [575, 202] on div "4 629 ₴ 1 шт." at bounding box center [553, 163] width 106 height 101
click at [582, 188] on div "4 629 ₴ 1 шт." at bounding box center [553, 163] width 106 height 101
click at [584, 188] on div "4 629 ₴ 1 шт." at bounding box center [553, 163] width 106 height 101
click at [583, 191] on div "4 629 ₴ 1 шт." at bounding box center [553, 163] width 106 height 101
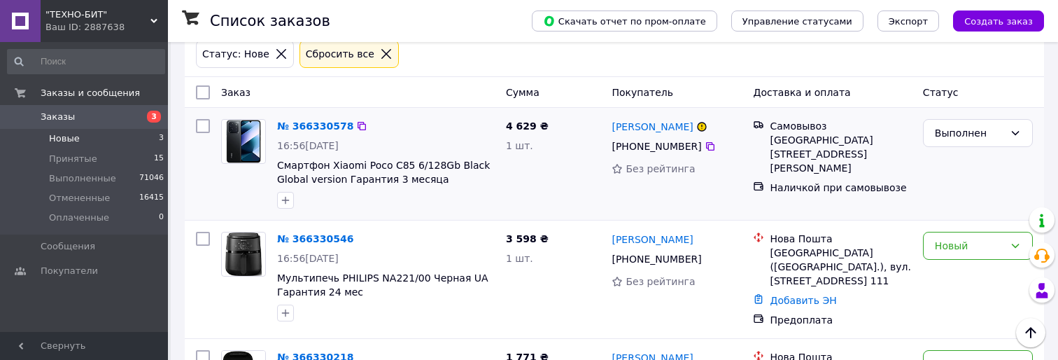
click at [583, 191] on div "4 629 ₴ 1 шт." at bounding box center [553, 163] width 106 height 101
click at [804, 197] on div "Самовывоз Киев Київ, Степана Бандери , дом 16 Наличкой при самовывозе" at bounding box center [831, 163] width 169 height 101
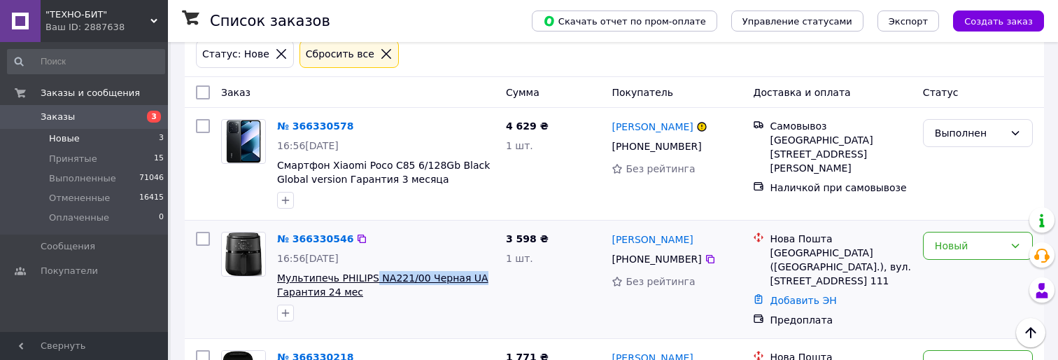
drag, startPoint x: 469, startPoint y: 278, endPoint x: 367, endPoint y: 276, distance: 102.2
click at [367, 276] on span "Мультипечь PHILIPS NA221/00 Черная UA Гарантия 24 мес" at bounding box center [386, 285] width 218 height 28
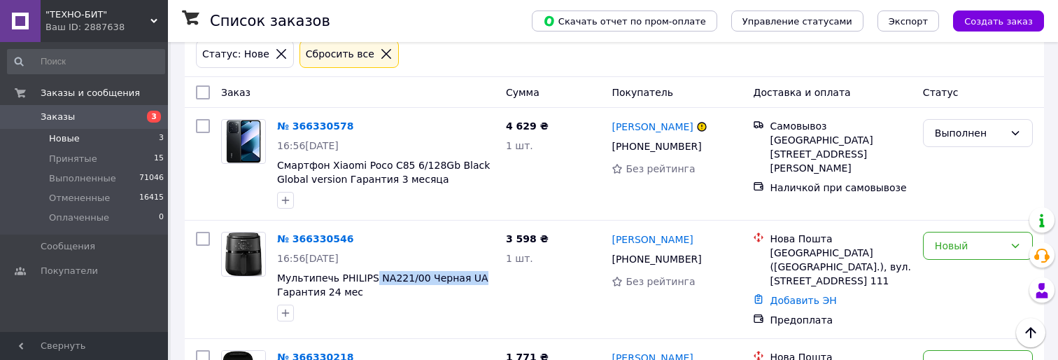
copy span "NA221/00 Черная UA"
click at [524, 311] on div "3 598 ₴ 1 шт." at bounding box center [553, 279] width 106 height 106
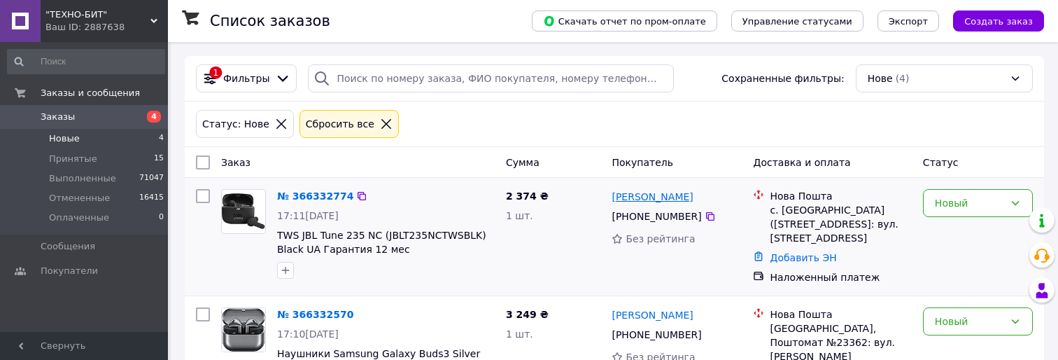
click at [670, 198] on link "Вячеслав Пройдаков" at bounding box center [652, 197] width 81 height 14
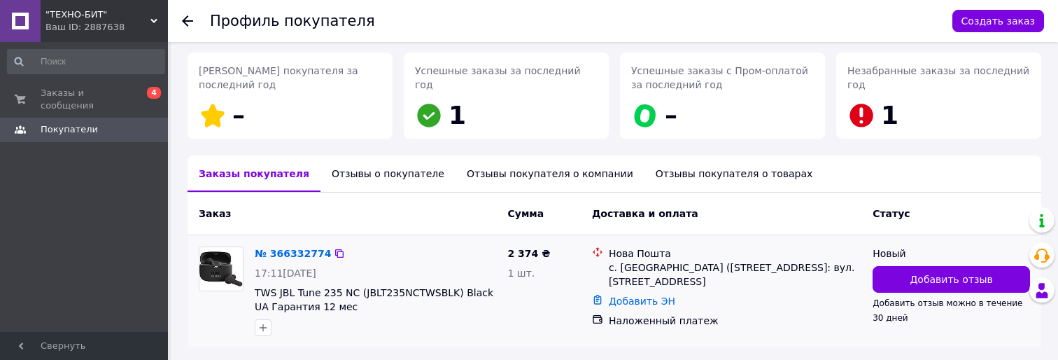
scroll to position [252, 0]
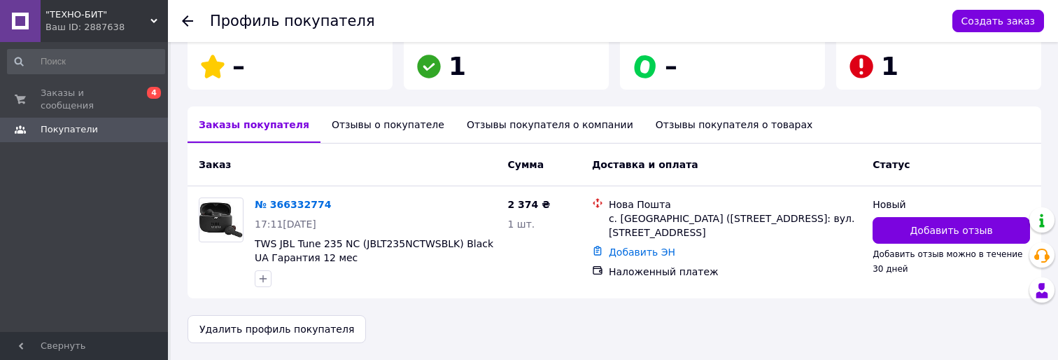
click at [353, 134] on div "Отзывы о покупателе" at bounding box center [388, 124] width 135 height 36
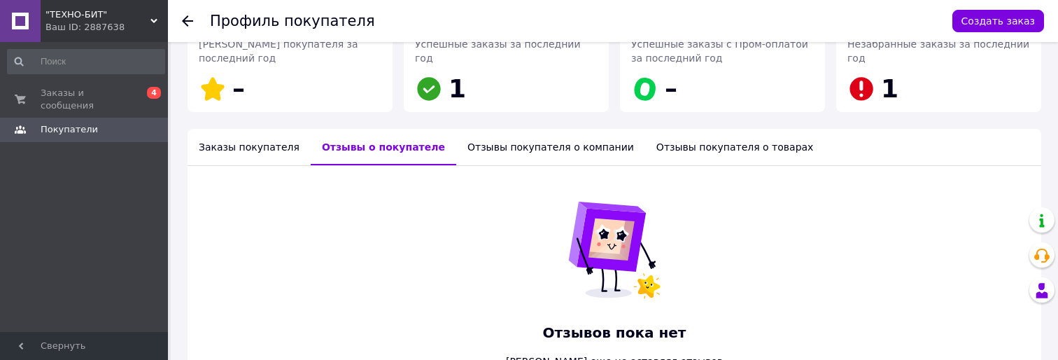
scroll to position [202, 0]
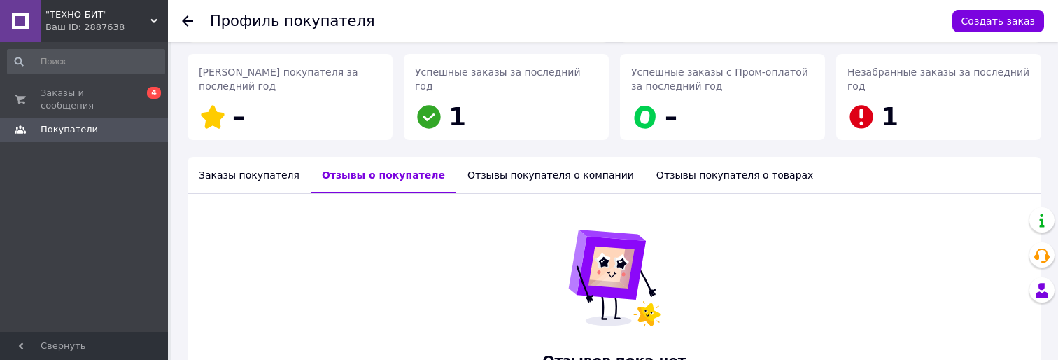
click at [247, 176] on div "Заказы покупателя" at bounding box center [249, 175] width 123 height 36
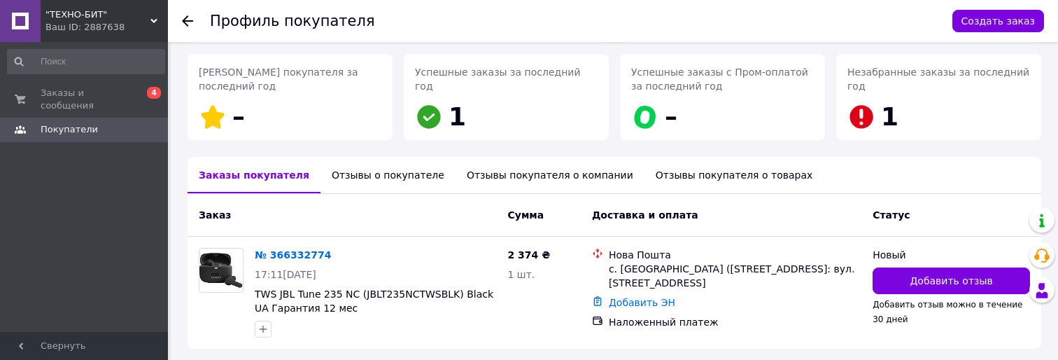
click at [184, 18] on icon at bounding box center [187, 20] width 11 height 11
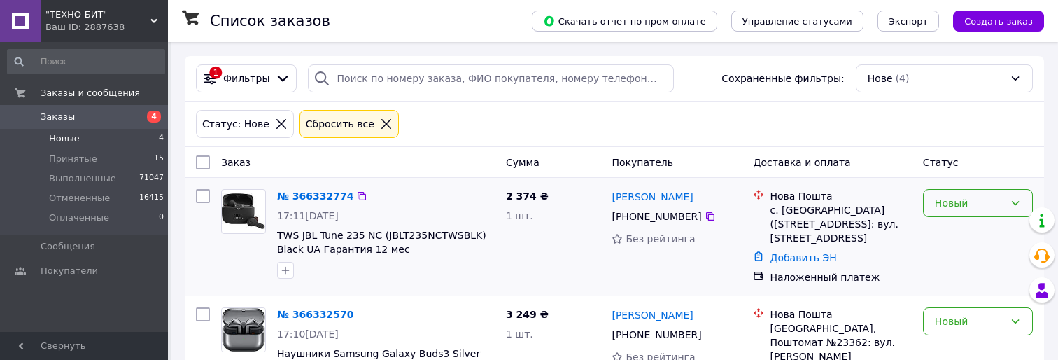
click at [960, 195] on div "Новый" at bounding box center [969, 202] width 69 height 15
drag, startPoint x: 988, startPoint y: 281, endPoint x: 883, endPoint y: 251, distance: 109.0
click at [985, 280] on li "Отменен" at bounding box center [978, 284] width 108 height 25
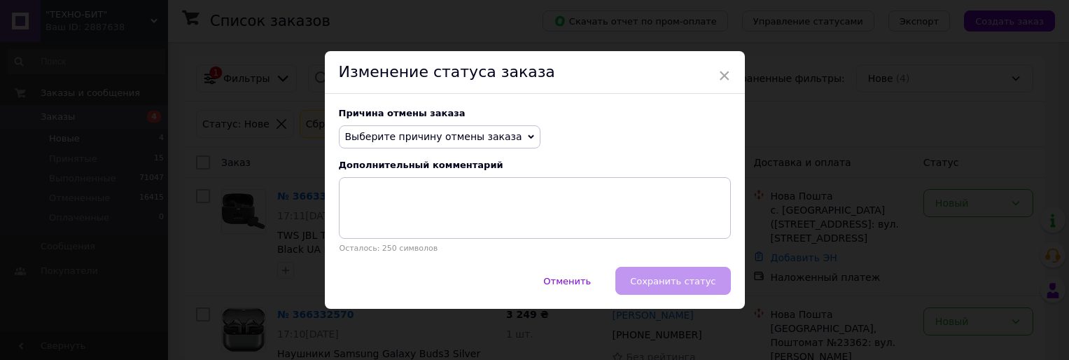
drag, startPoint x: 463, startPoint y: 141, endPoint x: 476, endPoint y: 192, distance: 52.1
click at [463, 141] on span "Выберите причину отмены заказа" at bounding box center [433, 136] width 177 height 11
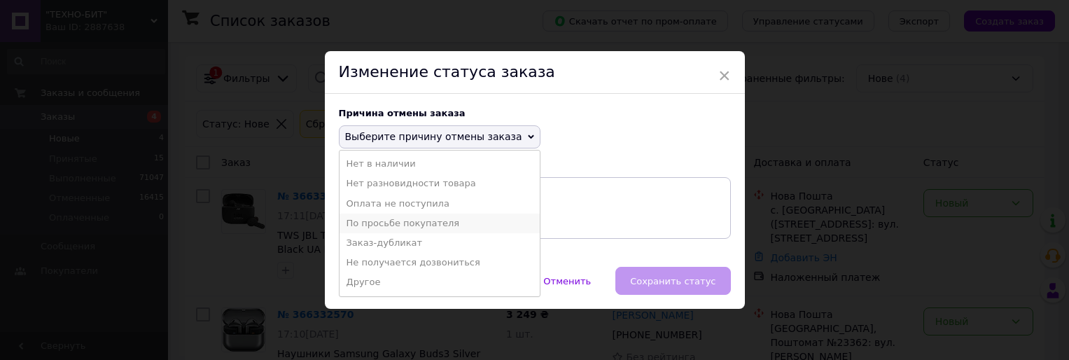
click at [474, 222] on li "По просьбе покупателя" at bounding box center [439, 223] width 200 height 20
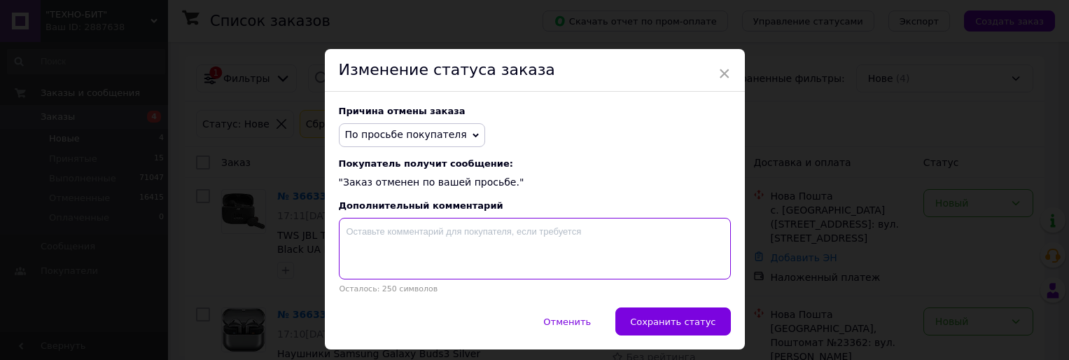
click at [474, 222] on textarea at bounding box center [535, 249] width 392 height 62
type textarea "завдаток - відмова"
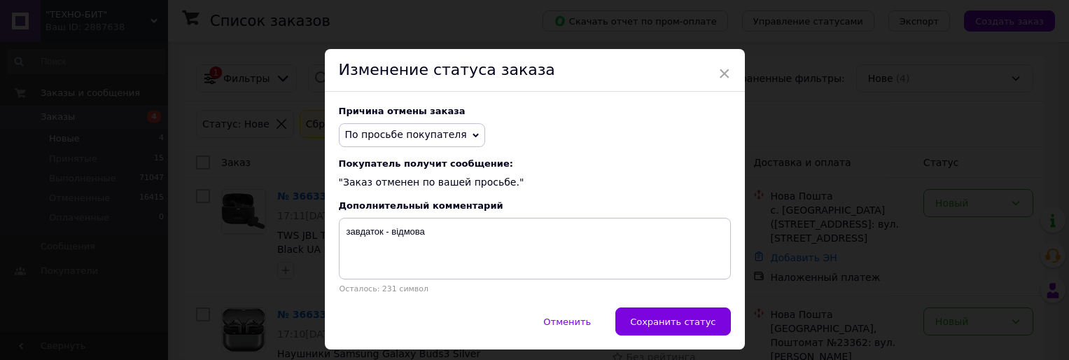
click at [670, 335] on button "Сохранить статус" at bounding box center [672, 321] width 115 height 28
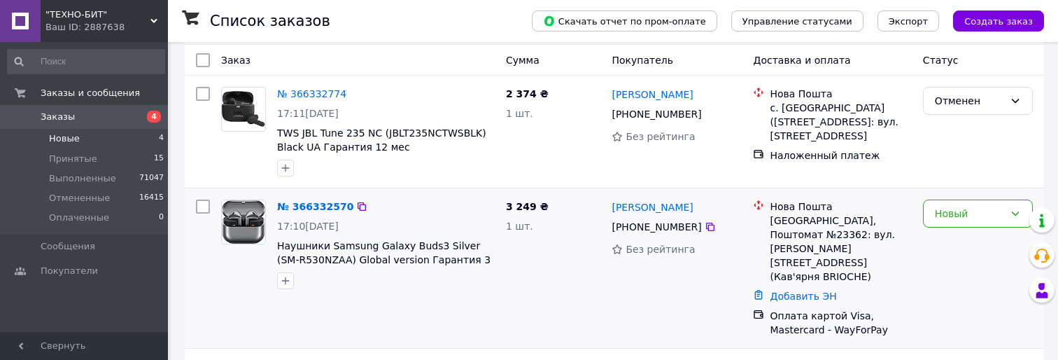
scroll to position [140, 0]
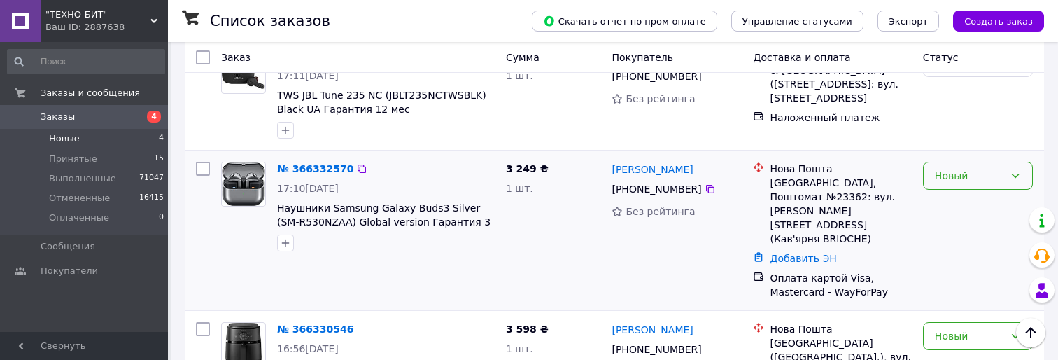
click at [959, 183] on div "Новый" at bounding box center [969, 175] width 69 height 15
click at [956, 229] on li "Выполнен" at bounding box center [978, 231] width 108 height 25
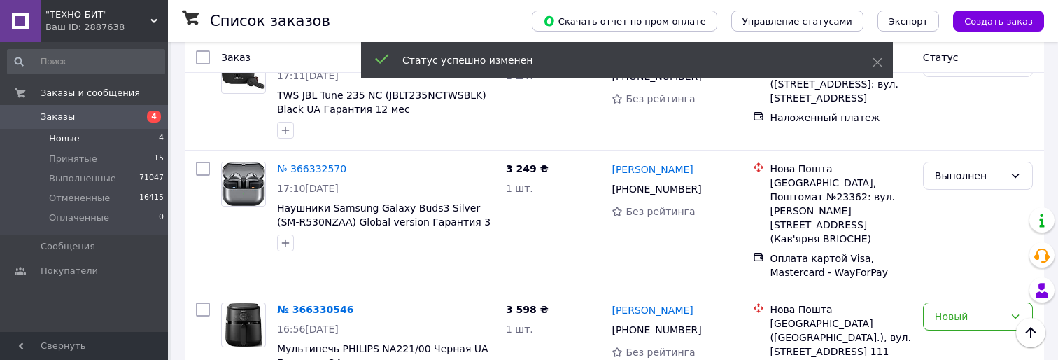
click at [643, 170] on link "антонина вдовиченко" at bounding box center [652, 169] width 81 height 14
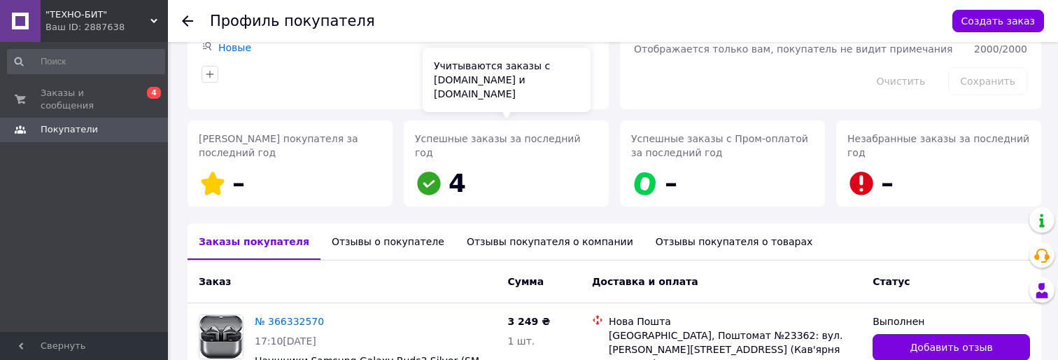
scroll to position [252, 0]
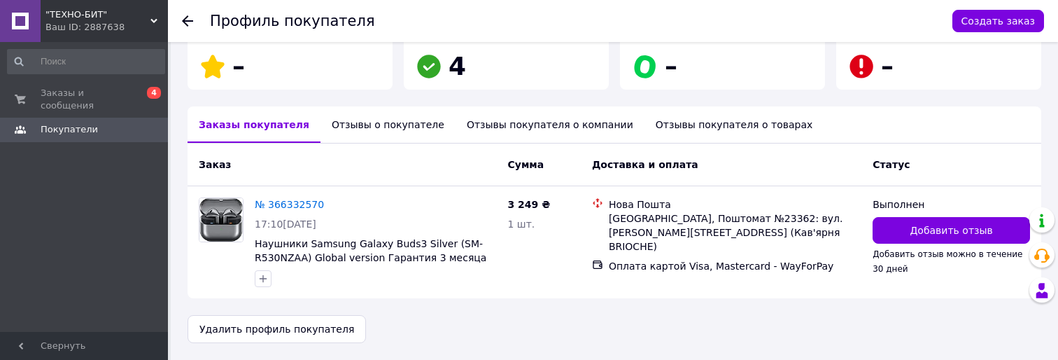
click at [370, 122] on div "Отзывы о покупателе" at bounding box center [388, 124] width 135 height 36
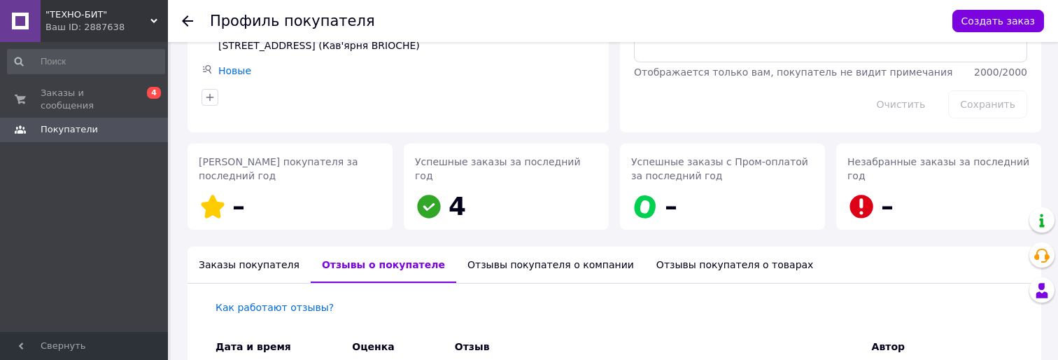
scroll to position [66, 0]
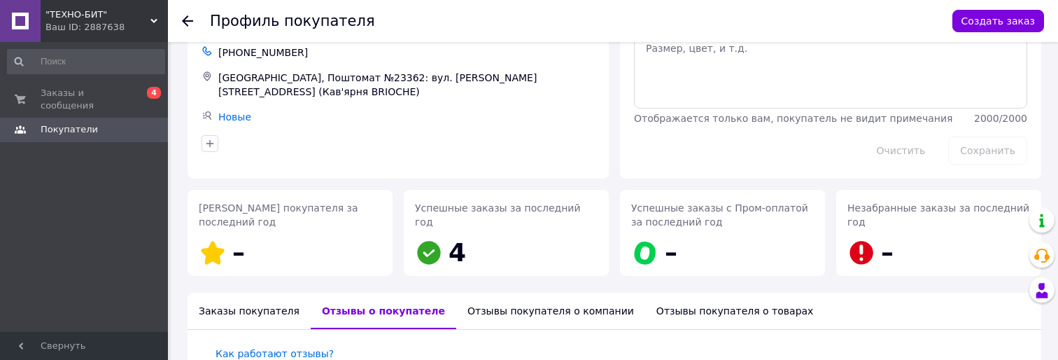
click at [189, 17] on icon at bounding box center [187, 20] width 11 height 11
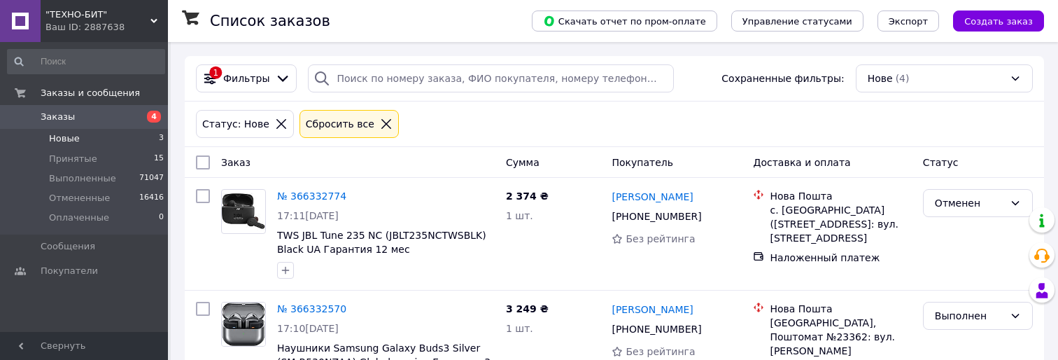
click at [650, 145] on div "Статус: Нове Сбросить все" at bounding box center [614, 123] width 859 height 45
click at [658, 136] on div "Статус: Нове Сбросить все" at bounding box center [614, 124] width 843 height 34
click at [726, 125] on div "Статус: Нове Сбросить все" at bounding box center [614, 124] width 843 height 34
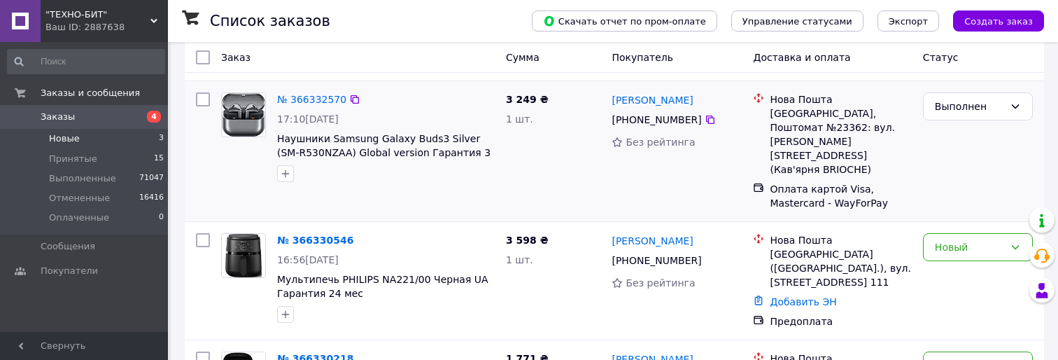
scroll to position [210, 0]
click at [652, 176] on div "антонина вдовиченко +380 97 879 03 44 Без рейтинга" at bounding box center [676, 150] width 141 height 129
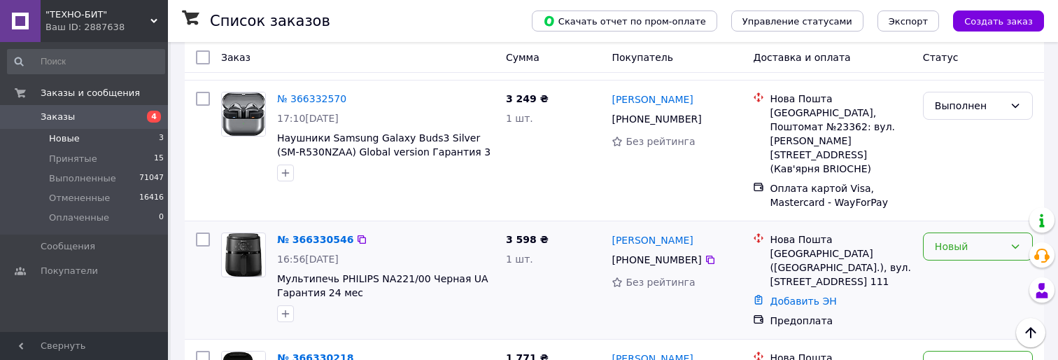
click at [1009, 232] on div "Новый" at bounding box center [978, 246] width 110 height 28
click at [990, 274] on li "Выполнен" at bounding box center [978, 274] width 108 height 25
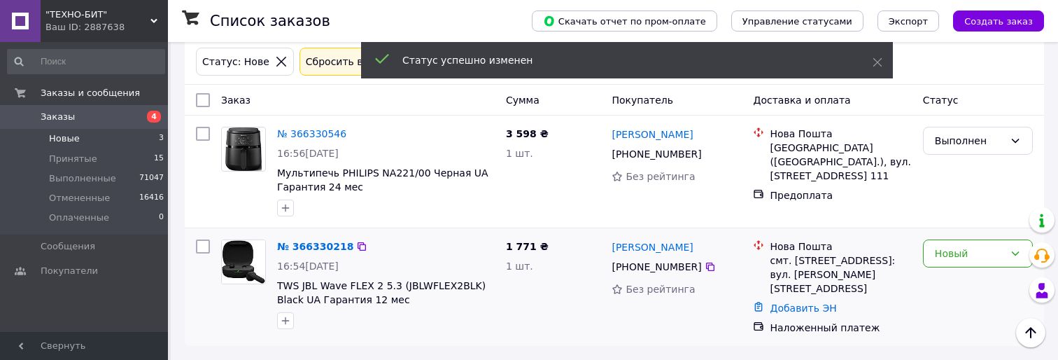
scroll to position [63, 0]
click at [703, 273] on div at bounding box center [710, 267] width 14 height 14
click at [705, 267] on icon at bounding box center [710, 266] width 11 height 11
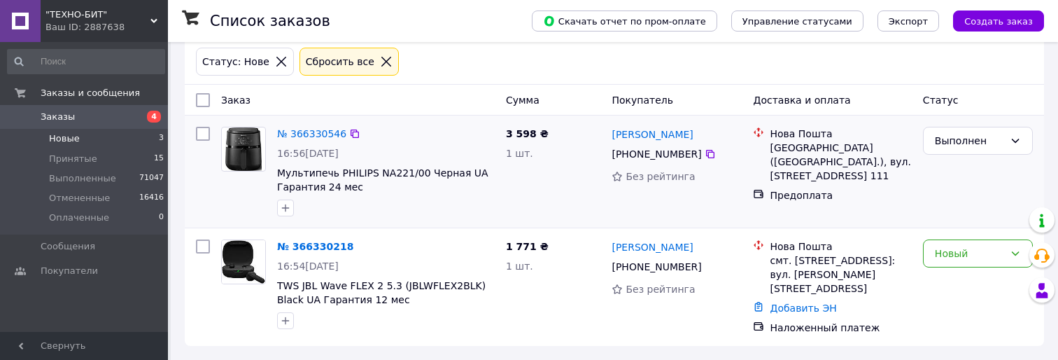
click at [603, 188] on div "3 598 ₴ 1 шт." at bounding box center [553, 171] width 106 height 101
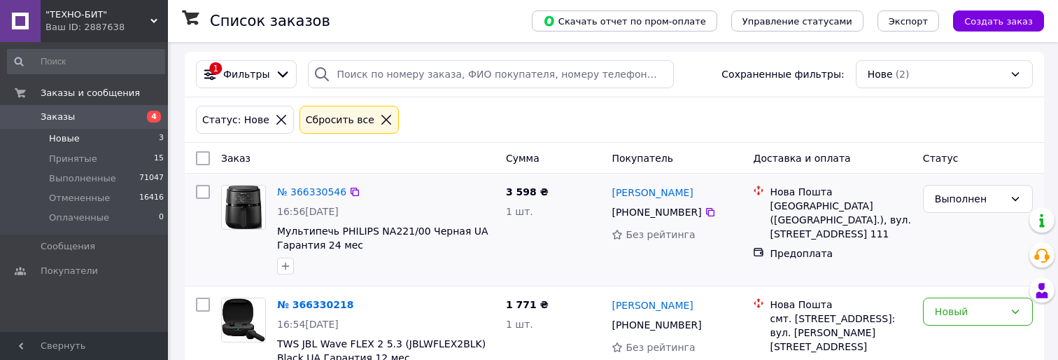
scroll to position [0, 0]
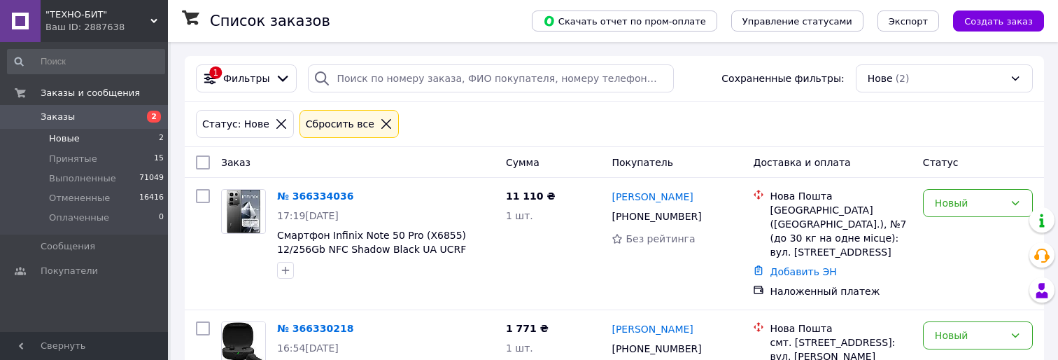
click at [582, 143] on div "Статус: Нове Сбросить все" at bounding box center [614, 123] width 859 height 45
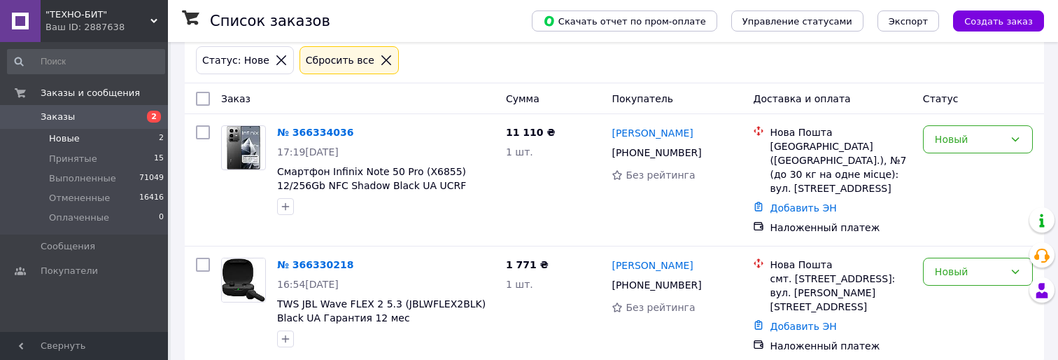
scroll to position [69, 0]
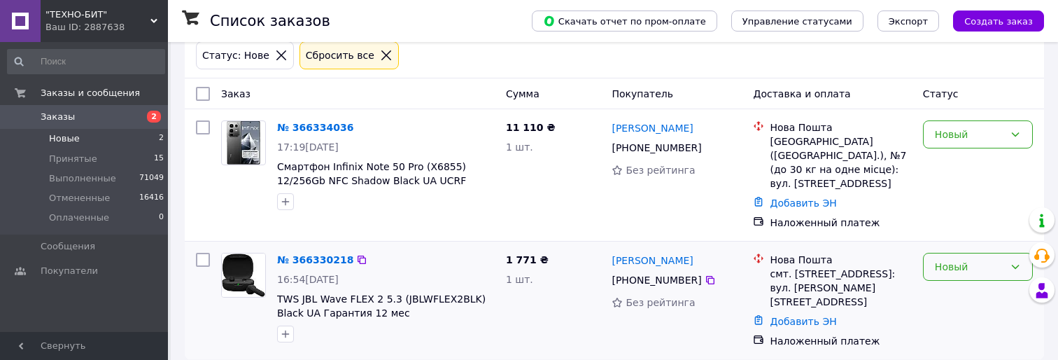
click at [976, 259] on div "Новый" at bounding box center [969, 266] width 69 height 15
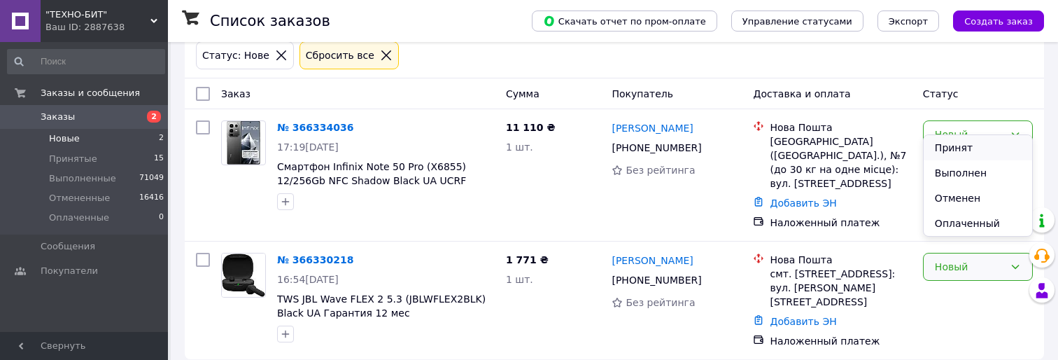
click at [969, 153] on li "Принят" at bounding box center [978, 147] width 108 height 25
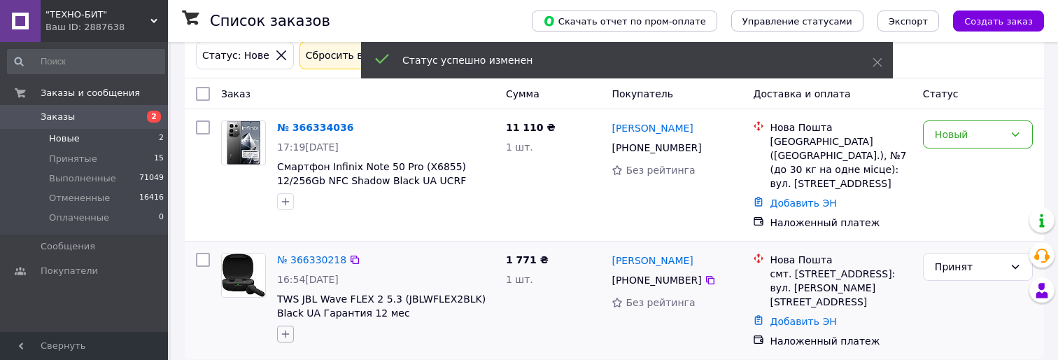
click at [284, 328] on icon "button" at bounding box center [285, 333] width 11 height 11
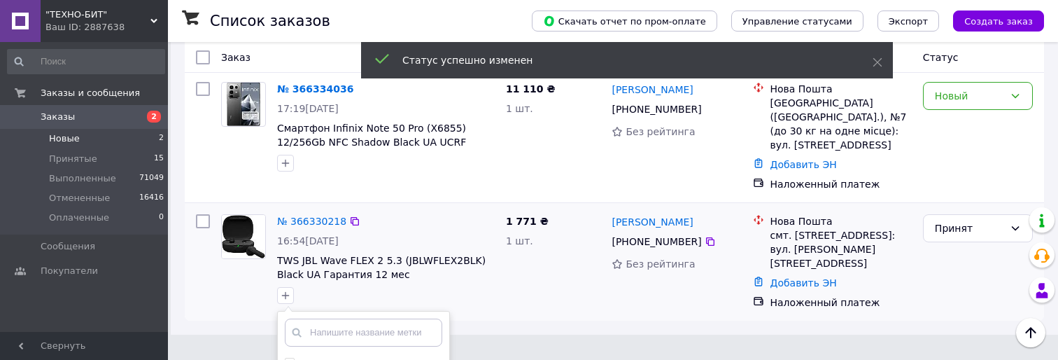
scroll to position [220, 0]
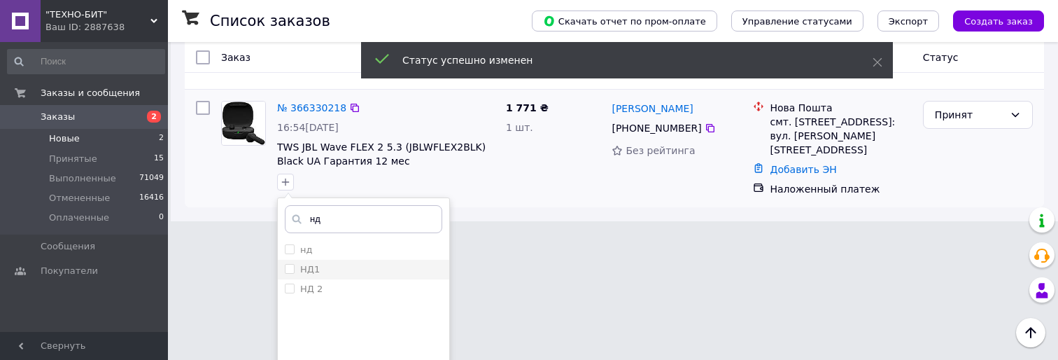
type input "нд"
click at [387, 260] on li "НД1" at bounding box center [363, 270] width 171 height 20
checkbox input "true"
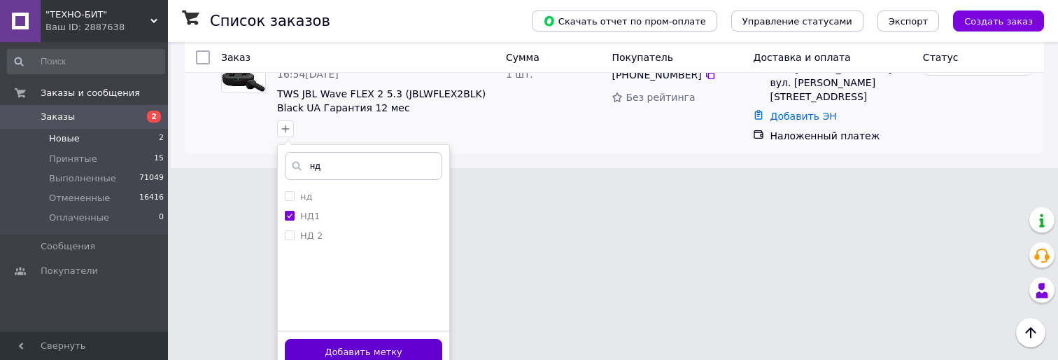
click at [410, 339] on button "Добавить метку" at bounding box center [363, 352] width 157 height 27
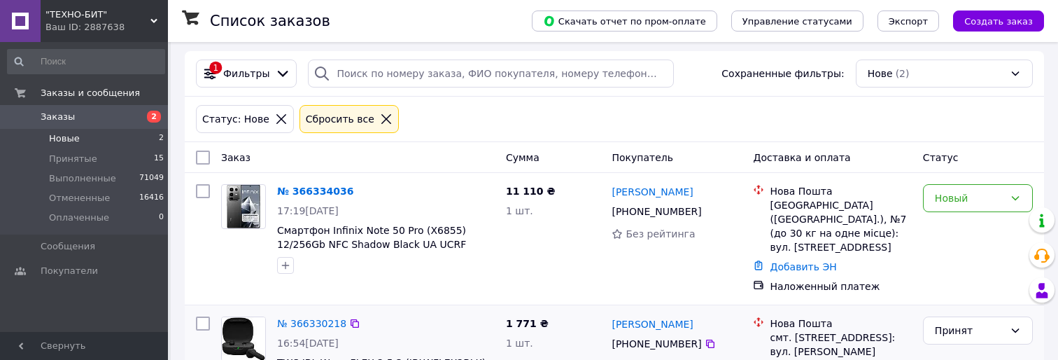
scroll to position [0, 0]
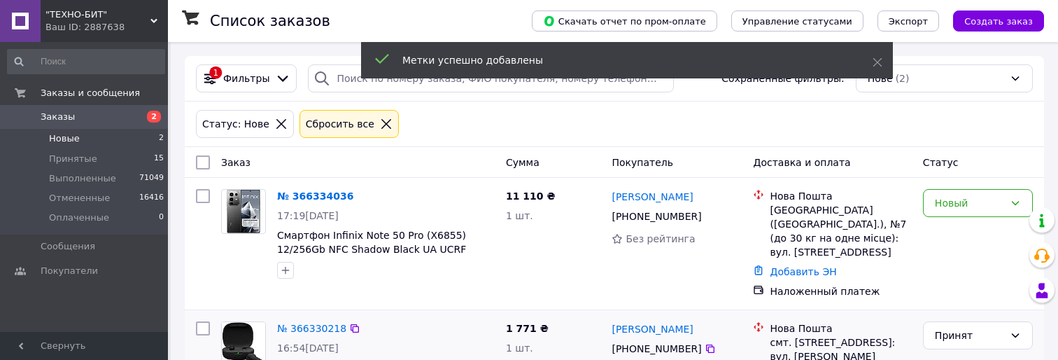
click at [554, 131] on div "Статус: Нове Сбросить все" at bounding box center [614, 124] width 843 height 34
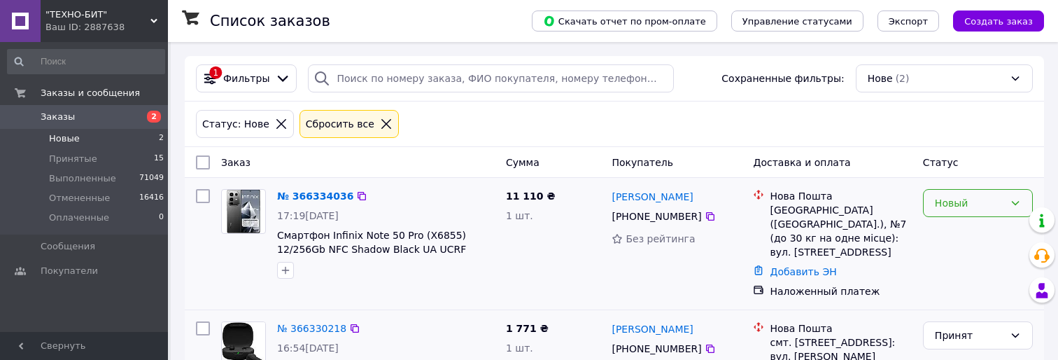
click at [982, 198] on div "Новый" at bounding box center [969, 202] width 69 height 15
click at [983, 253] on li "Выполнен" at bounding box center [978, 258] width 108 height 25
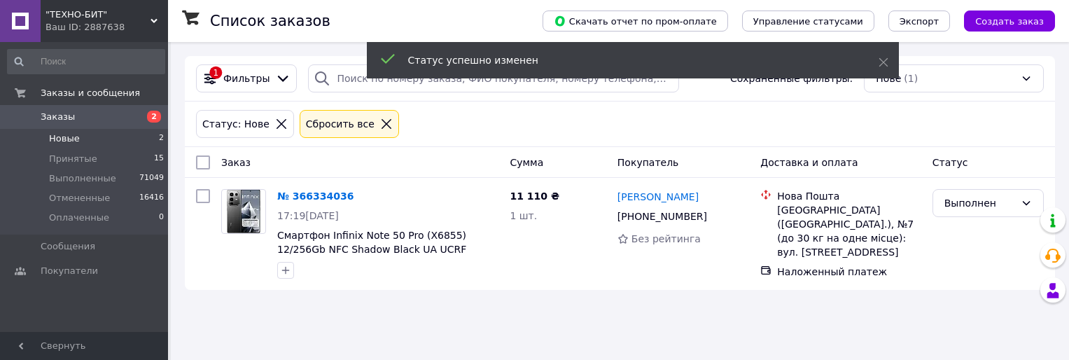
click at [666, 202] on link "[PERSON_NAME]" at bounding box center [657, 197] width 81 height 14
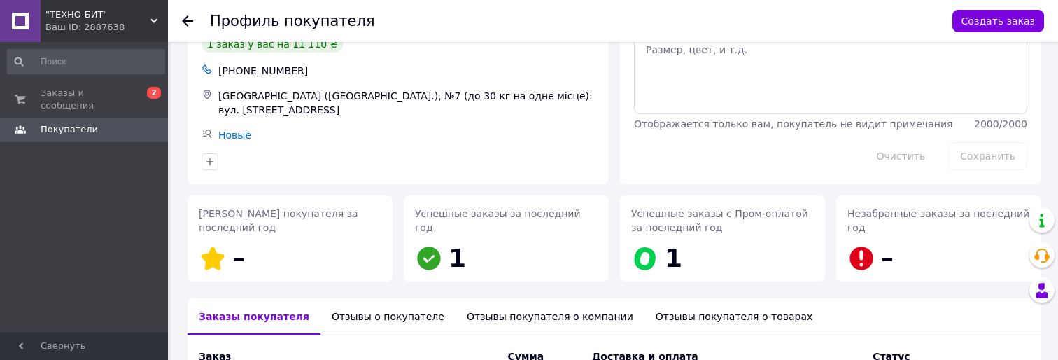
scroll to position [252, 0]
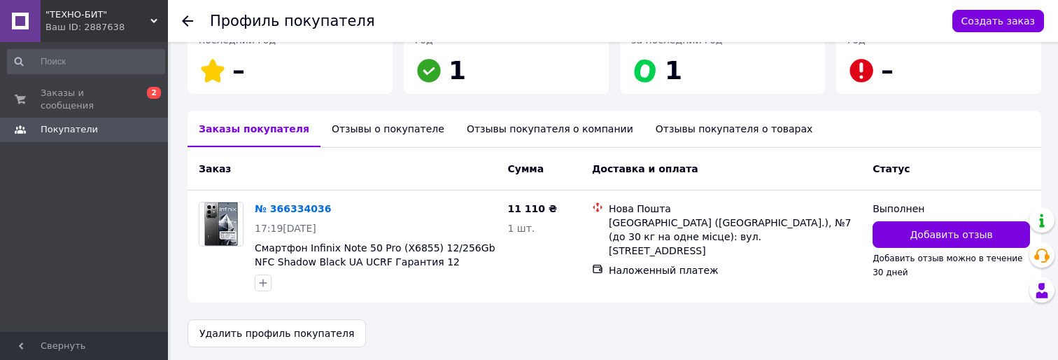
click at [381, 130] on div "Отзывы о покупателе" at bounding box center [388, 129] width 135 height 36
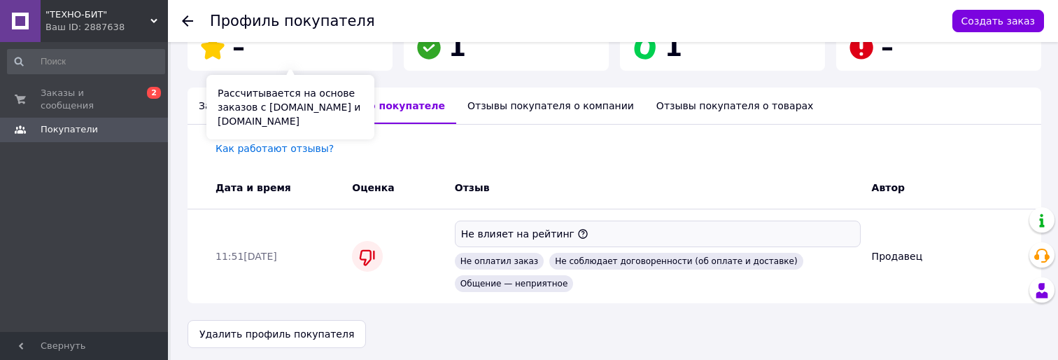
scroll to position [276, 0]
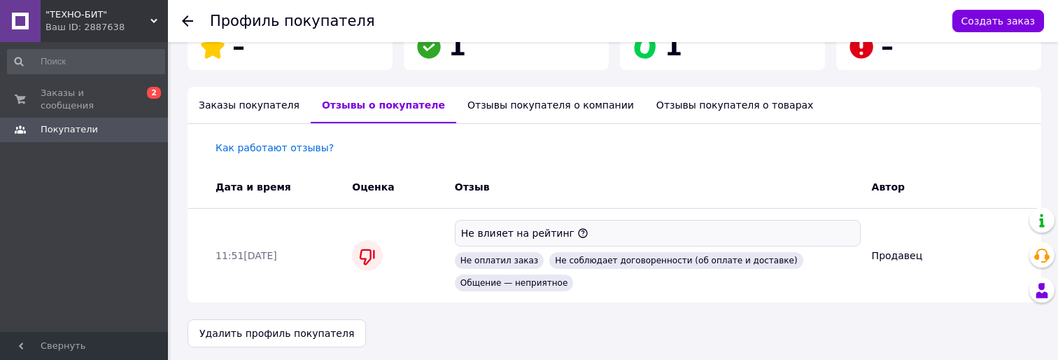
click at [186, 20] on icon at bounding box center [187, 20] width 11 height 11
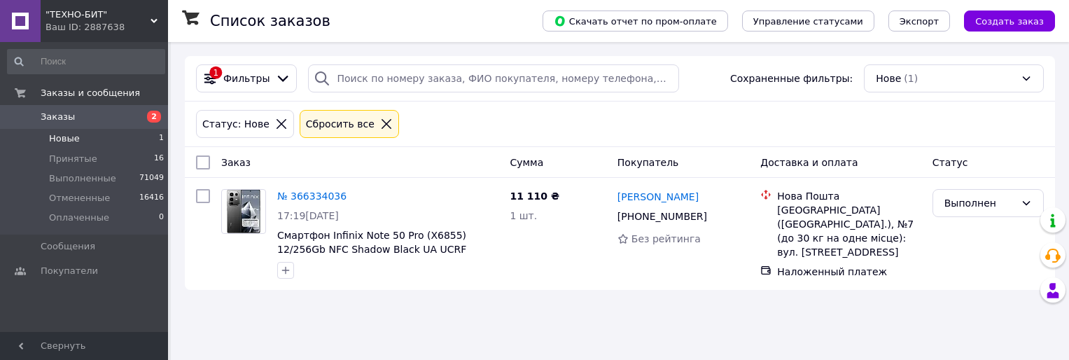
click at [964, 117] on div "Статус: Нове Сбросить все" at bounding box center [619, 124] width 853 height 34
click at [619, 146] on div "Статус: Нове Сбросить все" at bounding box center [620, 123] width 870 height 45
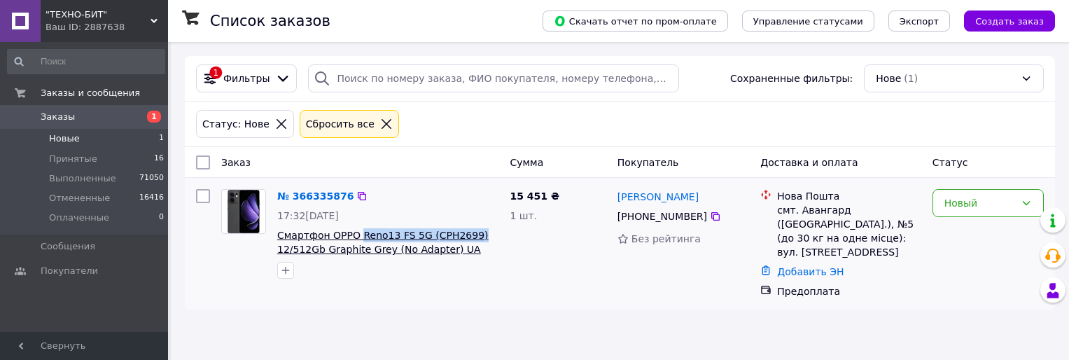
drag, startPoint x: 470, startPoint y: 234, endPoint x: 355, endPoint y: 237, distance: 114.8
click at [355, 237] on span "Смартфон OPPO Reno13 FS 5G (CPH2699) 12/512Gb Graphite Grey (No Adapter) UA UCR…" at bounding box center [387, 242] width 221 height 28
copy span "Reno13 FS 5G (CPH2699)"
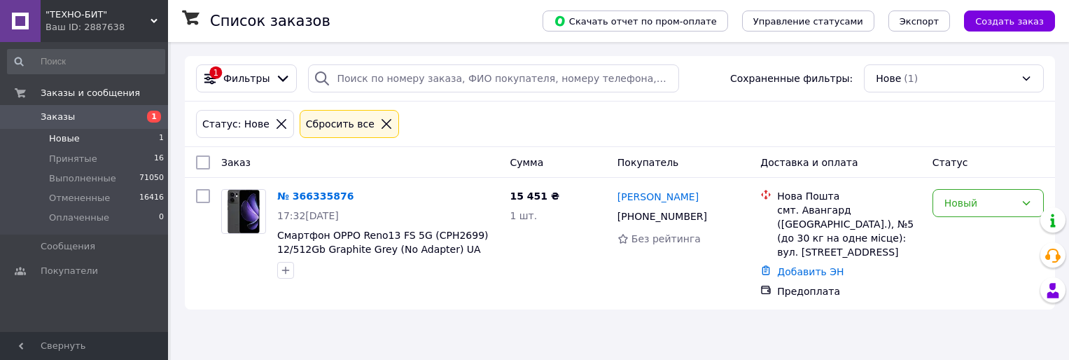
click at [716, 134] on div "Статус: Нове Сбросить все" at bounding box center [619, 124] width 853 height 34
click at [714, 131] on div "Статус: Нове Сбросить все" at bounding box center [619, 124] width 853 height 34
click at [693, 150] on div "Покупатель" at bounding box center [683, 162] width 143 height 25
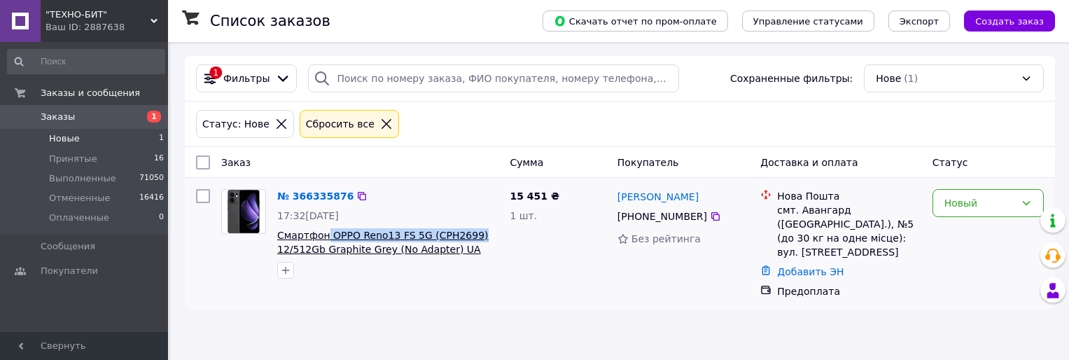
drag, startPoint x: 467, startPoint y: 238, endPoint x: 324, endPoint y: 237, distance: 142.8
click at [324, 237] on span "Смартфон OPPO Reno13 FS 5G (CPH2699) 12/512Gb Graphite Grey (No Adapter) UA UCR…" at bounding box center [387, 242] width 221 height 28
copy span "OPPO Reno13 FS 5G (CPH2699)"
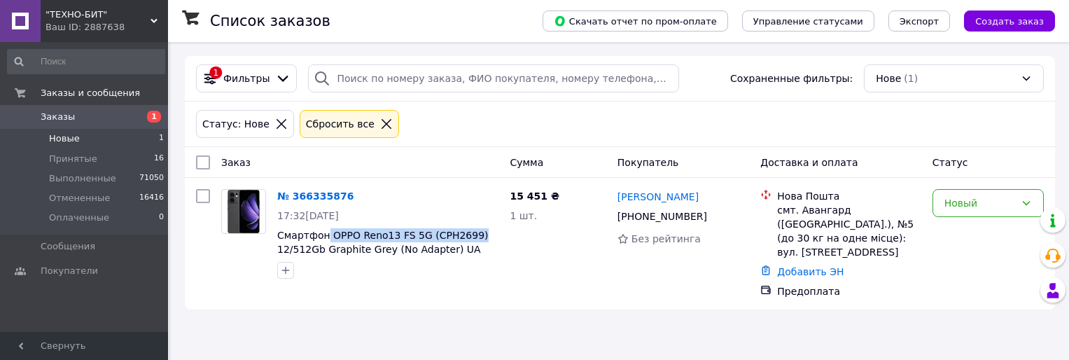
copy span "OPPO Reno13 FS 5G (CPH2699)"
click at [983, 210] on div "Новый" at bounding box center [979, 202] width 71 height 15
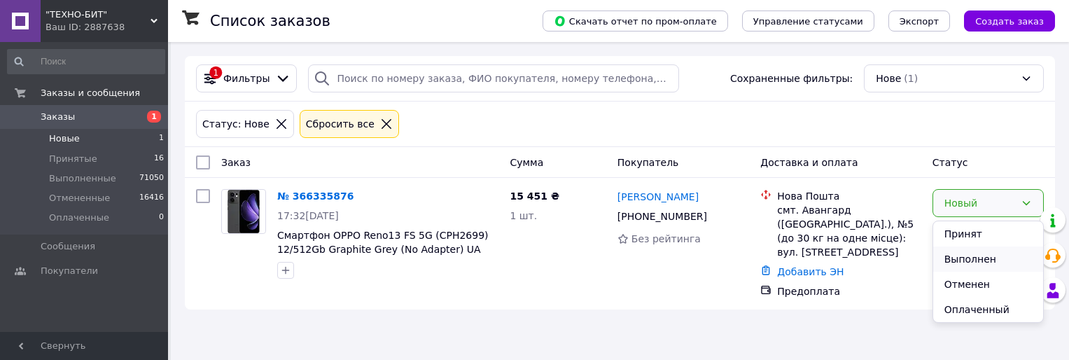
click at [978, 253] on li "Выполнен" at bounding box center [988, 258] width 110 height 25
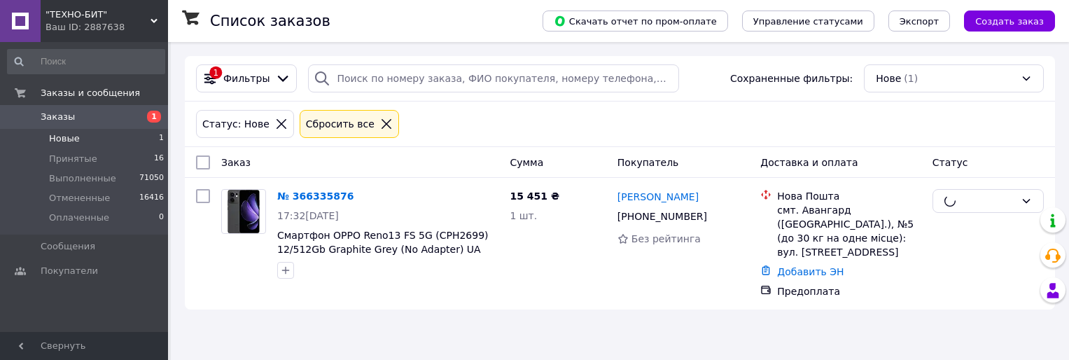
click at [614, 127] on div "Статус: Нове Сбросить все" at bounding box center [619, 124] width 853 height 34
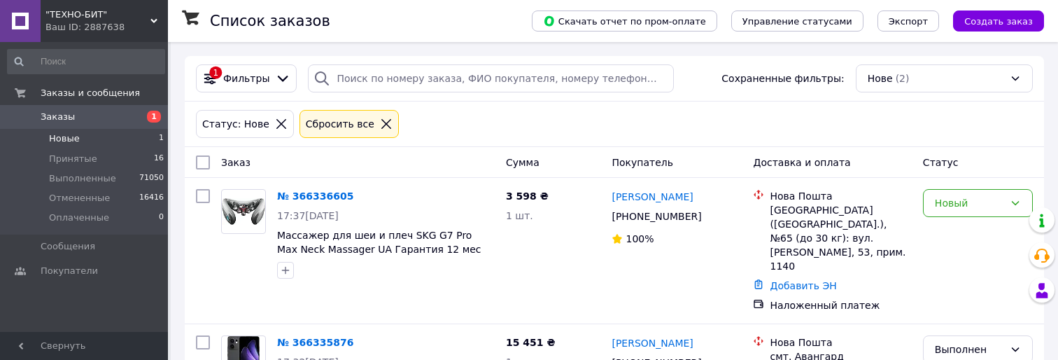
click at [929, 139] on div "Статус: Нове Сбросить все" at bounding box center [614, 124] width 843 height 34
click at [710, 213] on div "[PHONE_NUMBER]" at bounding box center [676, 216] width 133 height 17
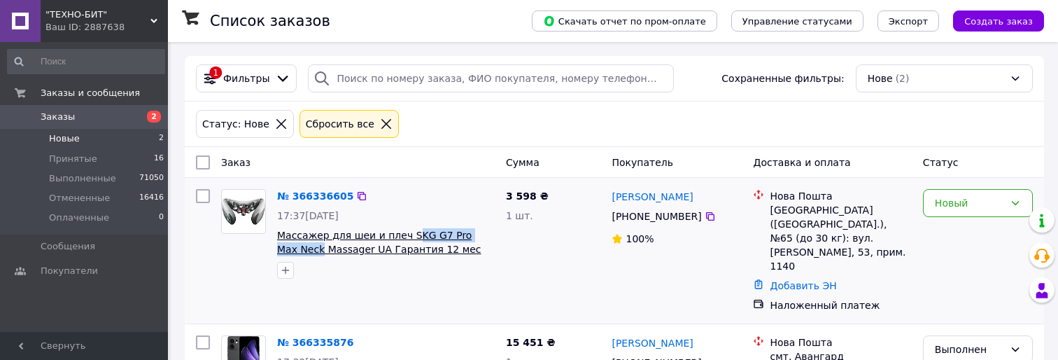
drag, startPoint x: 498, startPoint y: 234, endPoint x: 401, endPoint y: 234, distance: 97.3
click at [401, 234] on div "№ 366336605 17:37[DATE] Массажер для шеи и плеч SKG G7 Pro Max Neck Massager UA…" at bounding box center [386, 233] width 229 height 101
copy span "KG G7 Pro Max Neck"
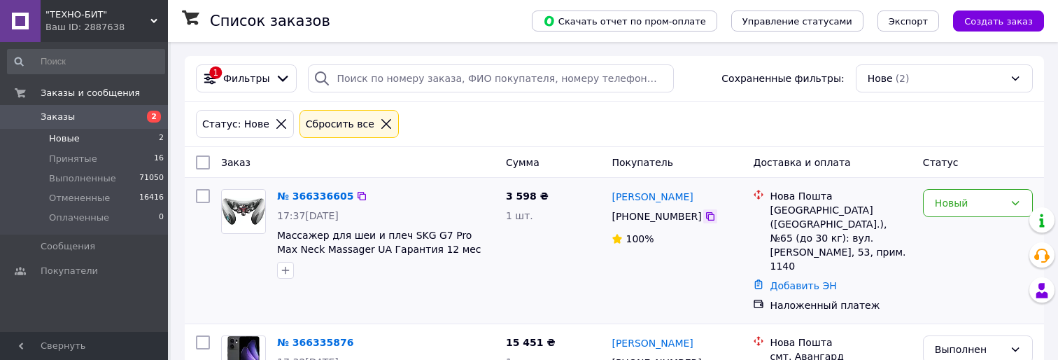
click at [706, 219] on icon at bounding box center [710, 216] width 11 height 11
click at [609, 146] on div "Статус: Нове Сбросить все" at bounding box center [614, 123] width 859 height 45
click at [1004, 201] on div "Новый" at bounding box center [978, 203] width 110 height 28
click at [981, 252] on li "Выполнен" at bounding box center [978, 258] width 108 height 25
click at [810, 113] on div "Статус: Нове Сбросить все" at bounding box center [614, 124] width 843 height 34
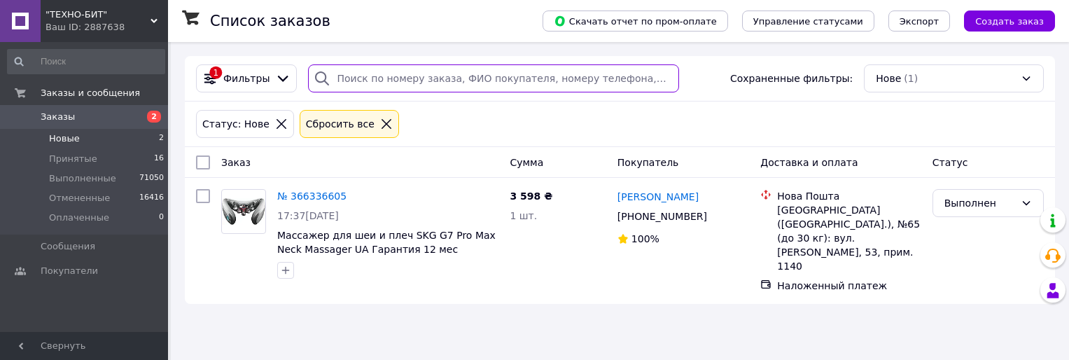
click at [417, 74] on input "search" at bounding box center [493, 78] width 370 height 28
paste input "366196532"
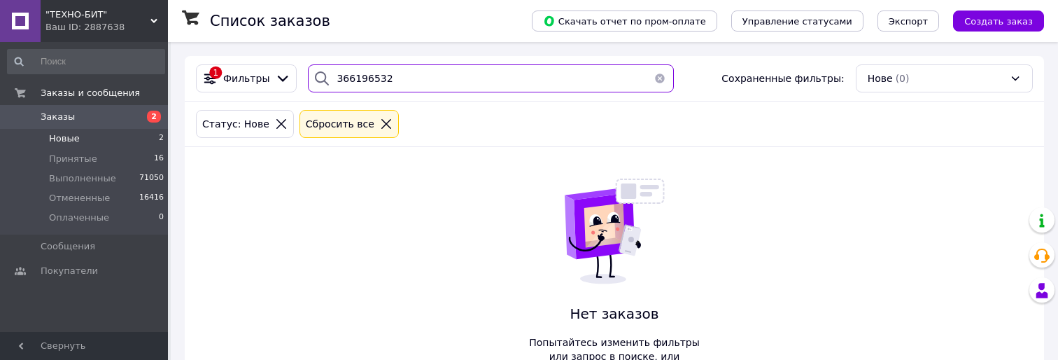
type input "366196532"
click at [380, 123] on icon at bounding box center [386, 124] width 13 height 13
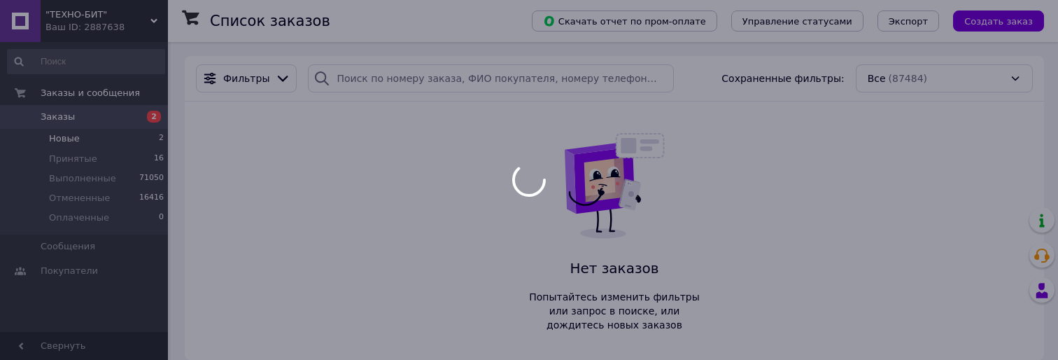
click at [400, 74] on div at bounding box center [529, 180] width 1058 height 360
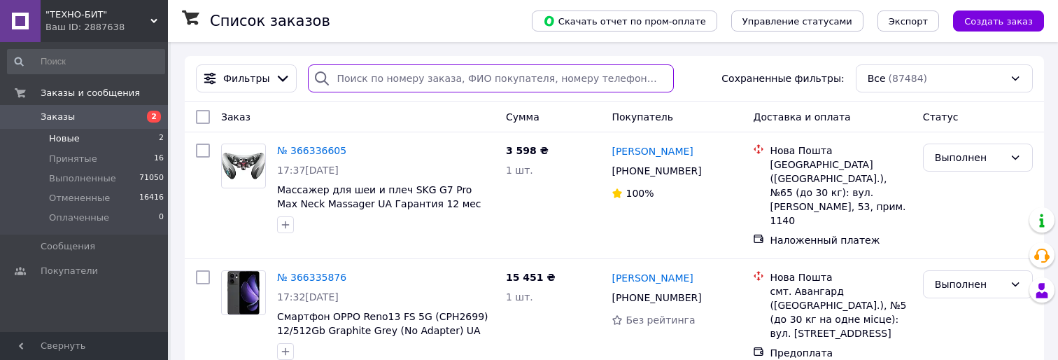
click at [381, 83] on input "search" at bounding box center [491, 78] width 366 height 28
paste input "366196532"
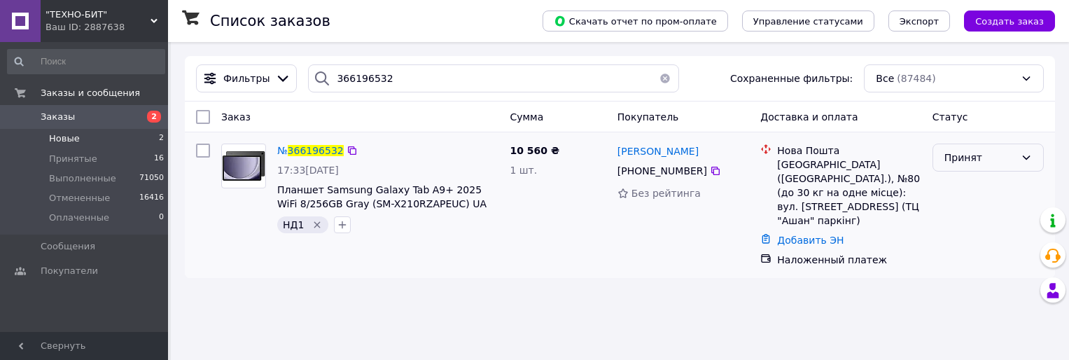
click at [985, 170] on div "Принят" at bounding box center [987, 157] width 111 height 28
click at [981, 181] on li "Выполнен" at bounding box center [988, 188] width 110 height 25
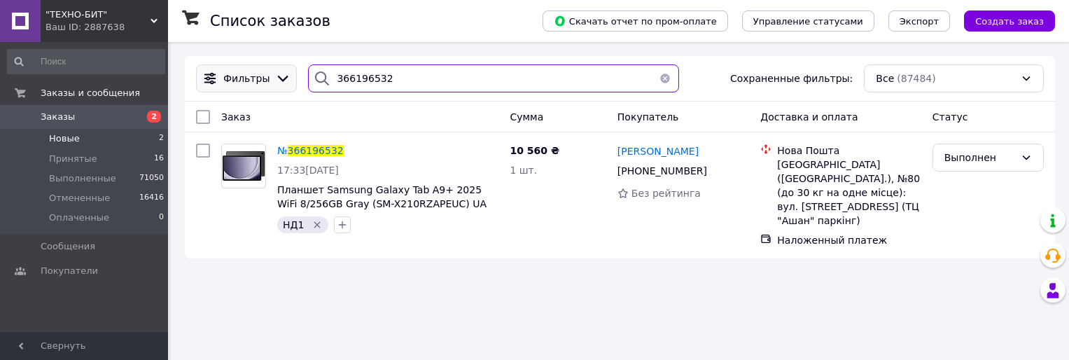
drag, startPoint x: 395, startPoint y: 71, endPoint x: 253, endPoint y: 67, distance: 142.1
click at [253, 67] on div "Фильтры 366196532 Сохраненные фильтры: Все (87484)" at bounding box center [619, 78] width 859 height 28
paste input "7548"
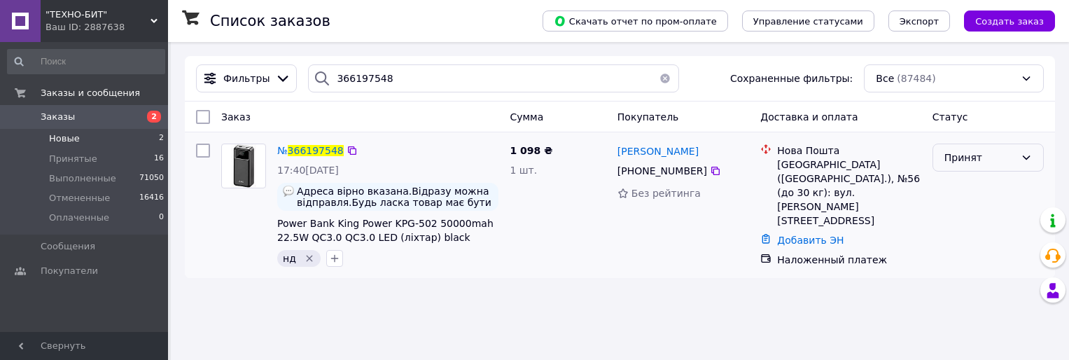
click at [989, 161] on div "Принят" at bounding box center [979, 157] width 71 height 15
click at [971, 193] on li "Выполнен" at bounding box center [988, 188] width 110 height 25
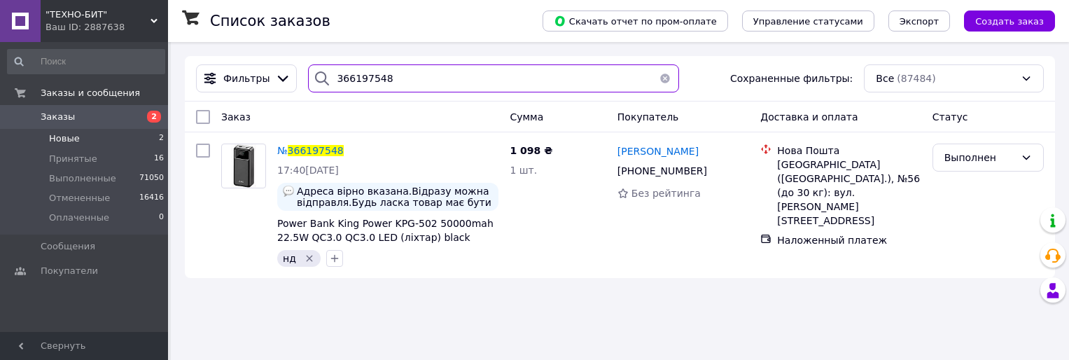
drag, startPoint x: 407, startPoint y: 66, endPoint x: 260, endPoint y: 57, distance: 147.3
click at [260, 57] on div "Фильтры 366197548 Сохраненные фильтры: Все (87484)" at bounding box center [620, 78] width 870 height 45
paste input "214462"
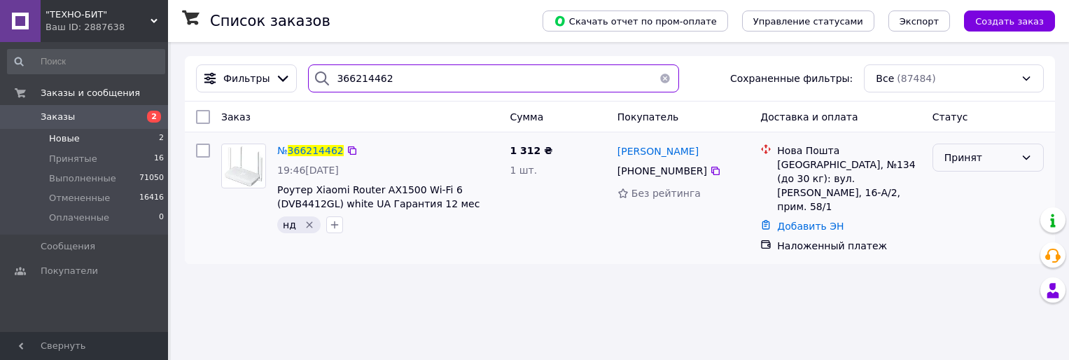
type input "366214462"
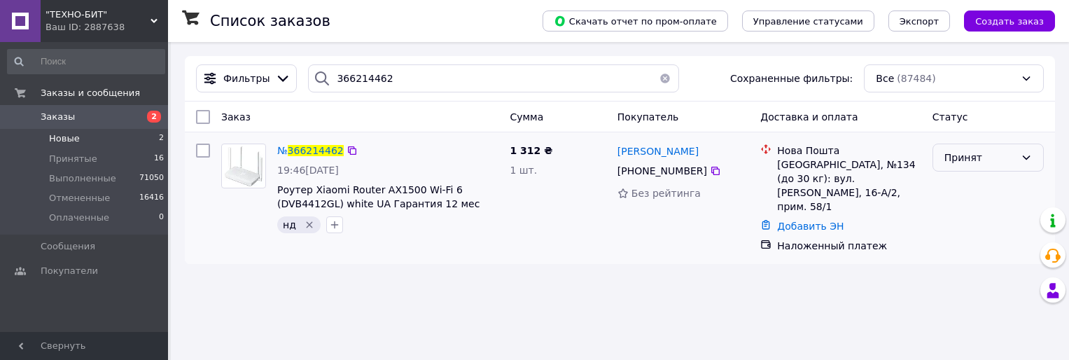
click at [987, 166] on div "Принят" at bounding box center [987, 157] width 111 height 28
click at [967, 188] on li "Выполнен" at bounding box center [988, 188] width 110 height 25
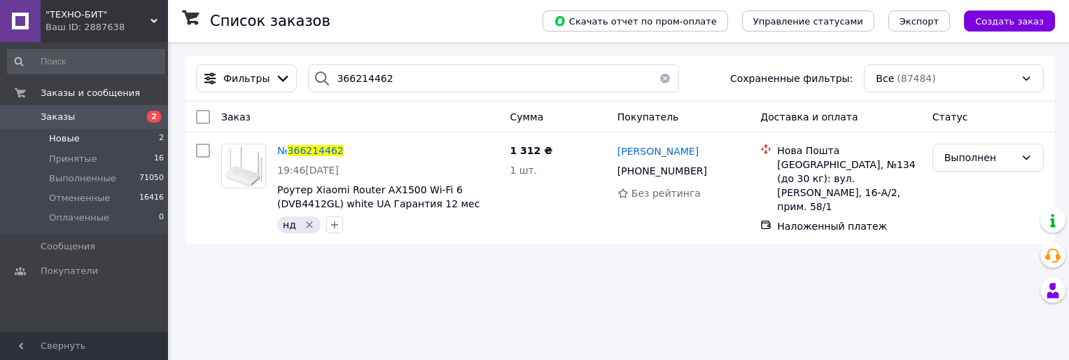
drag, startPoint x: 145, startPoint y: 134, endPoint x: 160, endPoint y: 142, distance: 17.2
click at [146, 134] on li "Новые 2" at bounding box center [86, 139] width 172 height 20
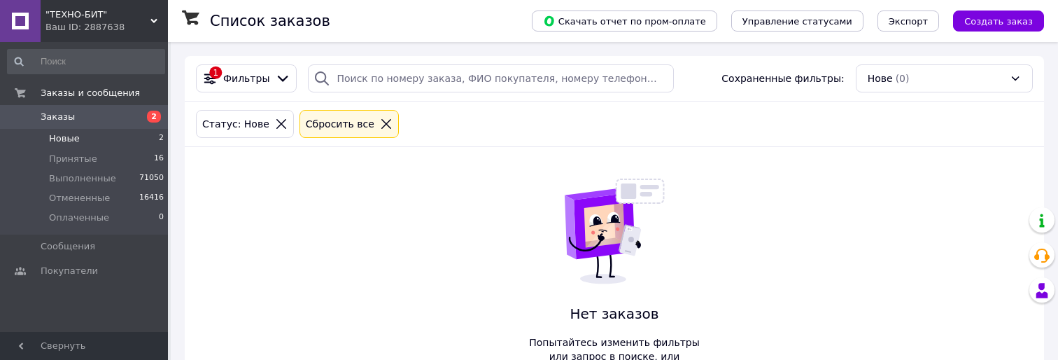
click at [381, 120] on icon at bounding box center [386, 124] width 10 height 10
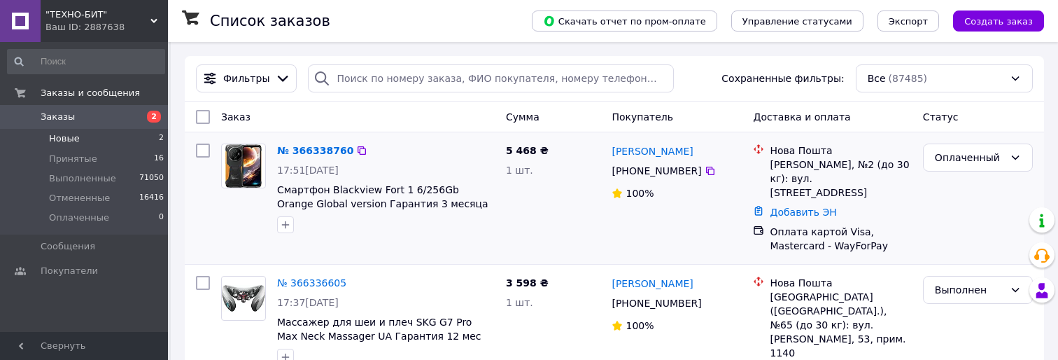
drag, startPoint x: 967, startPoint y: 154, endPoint x: 969, endPoint y: 173, distance: 19.0
click at [967, 155] on div "Оплаченный" at bounding box center [969, 157] width 69 height 15
click at [971, 179] on li "Принят" at bounding box center [978, 188] width 108 height 25
click at [150, 153] on li "Принятые 16" at bounding box center [86, 159] width 172 height 20
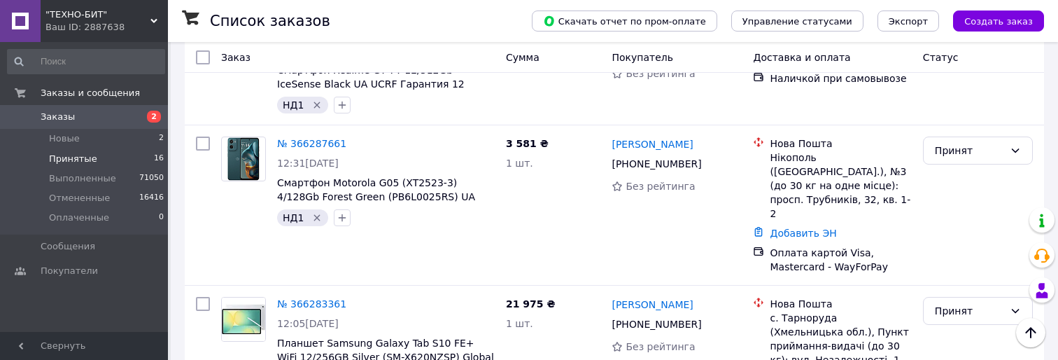
scroll to position [420, 0]
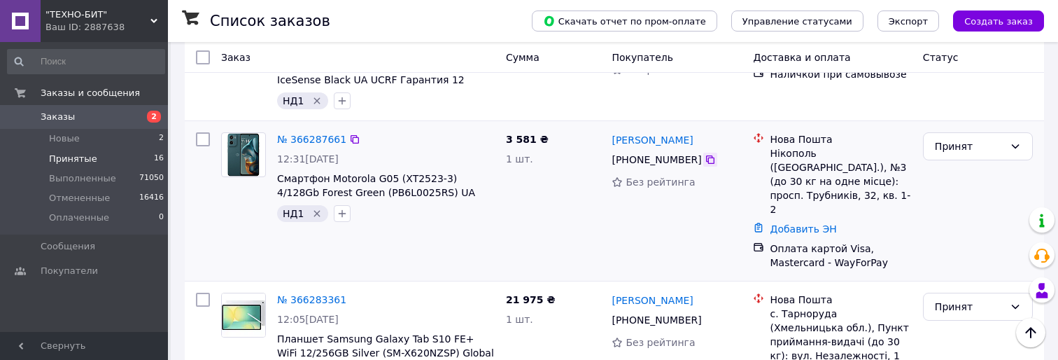
click at [705, 154] on icon at bounding box center [710, 159] width 11 height 11
drag, startPoint x: 994, startPoint y: 168, endPoint x: 976, endPoint y: 127, distance: 45.1
click at [993, 167] on div "Принят" at bounding box center [978, 201] width 121 height 148
drag, startPoint x: 976, startPoint y: 127, endPoint x: 975, endPoint y: 144, distance: 17.5
click at [976, 139] on div "Принят" at bounding box center [969, 146] width 69 height 15
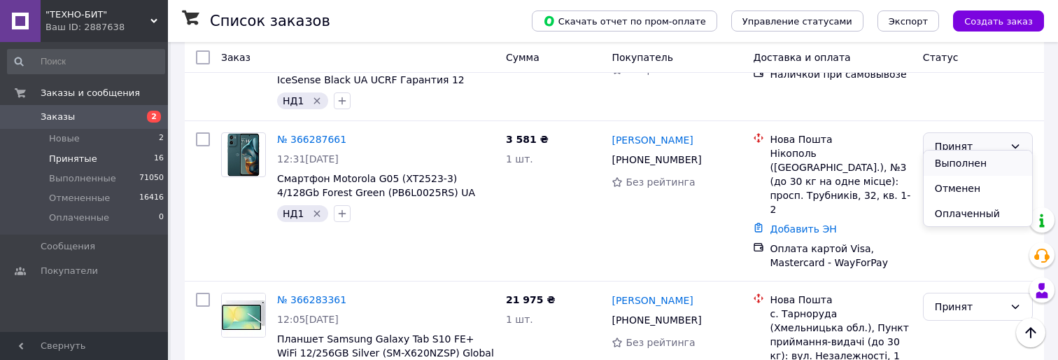
click at [967, 160] on li "Выполнен" at bounding box center [978, 162] width 108 height 25
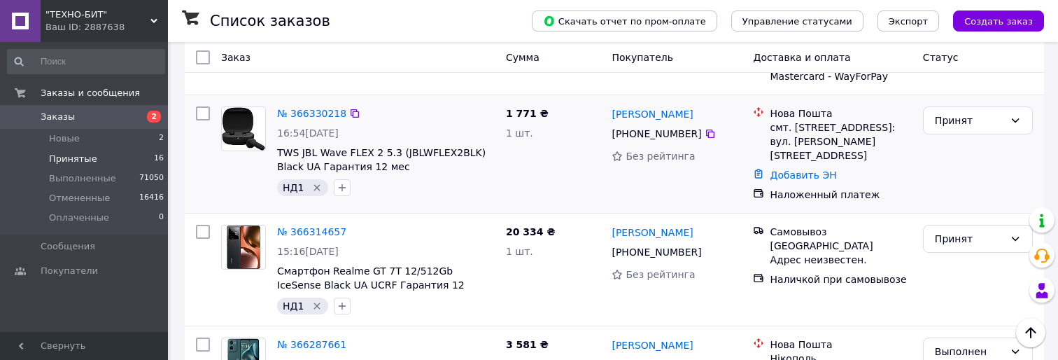
scroll to position [210, 0]
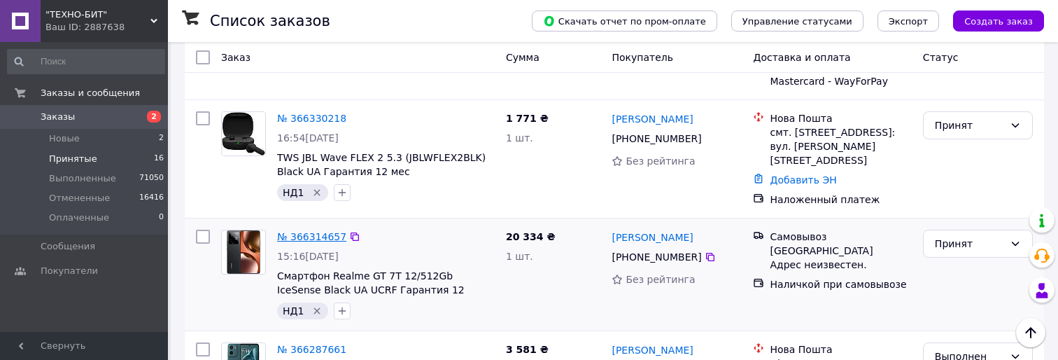
click at [316, 231] on link "№ 366314657" at bounding box center [311, 236] width 69 height 11
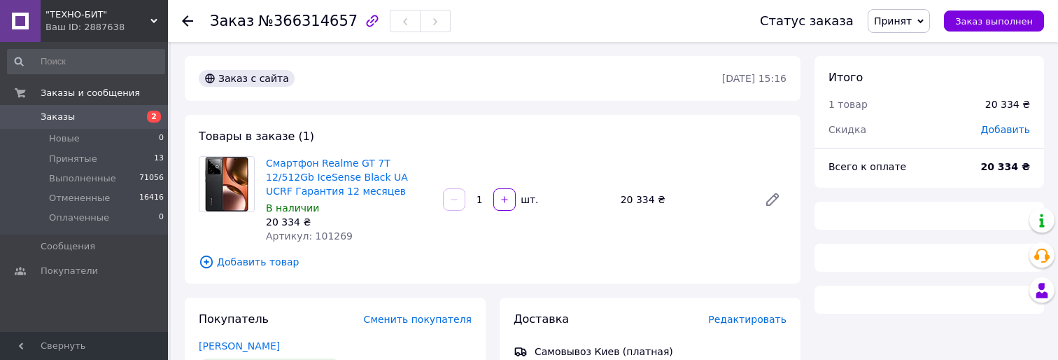
click at [190, 14] on div at bounding box center [187, 21] width 11 height 14
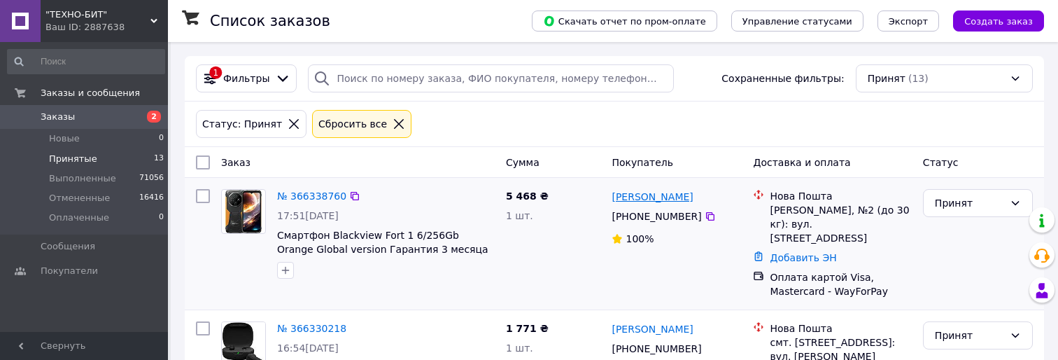
click at [643, 195] on link "[PERSON_NAME]" at bounding box center [652, 197] width 81 height 14
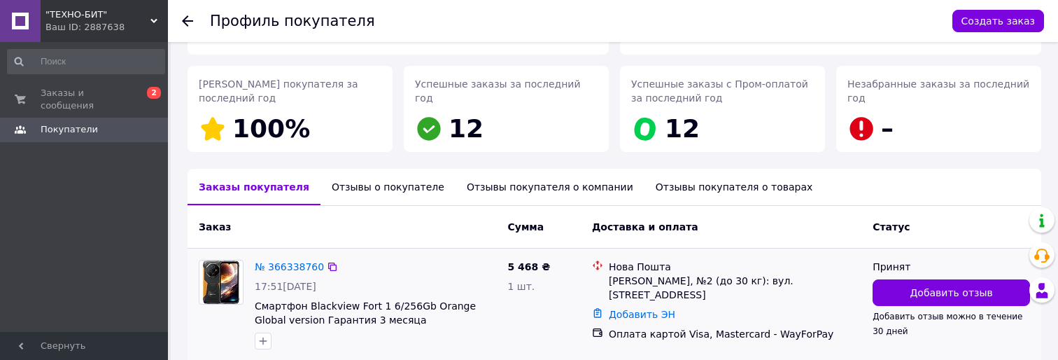
scroll to position [252, 0]
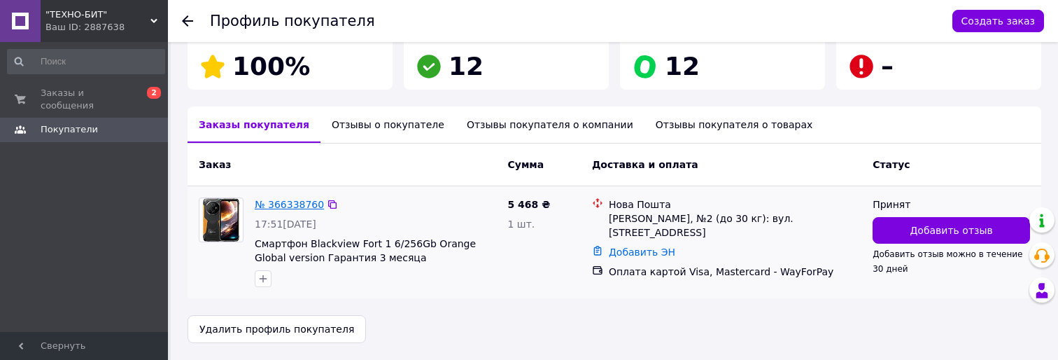
click at [286, 201] on link "№ 366338760" at bounding box center [289, 204] width 69 height 11
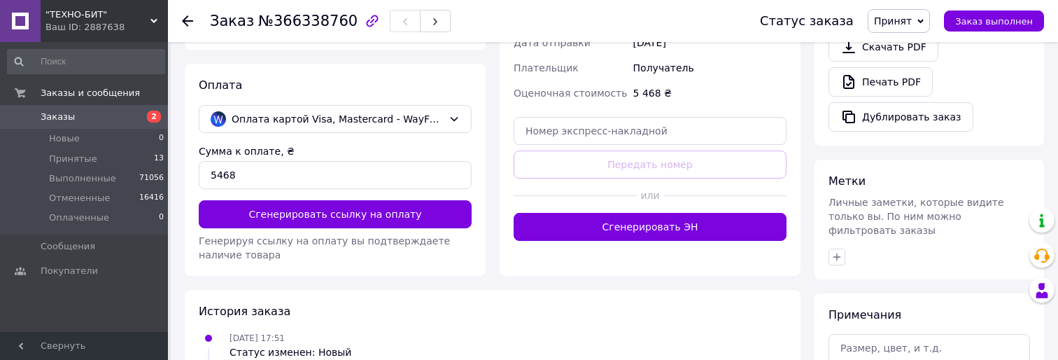
scroll to position [548, 0]
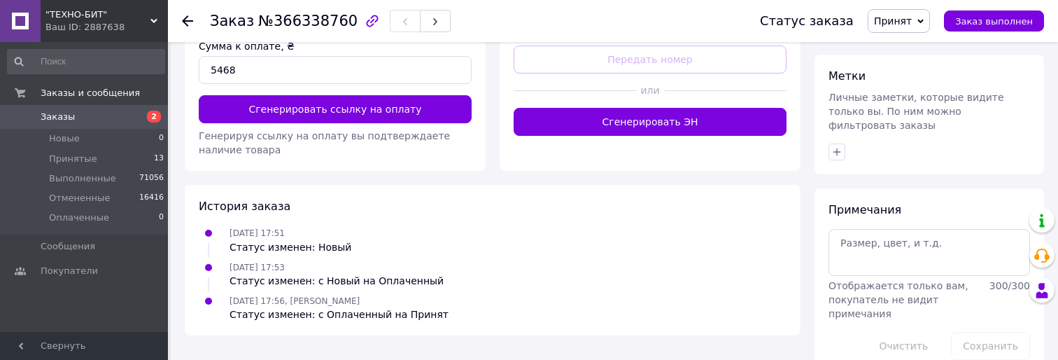
drag, startPoint x: 300, startPoint y: 268, endPoint x: 319, endPoint y: 326, distance: 61.1
click at [274, 269] on div "12.10.2025 17:53 Статус изменен: с Новый на Оплаченный" at bounding box center [336, 274] width 225 height 28
copy span "17:53"
click at [1022, 20] on span "Заказ выполнен" at bounding box center [994, 21] width 78 height 10
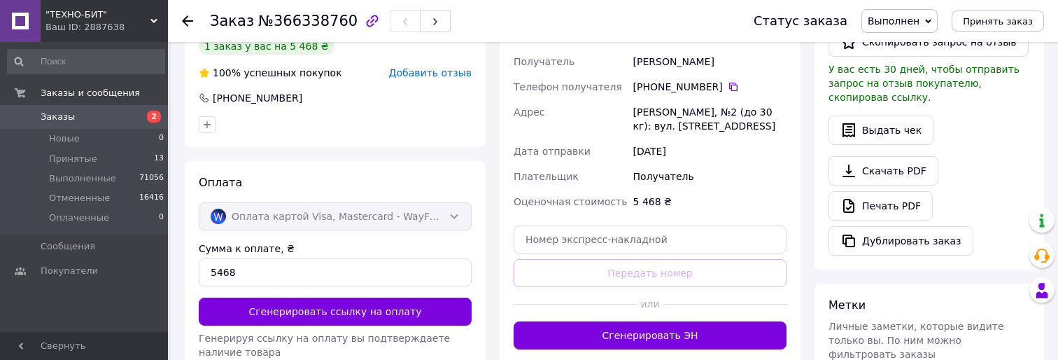
scroll to position [286, 0]
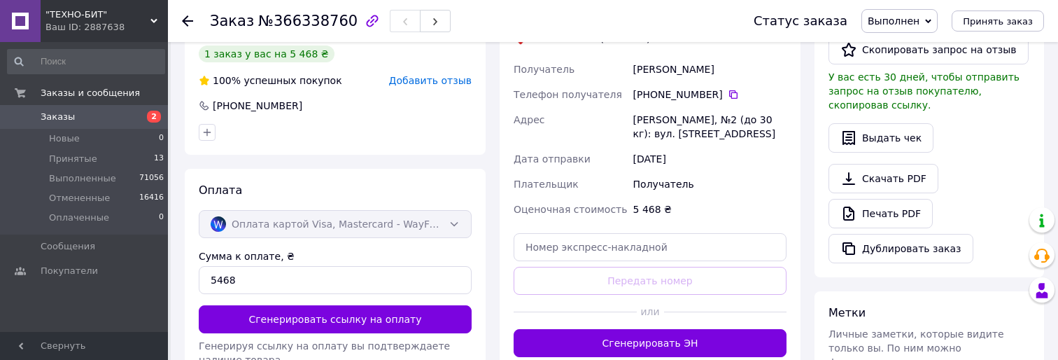
click at [188, 14] on div at bounding box center [187, 21] width 11 height 14
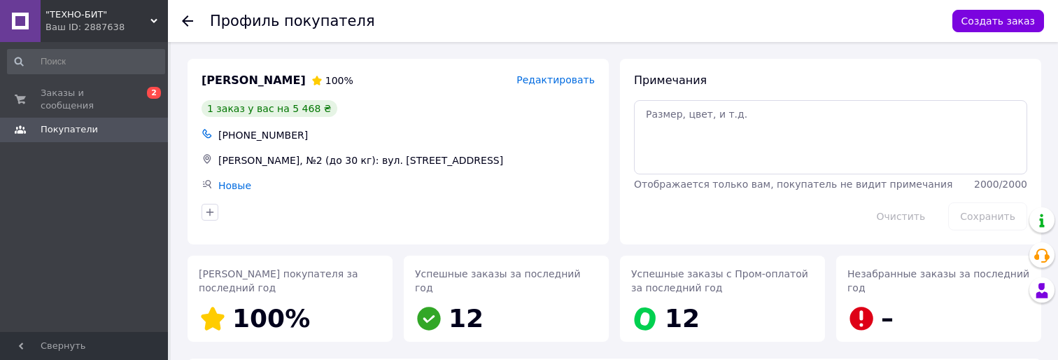
drag, startPoint x: 180, startPoint y: 17, endPoint x: 189, endPoint y: 17, distance: 9.1
click at [182, 17] on div "Профиль покупателя Создать заказ" at bounding box center [613, 21] width 890 height 42
drag, startPoint x: 189, startPoint y: 17, endPoint x: 216, endPoint y: 0, distance: 31.8
click at [189, 18] on icon at bounding box center [187, 20] width 11 height 11
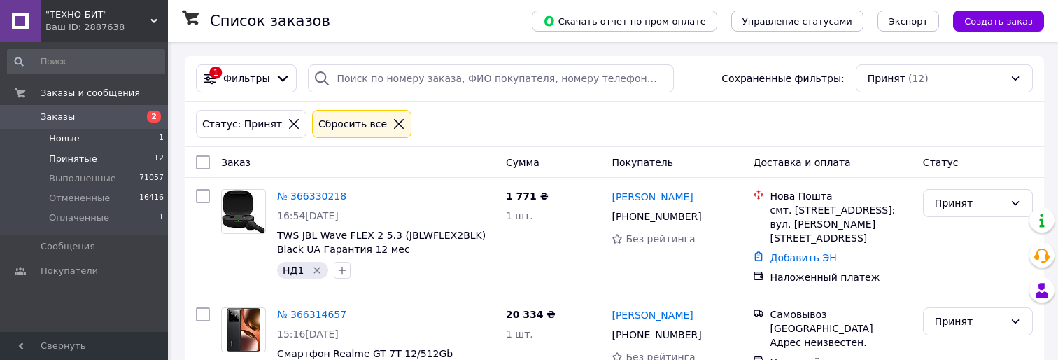
click at [132, 137] on li "Новые 1" at bounding box center [86, 139] width 172 height 20
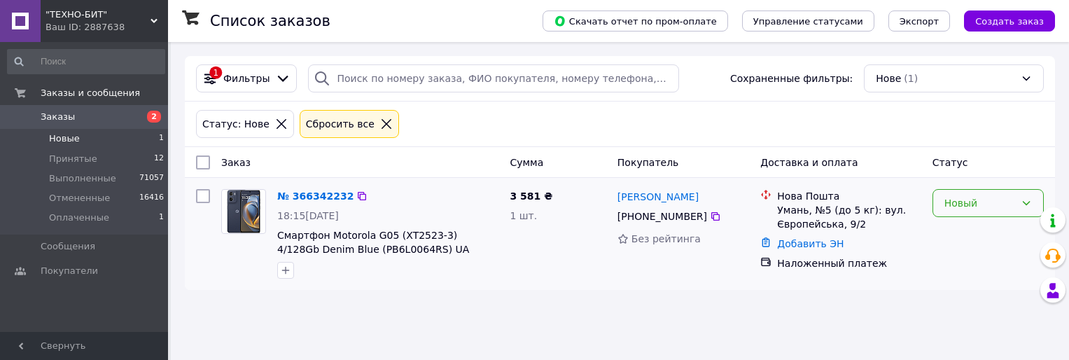
drag, startPoint x: 1007, startPoint y: 200, endPoint x: 1006, endPoint y: 211, distance: 11.3
click at [1007, 202] on div "Новый" at bounding box center [979, 202] width 71 height 15
click at [997, 230] on li "Принят" at bounding box center [988, 233] width 110 height 25
drag, startPoint x: 1035, startPoint y: 206, endPoint x: 1006, endPoint y: 218, distance: 31.7
click at [1033, 208] on div "Принят" at bounding box center [987, 203] width 111 height 28
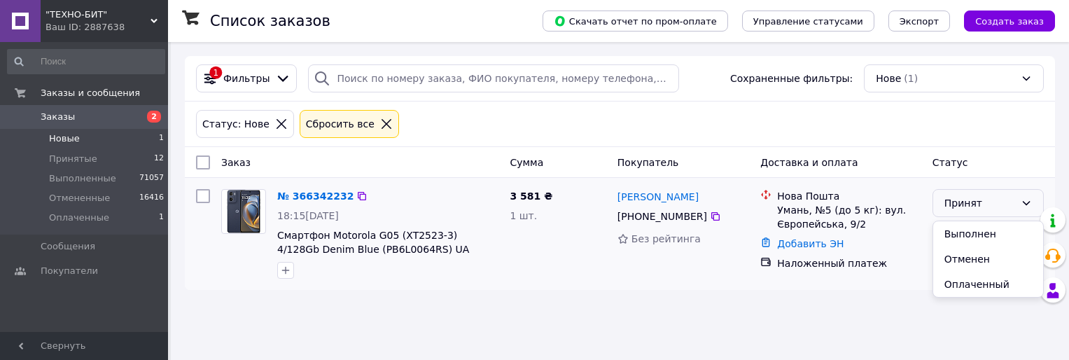
click at [973, 237] on li "Выполнен" at bounding box center [988, 233] width 110 height 25
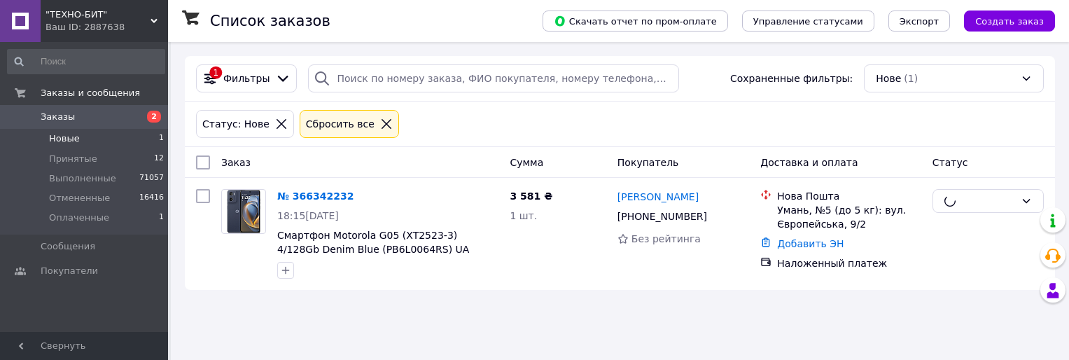
click at [141, 142] on li "Новые 1" at bounding box center [86, 139] width 172 height 20
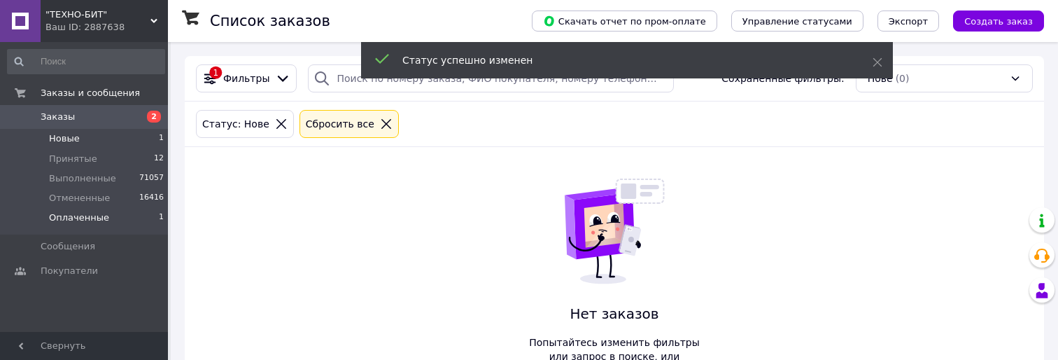
click at [122, 211] on li "Оплаченные 1" at bounding box center [86, 221] width 172 height 27
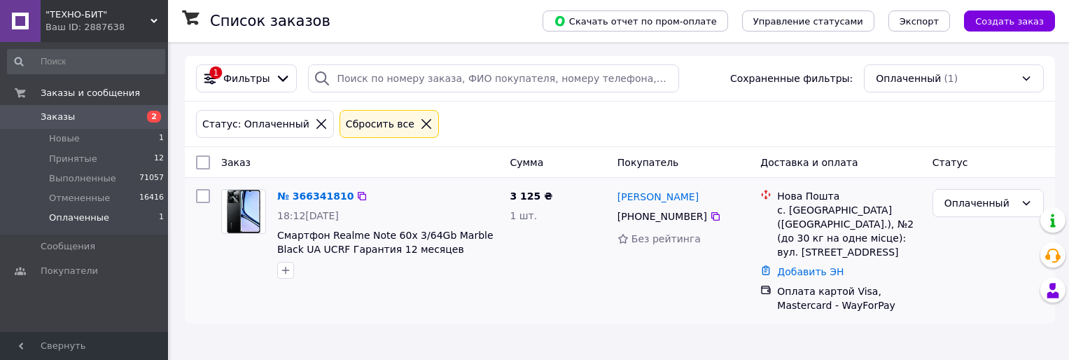
click at [693, 215] on div "[PHONE_NUMBER]" at bounding box center [662, 216] width 95 height 20
click at [1022, 192] on div "Оплаченный" at bounding box center [987, 203] width 111 height 28
click at [1005, 223] on li "Принят" at bounding box center [988, 233] width 110 height 25
click at [698, 218] on div "[PHONE_NUMBER]" at bounding box center [662, 216] width 95 height 20
click at [710, 217] on icon at bounding box center [715, 216] width 11 height 11
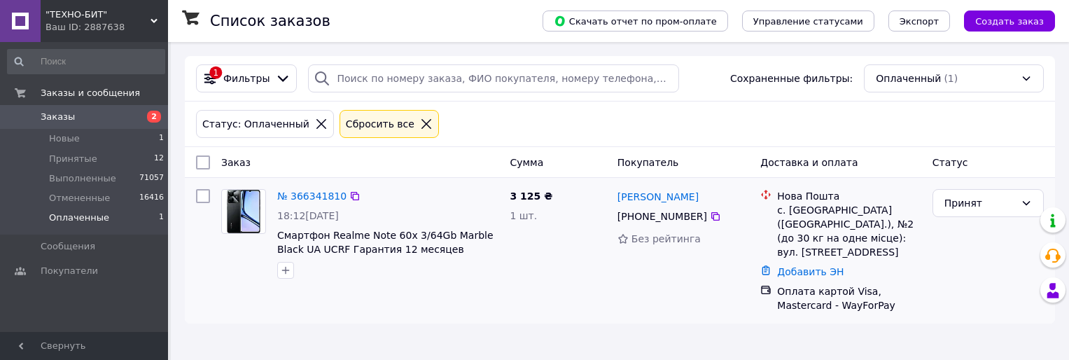
click at [395, 226] on div "№ 366341810 18:12, 12.10.2025 Смартфон Realme Note 60x 3/64Gb Marble Black UA U…" at bounding box center [388, 233] width 232 height 101
drag, startPoint x: 402, startPoint y: 241, endPoint x: 430, endPoint y: 288, distance: 55.0
click at [402, 243] on span "Смартфон Realme Note 60x 3/64Gb Marble Black UA UCRF Гарантия 12 месяцев" at bounding box center [385, 242] width 216 height 25
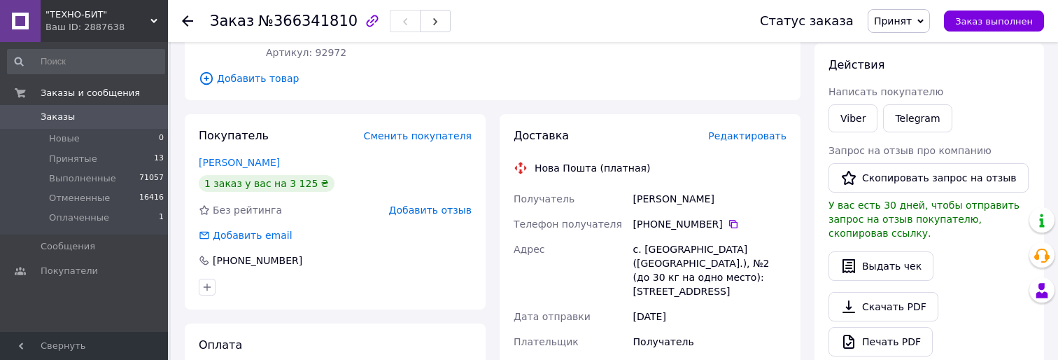
scroll to position [210, 0]
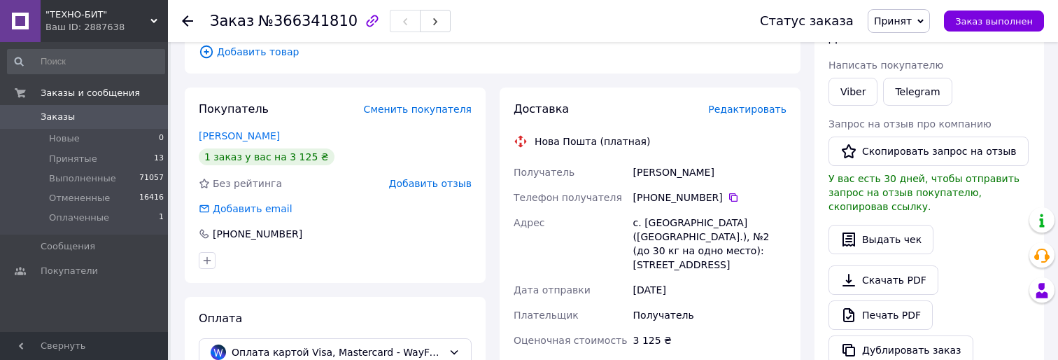
drag, startPoint x: 726, startPoint y: 196, endPoint x: 698, endPoint y: 212, distance: 32.3
click at [728, 197] on icon at bounding box center [733, 197] width 11 height 11
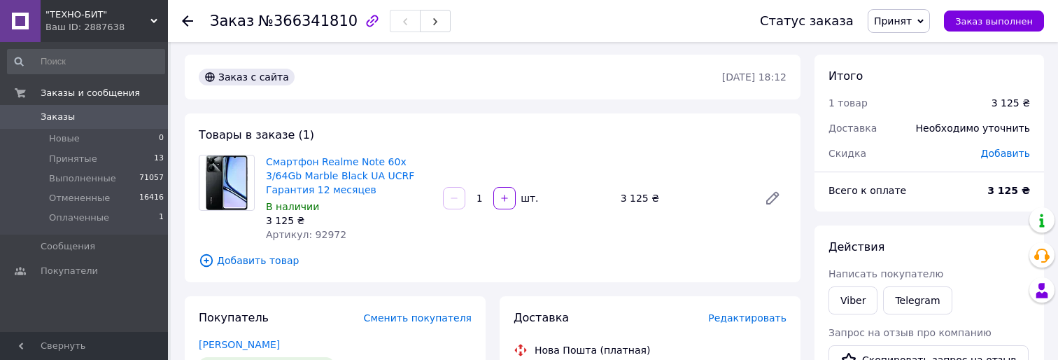
scroll to position [0, 0]
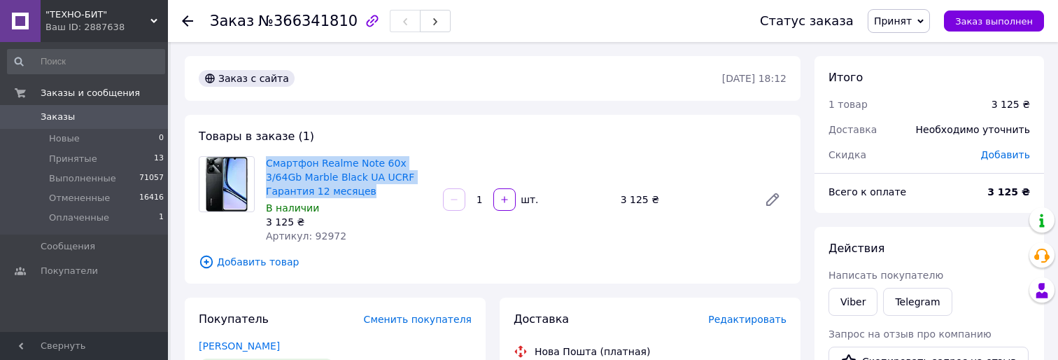
copy link "Смартфон Realme Note 60x 3/64Gb Marble Black UA UCRF Гарантия 12 месяцев"
drag, startPoint x: 297, startPoint y: 188, endPoint x: 257, endPoint y: 225, distance: 55.5
click at [263, 162] on div "Смартфон Realme Note 60x 3/64Gb Marble Black UA UCRF Гарантия 12 месяцев В нали…" at bounding box center [348, 199] width 177 height 92
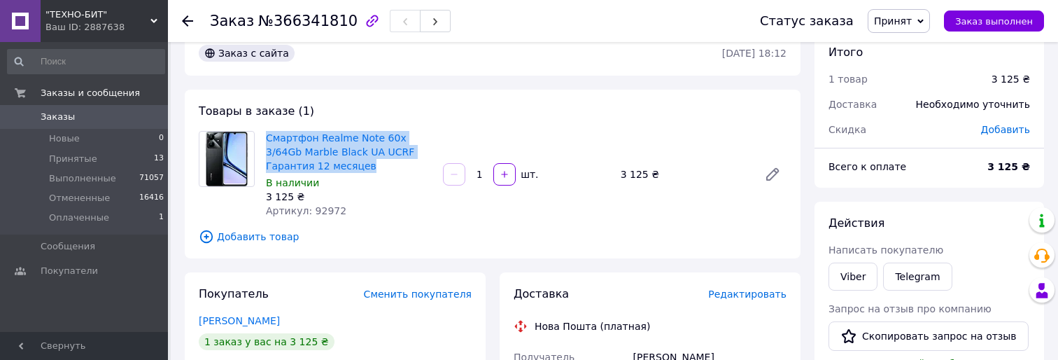
scroll to position [70, 0]
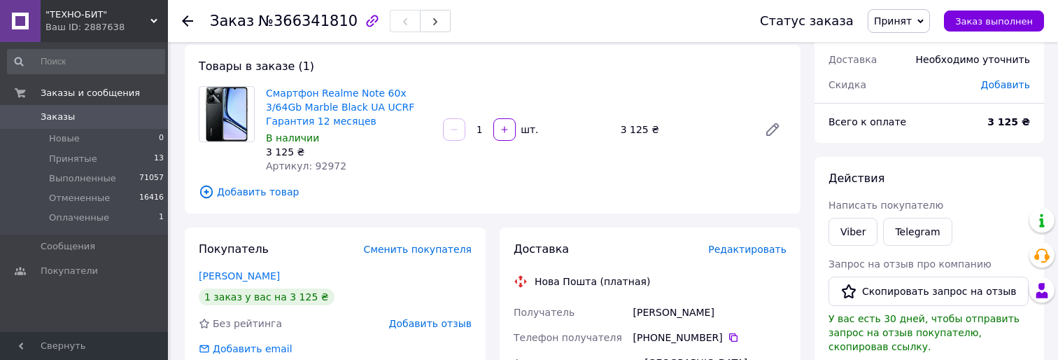
click at [185, 21] on use at bounding box center [187, 20] width 11 height 11
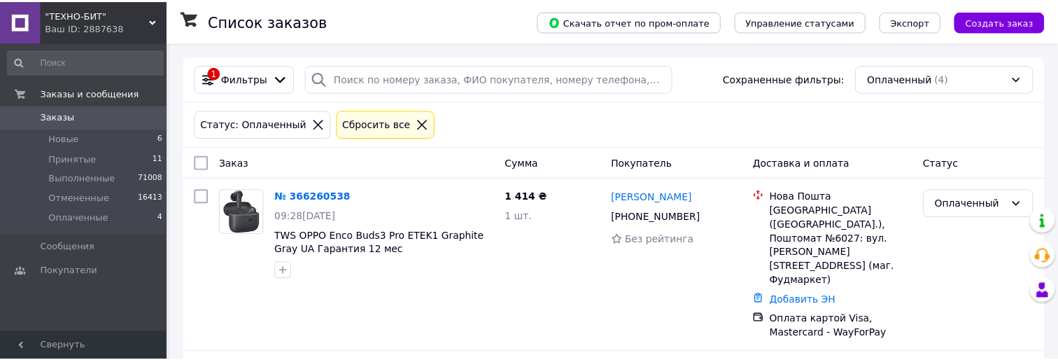
scroll to position [210, 0]
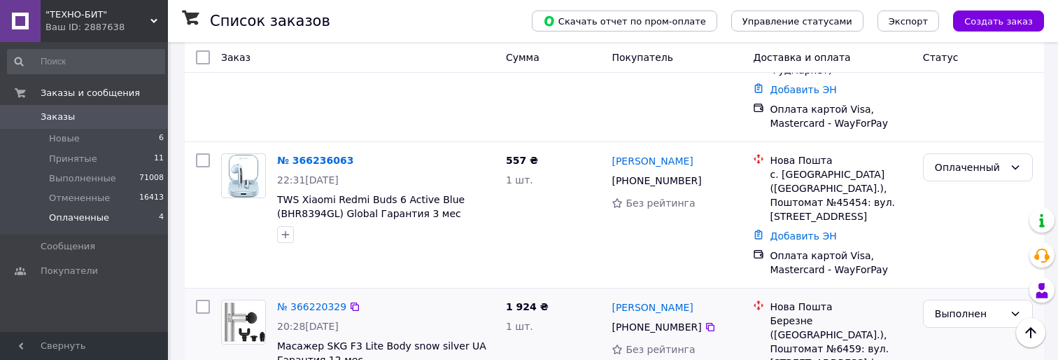
click at [767, 213] on div "Заказ Сумма Покупатель Доставка и оплата Статус № 366260538 09:28[DATE] TWS OPP…" at bounding box center [614, 249] width 859 height 624
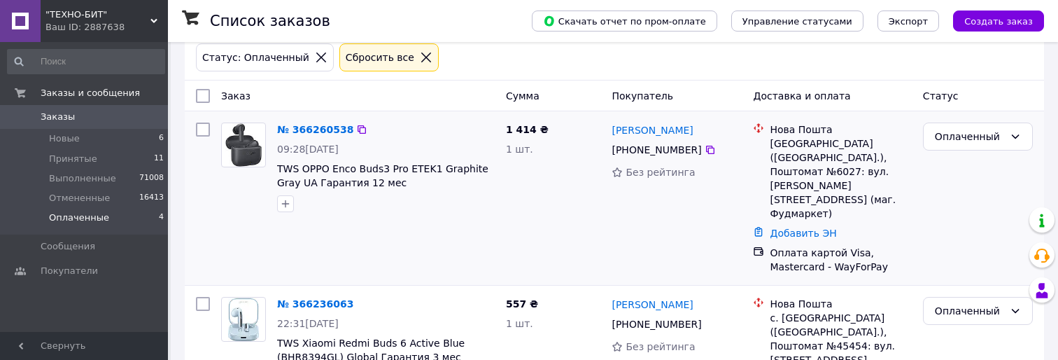
scroll to position [70, 0]
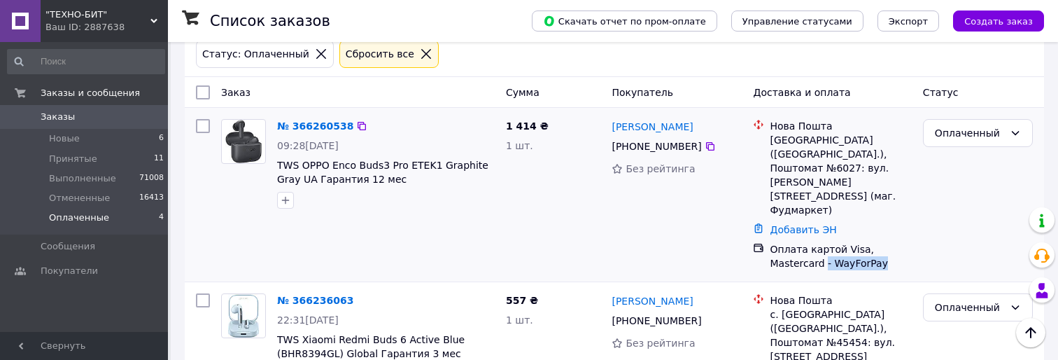
drag, startPoint x: 827, startPoint y: 224, endPoint x: 811, endPoint y: 176, distance: 50.0
click at [771, 242] on div "Оплата картой Visa, Mastercard - WayForPay" at bounding box center [840, 256] width 141 height 28
copy div "- WayForPay"
click at [127, 215] on li "Оплаченные 4" at bounding box center [86, 221] width 172 height 27
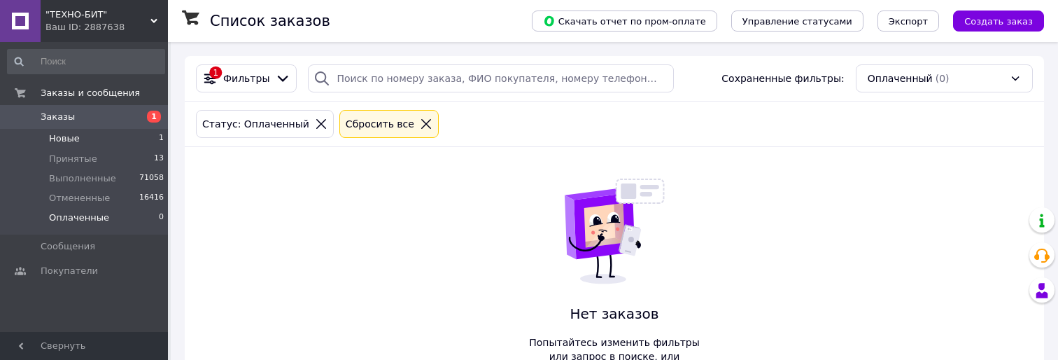
click at [141, 146] on li "Новые 1" at bounding box center [86, 139] width 172 height 20
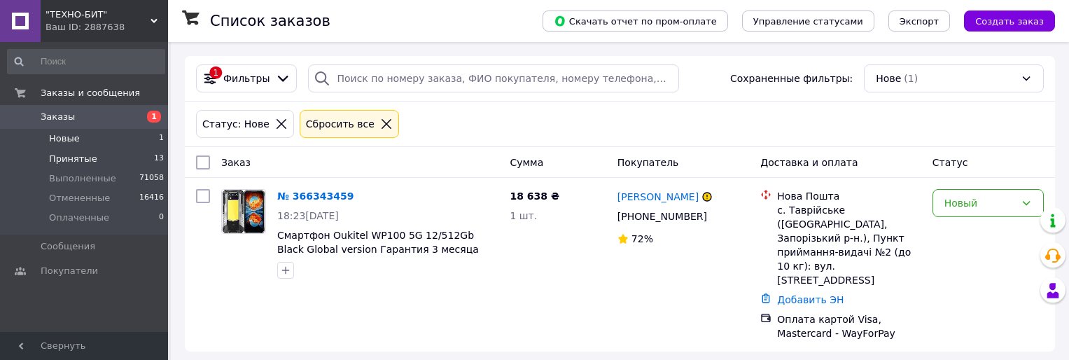
click at [140, 151] on li "Принятые 13" at bounding box center [86, 159] width 172 height 20
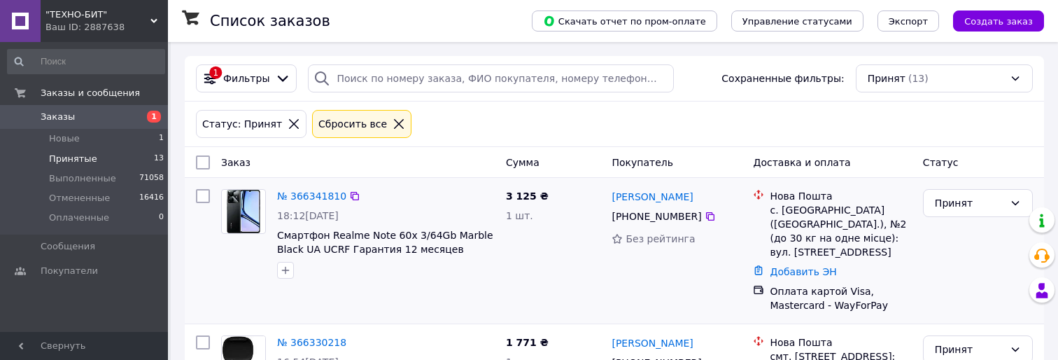
click at [1000, 209] on div "Принят" at bounding box center [969, 202] width 69 height 15
click at [986, 236] on li "Выполнен" at bounding box center [978, 233] width 108 height 25
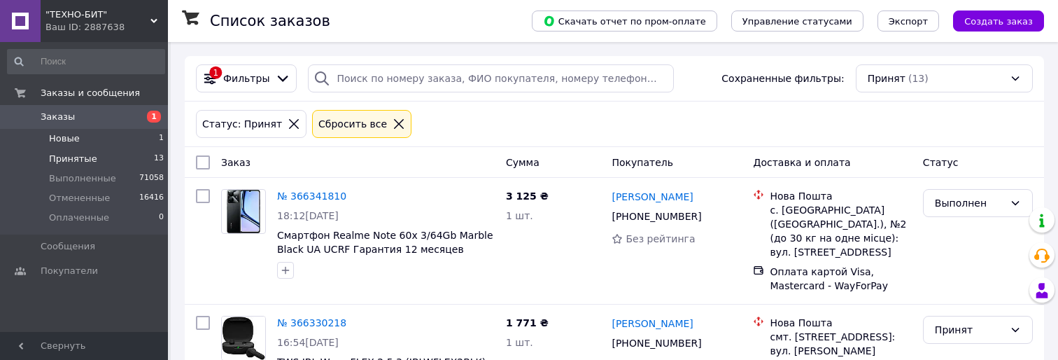
click at [159, 136] on span "1" at bounding box center [161, 138] width 5 height 13
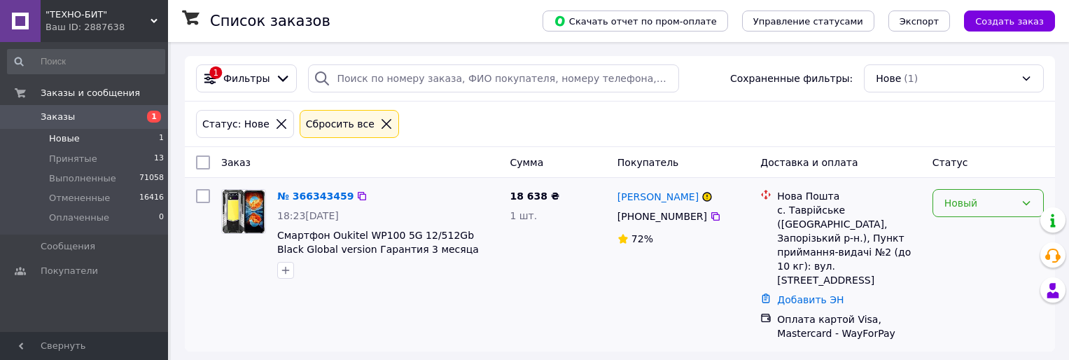
click at [973, 211] on div "Новый" at bounding box center [979, 202] width 71 height 15
click at [971, 227] on li "Принят" at bounding box center [988, 233] width 110 height 25
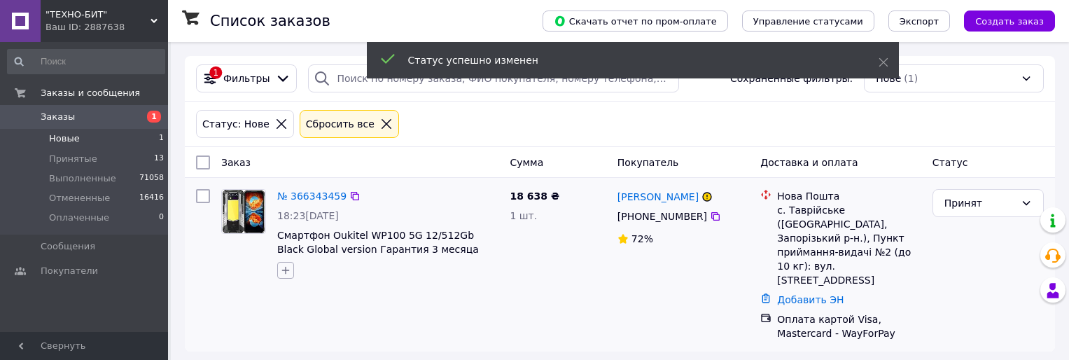
click at [288, 265] on icon "button" at bounding box center [285, 270] width 11 height 11
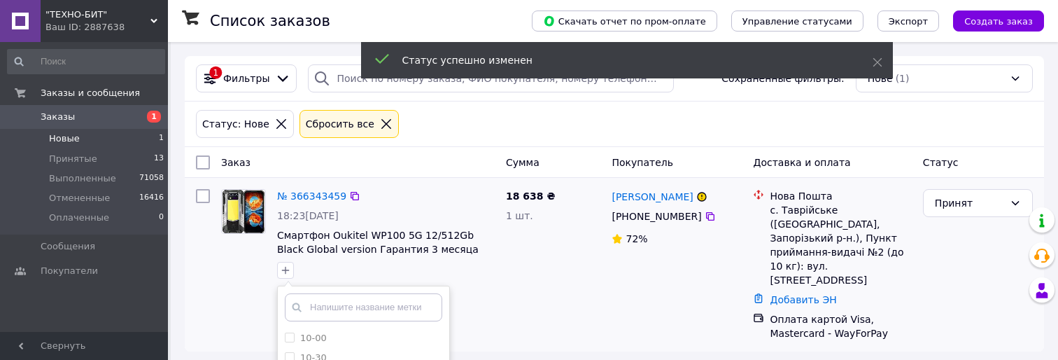
click at [395, 305] on input "text" at bounding box center [363, 307] width 157 height 28
type input "нд"
click at [408, 329] on li "нд" at bounding box center [363, 338] width 171 height 20
checkbox input "true"
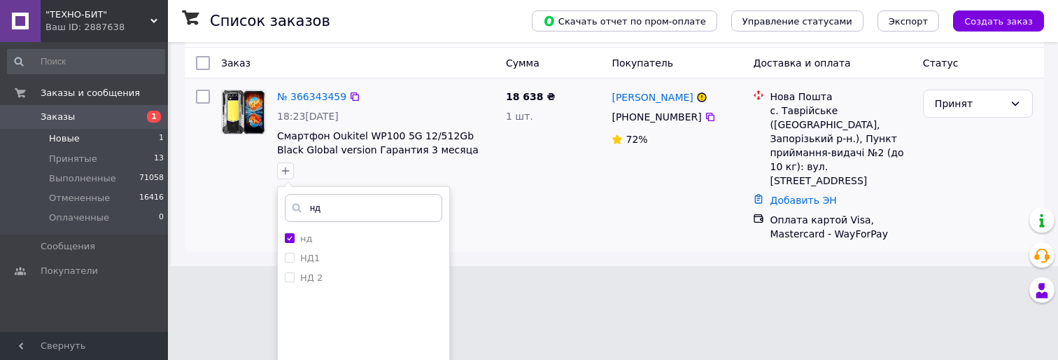
scroll to position [140, 0]
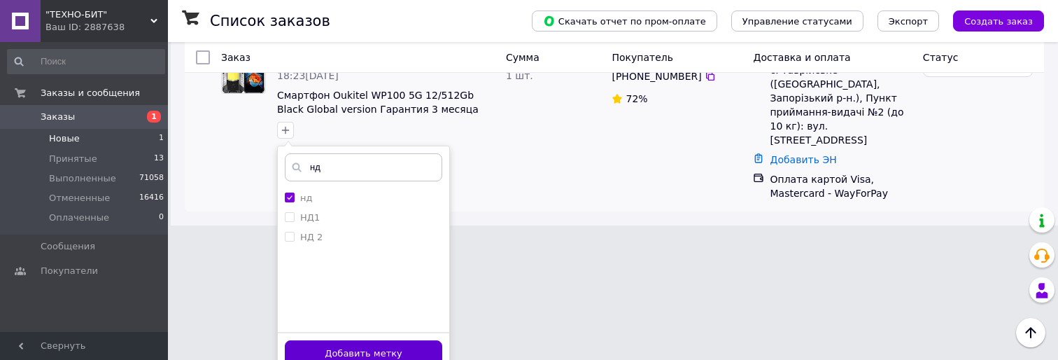
click at [402, 350] on button "Добавить метку" at bounding box center [363, 353] width 157 height 27
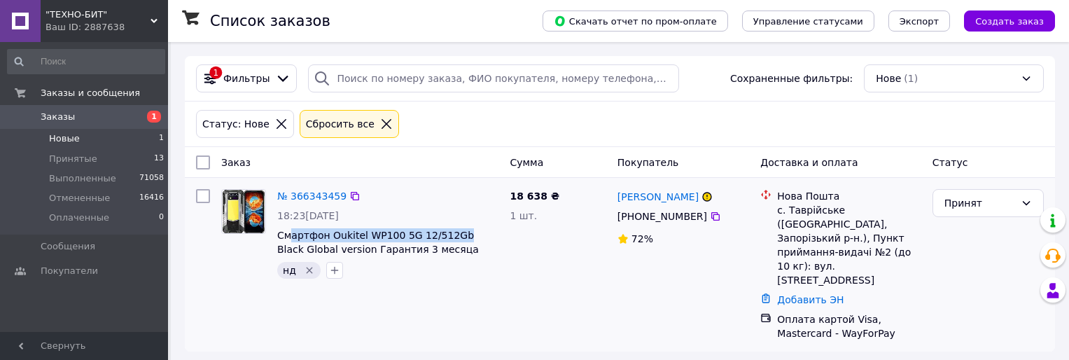
drag, startPoint x: 449, startPoint y: 239, endPoint x: 291, endPoint y: 225, distance: 158.8
copy span "Смартфон Oukitel WP100 5G 12/512Gb Black Global version Гарантия 3 месяца"
drag, startPoint x: 419, startPoint y: 239, endPoint x: 209, endPoint y: 334, distance: 230.2
click at [275, 234] on div "№ 366343459 18:23[DATE] Смартфон Oukitel WP100 5G 12/512Gb Black Global version…" at bounding box center [388, 233] width 232 height 101
drag, startPoint x: 849, startPoint y: 301, endPoint x: 729, endPoint y: 326, distance: 122.3
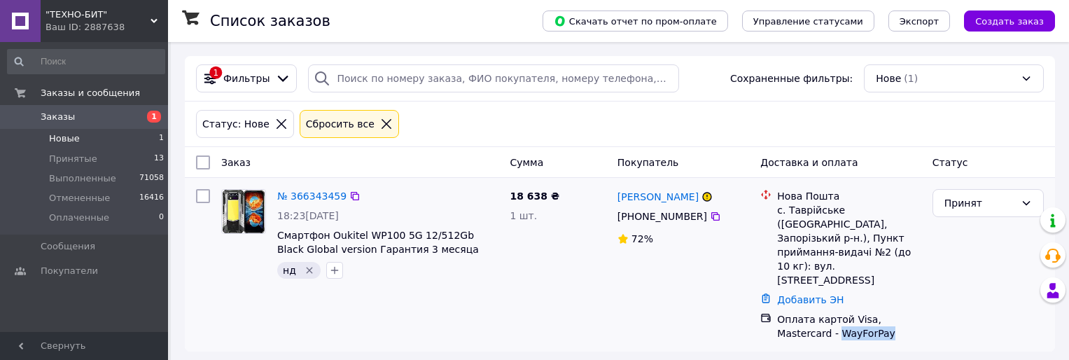
click at [784, 312] on div "Оплата картой Visa, Mastercard - WayForPay" at bounding box center [848, 326] width 143 height 28
copy div "WayForPay"
click at [304, 202] on link "№ 366343459" at bounding box center [311, 195] width 69 height 11
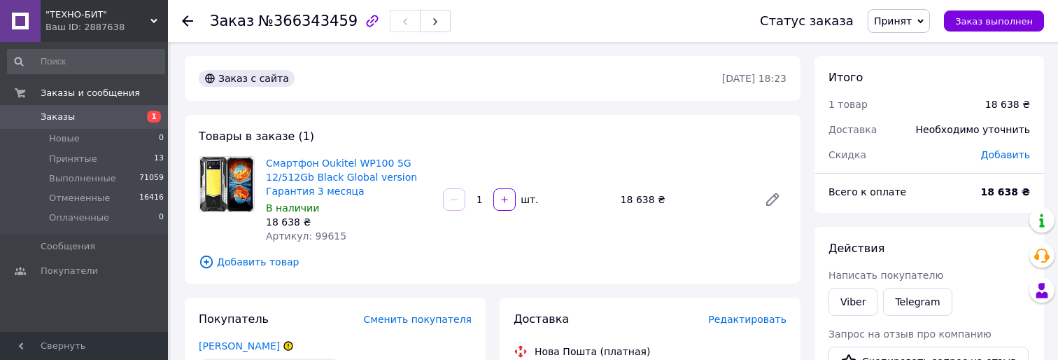
click at [186, 20] on icon at bounding box center [187, 20] width 11 height 11
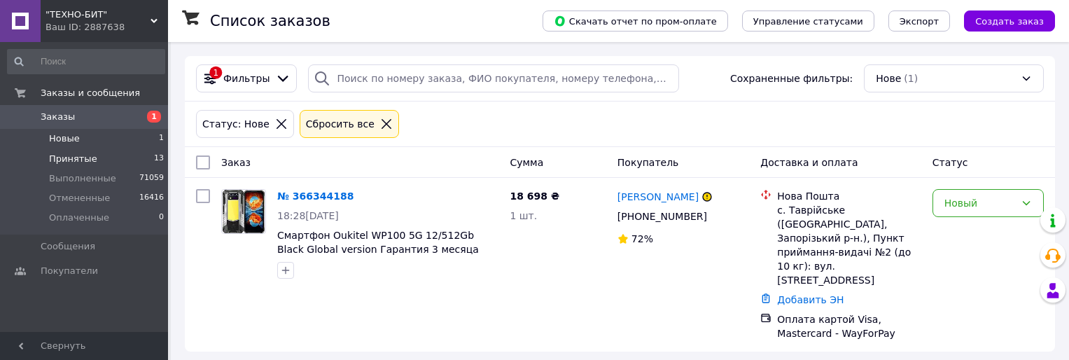
click at [124, 155] on li "Принятые 13" at bounding box center [86, 159] width 172 height 20
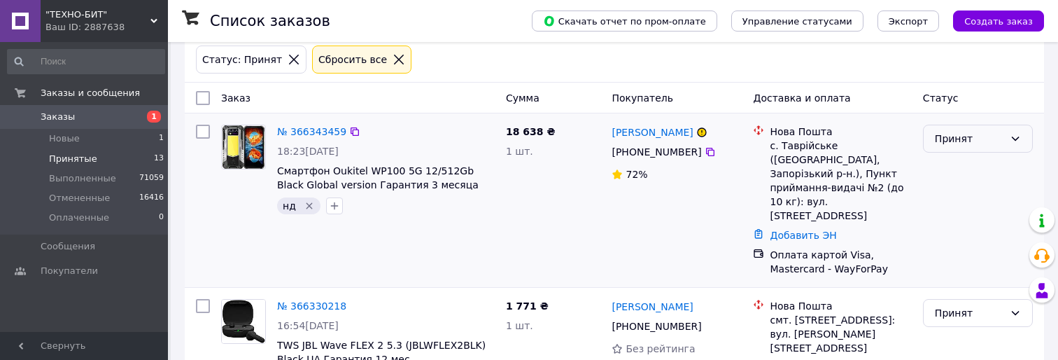
scroll to position [70, 0]
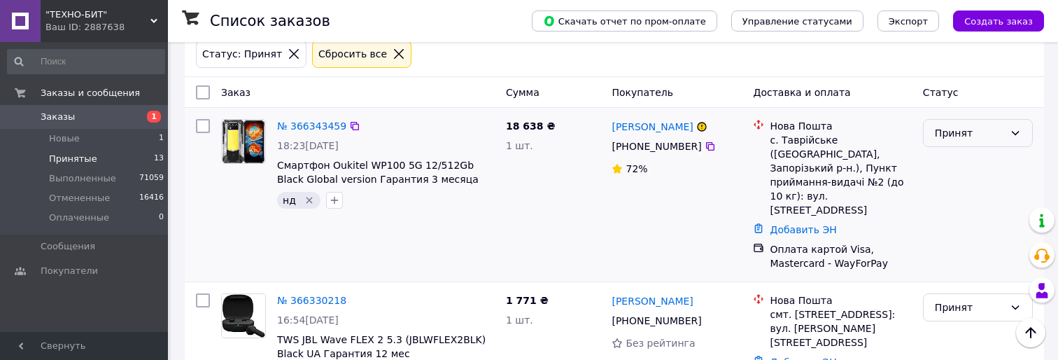
click at [959, 136] on div "Принят" at bounding box center [969, 132] width 69 height 15
click at [978, 186] on li "Отменен" at bounding box center [978, 188] width 108 height 25
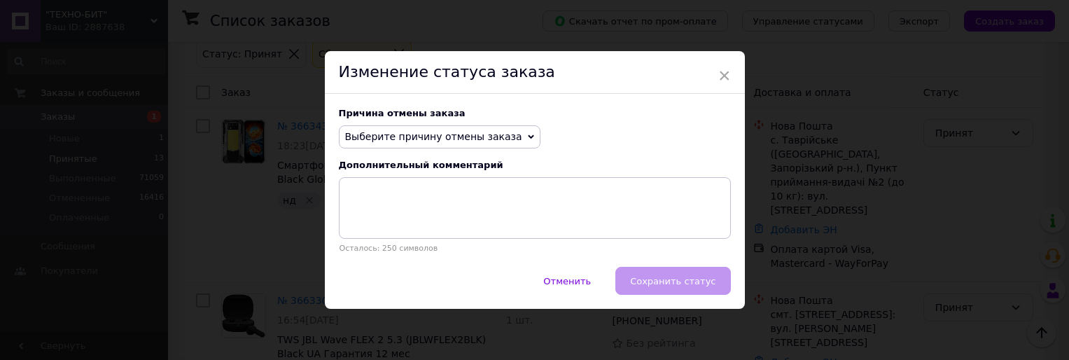
drag, startPoint x: 472, startPoint y: 137, endPoint x: 435, endPoint y: 189, distance: 63.3
click at [471, 137] on span "Выберите причину отмены заказа" at bounding box center [433, 136] width 177 height 11
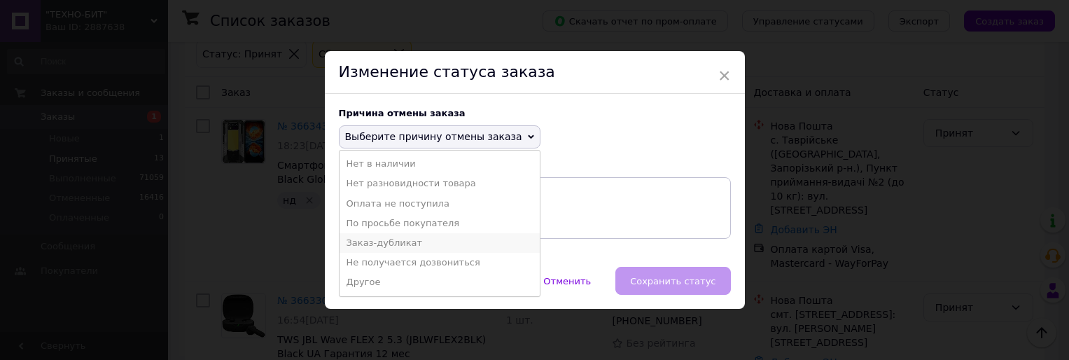
click at [386, 241] on li "Заказ-дубликат" at bounding box center [439, 243] width 200 height 20
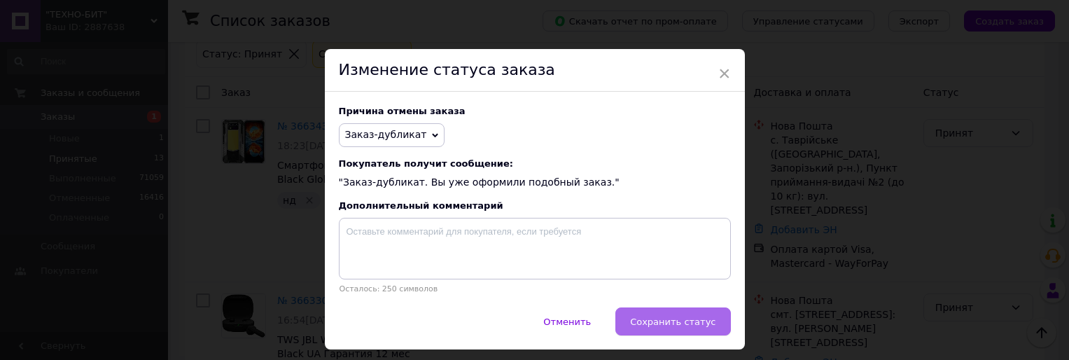
click at [662, 335] on button "Сохранить статус" at bounding box center [672, 321] width 115 height 28
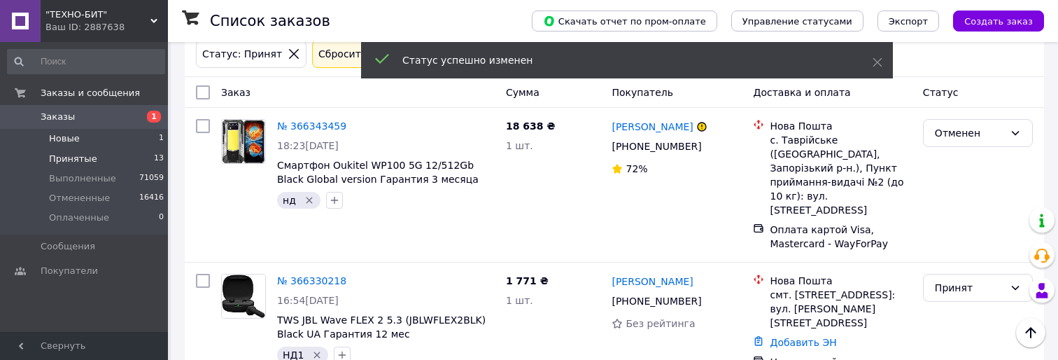
click at [146, 147] on li "Новые 1" at bounding box center [86, 139] width 172 height 20
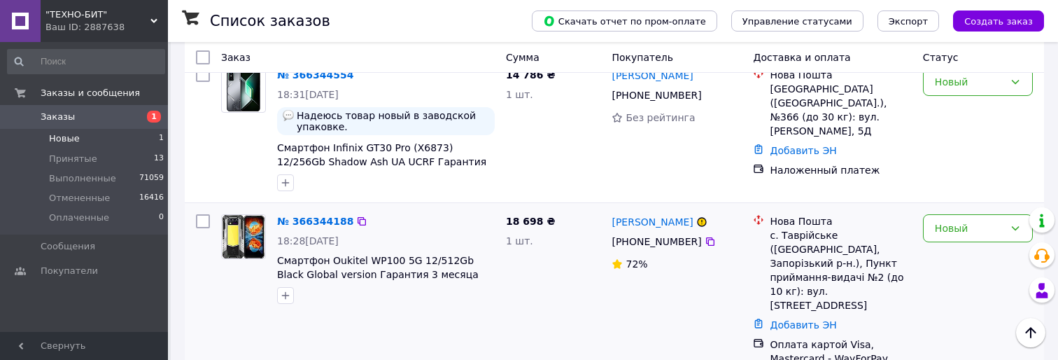
scroll to position [125, 0]
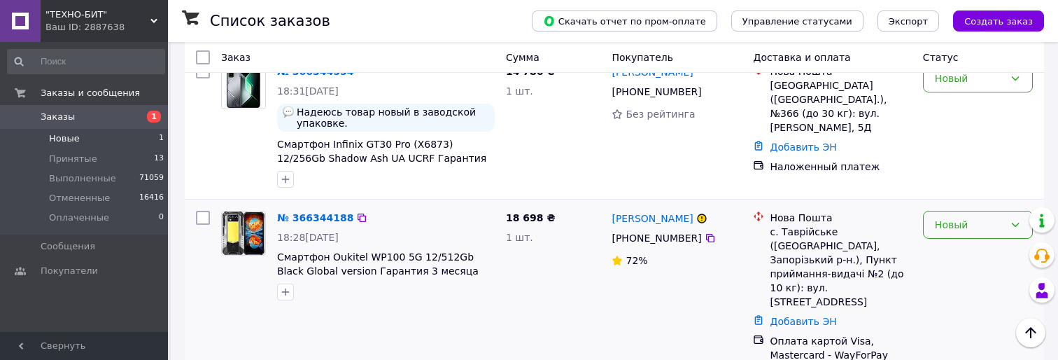
click at [989, 225] on div "Новый" at bounding box center [969, 224] width 69 height 15
click at [978, 252] on li "Принят" at bounding box center [978, 255] width 108 height 25
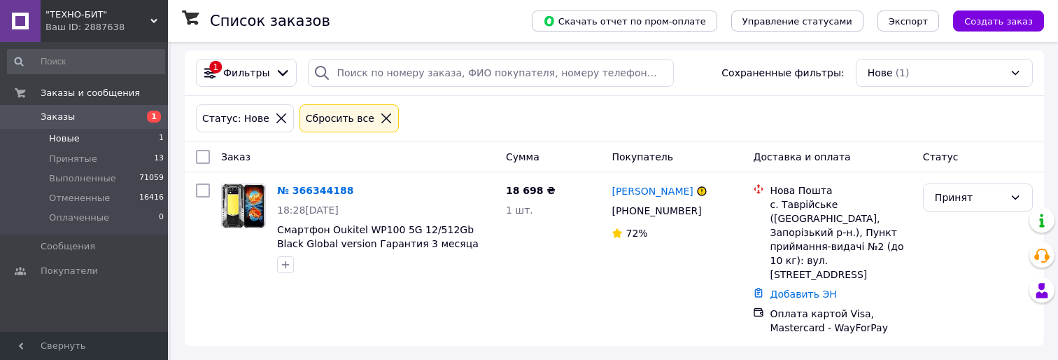
scroll to position [0, 0]
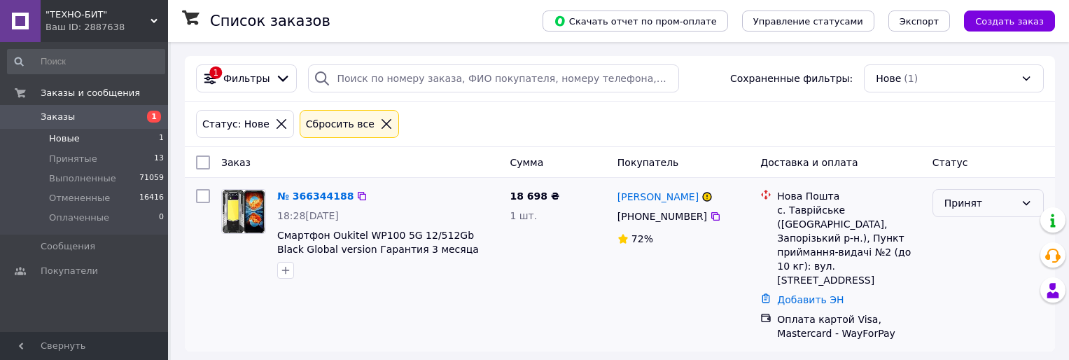
click at [967, 211] on div "Принят" at bounding box center [987, 203] width 111 height 28
click at [971, 227] on li "Выполнен" at bounding box center [988, 233] width 110 height 25
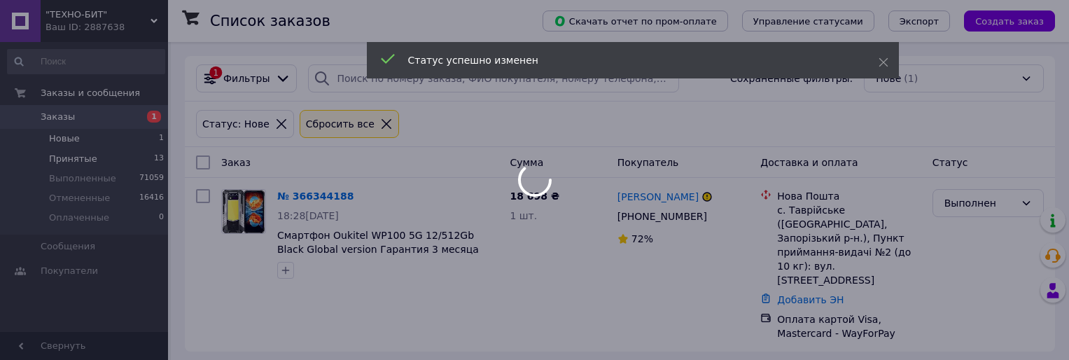
click at [118, 151] on body ""ТЕХНО-БИТ" Ваш ID: 2887638 Сайт "ТЕХНО-БИТ" Кабинет покупателя Проверить состо…" at bounding box center [534, 182] width 1069 height 365
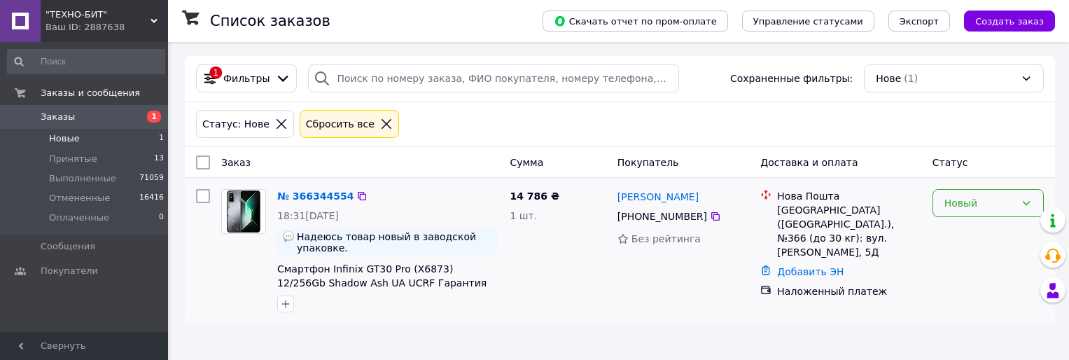
click at [943, 216] on div "Новый" at bounding box center [987, 203] width 111 height 28
click at [955, 275] on li "Отменен" at bounding box center [988, 284] width 110 height 25
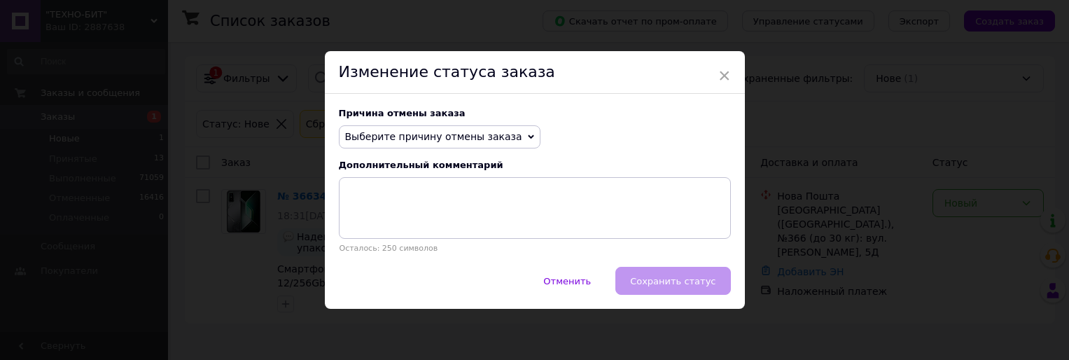
click at [381, 146] on span "Выберите причину отмены заказа" at bounding box center [440, 137] width 202 height 24
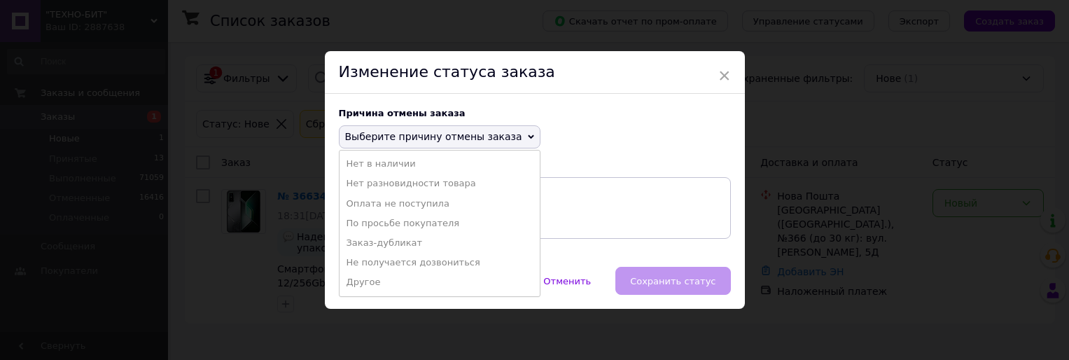
drag, startPoint x: 409, startPoint y: 223, endPoint x: 624, endPoint y: 283, distance: 223.1
click at [409, 224] on li "По просьбе покупателя" at bounding box center [439, 223] width 200 height 20
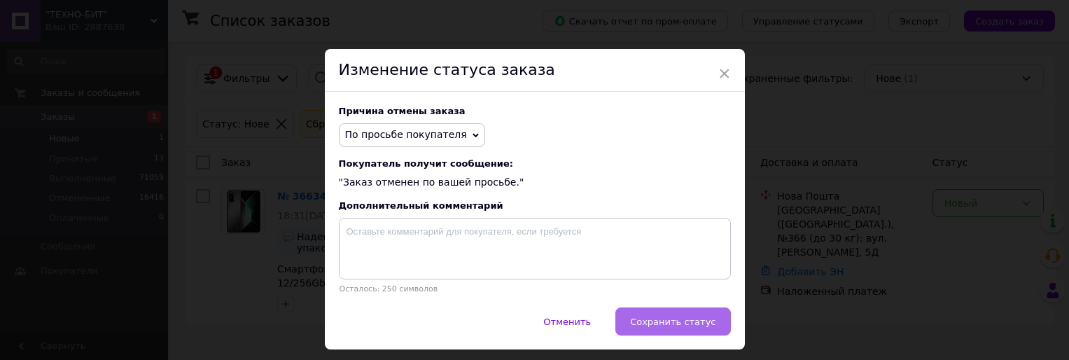
click at [669, 325] on span "Сохранить статус" at bounding box center [672, 321] width 85 height 10
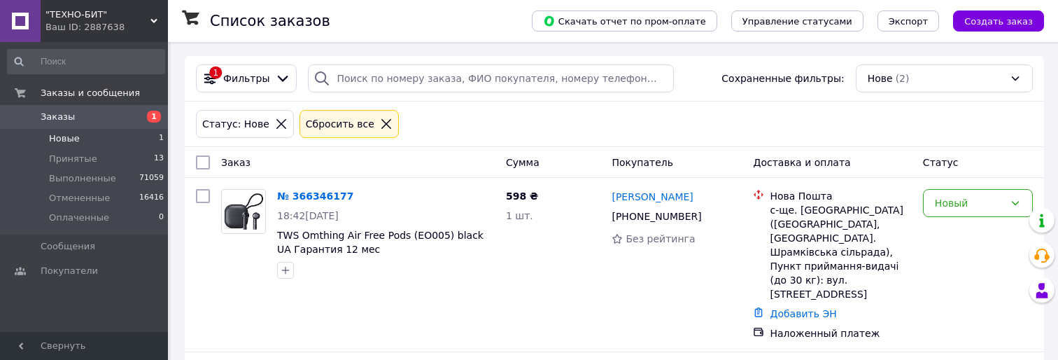
click at [132, 140] on li "Новые 1" at bounding box center [86, 139] width 172 height 20
click at [989, 181] on div "№ 366346177 18:42[DATE] TWS Omthing Air Free Pods (EO005) black UA Гарантия 12 …" at bounding box center [614, 265] width 859 height 174
click at [978, 201] on div "Новый" at bounding box center [969, 202] width 69 height 15
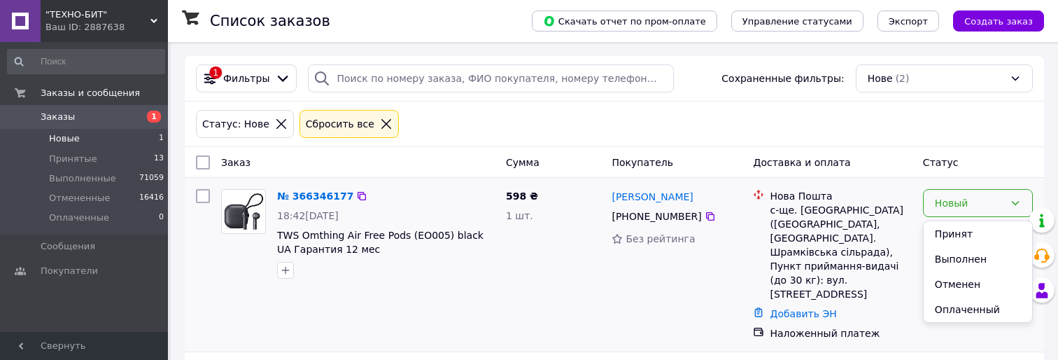
click at [972, 227] on li "Принят" at bounding box center [978, 233] width 108 height 25
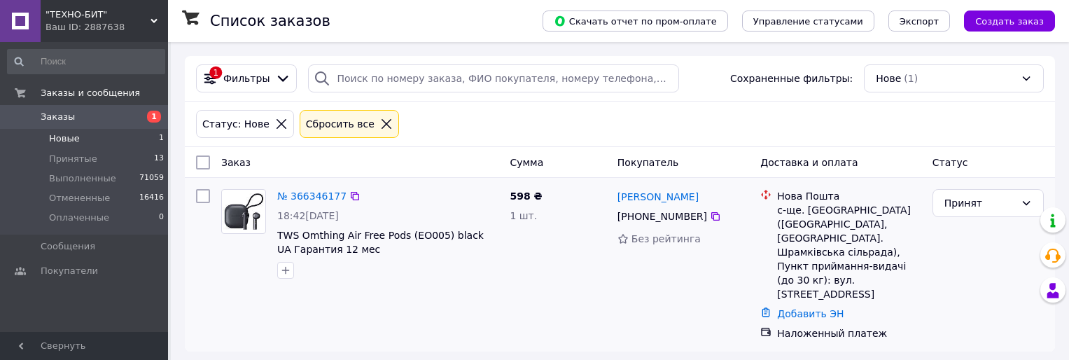
click at [286, 279] on div at bounding box center [285, 270] width 22 height 22
click at [289, 270] on icon "button" at bounding box center [286, 271] width 8 height 8
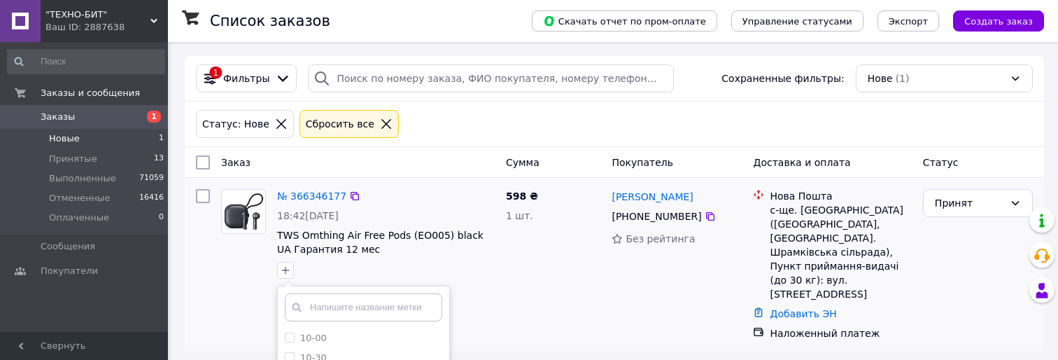
click at [353, 304] on input "text" at bounding box center [363, 307] width 157 height 28
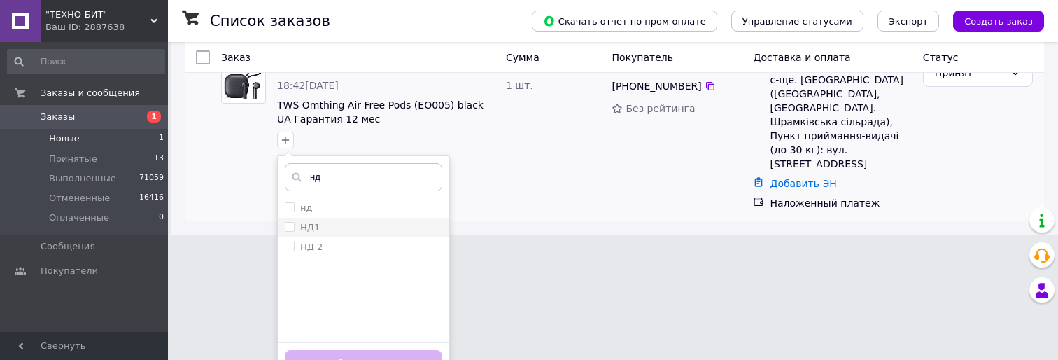
scroll to position [140, 0]
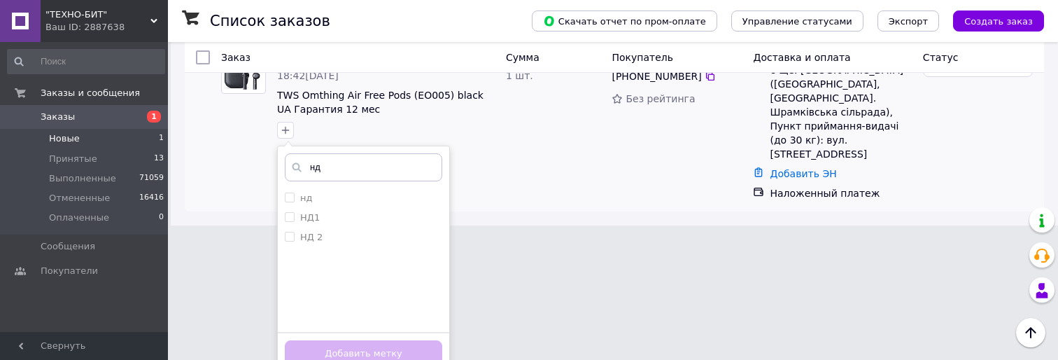
type input "нд"
click at [346, 184] on div "нд нд НД1 НД 2 Создать метку нд Добавить метку" at bounding box center [363, 261] width 173 height 230
drag, startPoint x: 352, startPoint y: 211, endPoint x: 355, endPoint y: 221, distance: 10.9
click at [352, 214] on li "НД1" at bounding box center [363, 218] width 171 height 20
checkbox input "true"
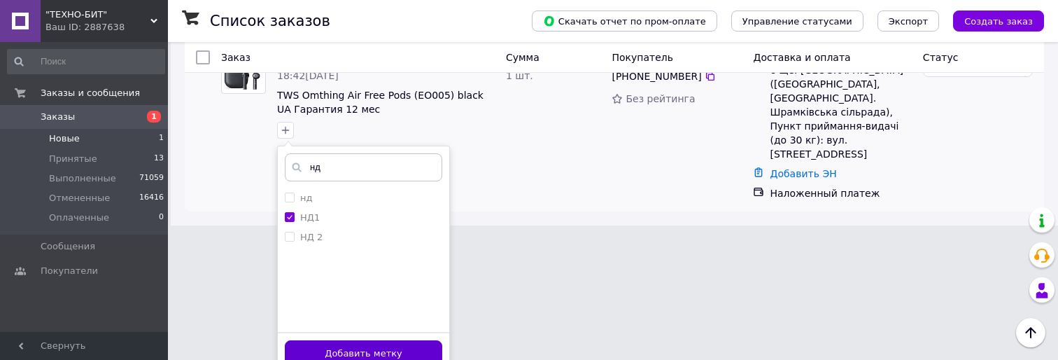
click at [394, 342] on div "Добавить метку" at bounding box center [363, 353] width 171 height 43
click at [395, 349] on button "Добавить метку" at bounding box center [363, 353] width 157 height 27
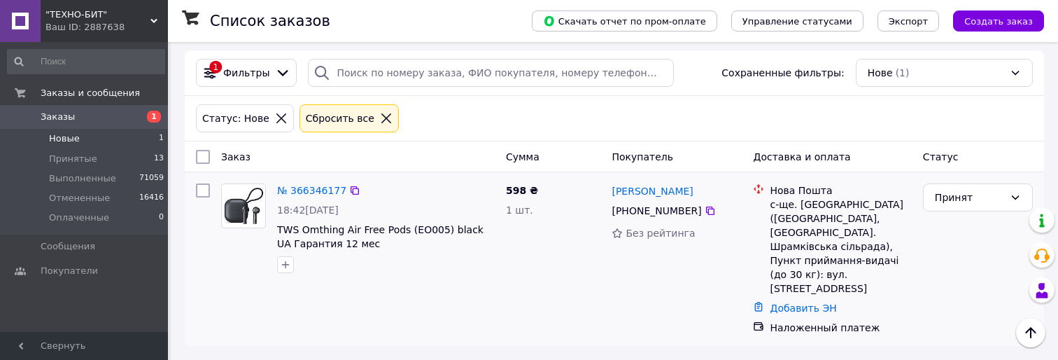
scroll to position [0, 0]
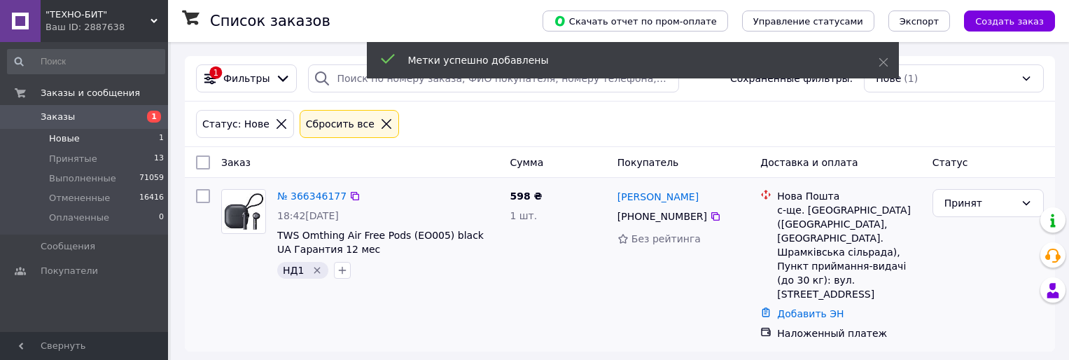
drag, startPoint x: 311, startPoint y: 267, endPoint x: 642, endPoint y: 272, distance: 330.4
click at [314, 267] on icon "Удалить метку" at bounding box center [316, 270] width 11 height 11
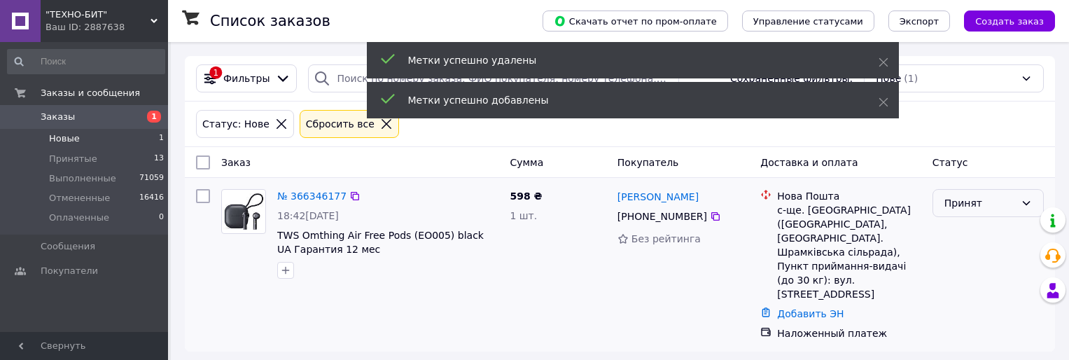
click at [995, 204] on div "Принят" at bounding box center [979, 202] width 71 height 15
drag, startPoint x: 985, startPoint y: 219, endPoint x: 932, endPoint y: 169, distance: 72.8
click at [976, 232] on li "Выполнен" at bounding box center [988, 233] width 110 height 25
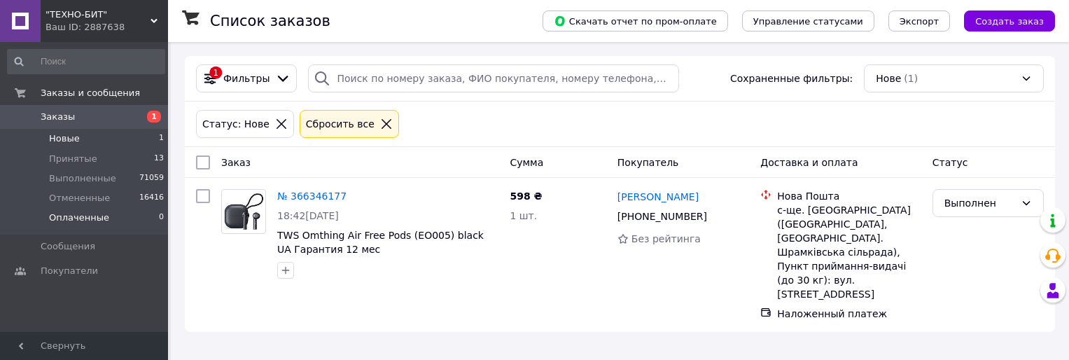
click at [123, 209] on li "Оплаченные 0" at bounding box center [86, 221] width 172 height 27
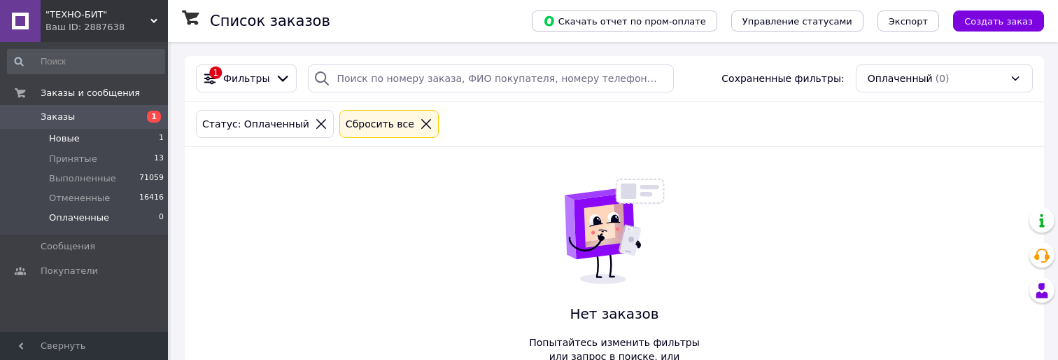
click at [127, 139] on li "Новые 1" at bounding box center [86, 139] width 172 height 20
click at [147, 173] on span "71059" at bounding box center [151, 178] width 24 height 13
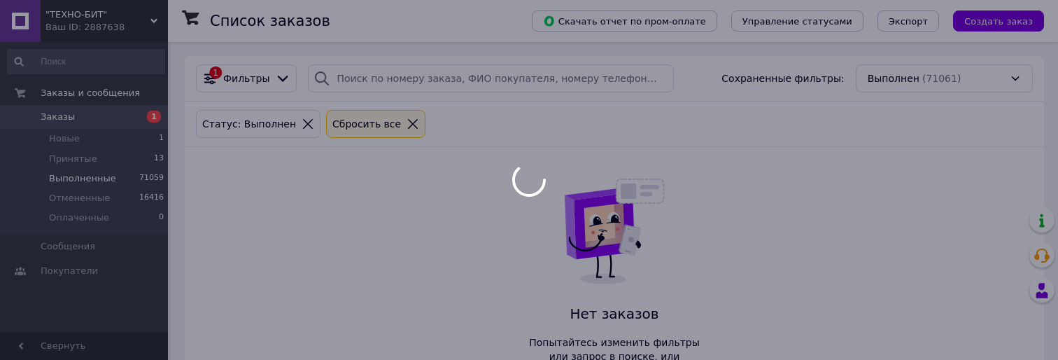
click at [143, 157] on div at bounding box center [529, 180] width 1058 height 360
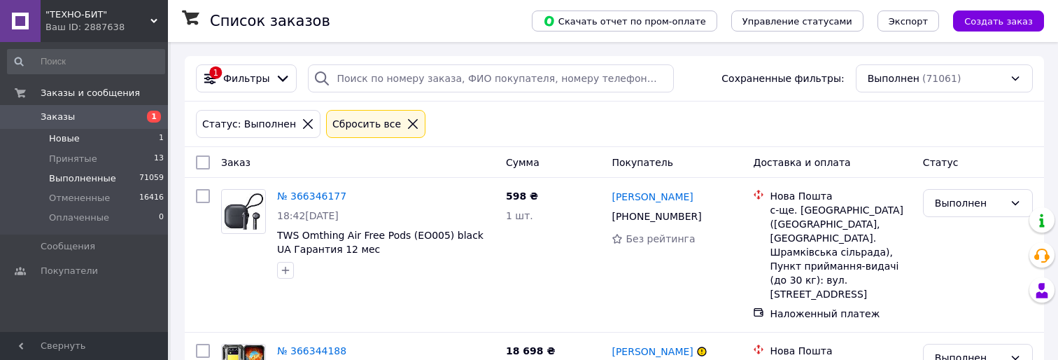
click at [120, 139] on li "Новые 1" at bounding box center [86, 139] width 172 height 20
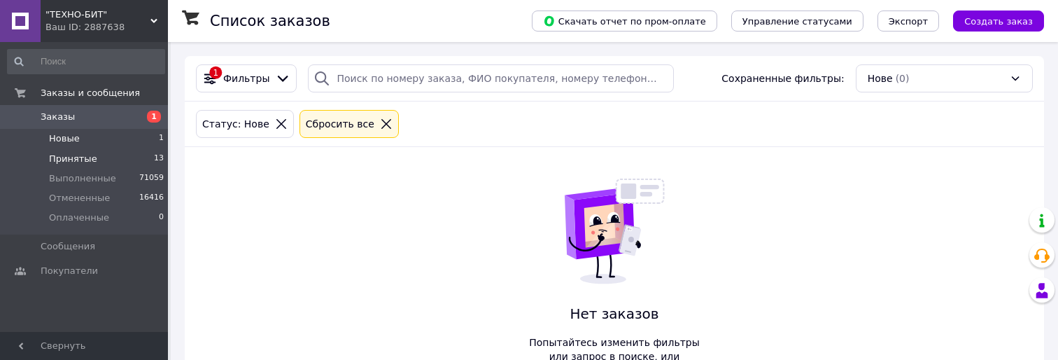
click at [130, 150] on li "Принятые 13" at bounding box center [86, 159] width 172 height 20
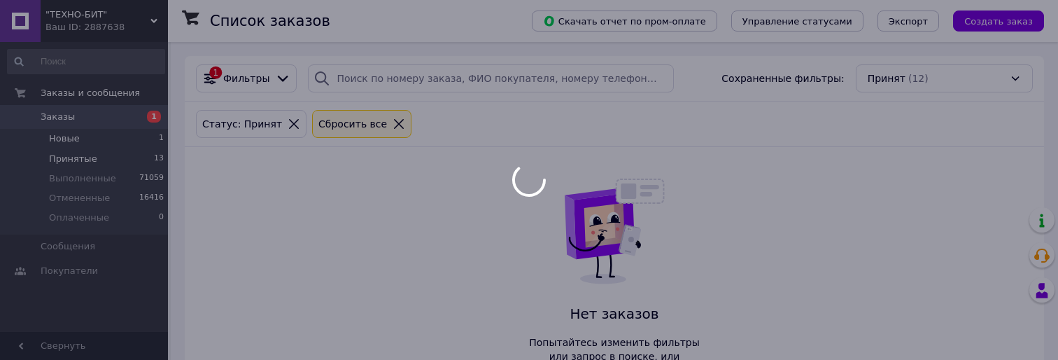
click at [120, 136] on body ""ТЕХНО-БИТ" Ваш ID: 2887638 Сайт "ТЕХНО-БИТ" Кабинет покупателя Проверить состо…" at bounding box center [529, 209] width 1058 height 419
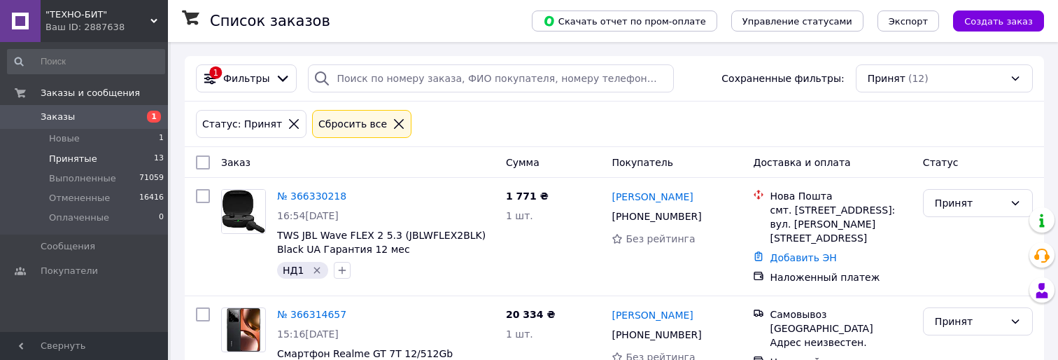
click at [393, 121] on icon at bounding box center [399, 124] width 13 height 13
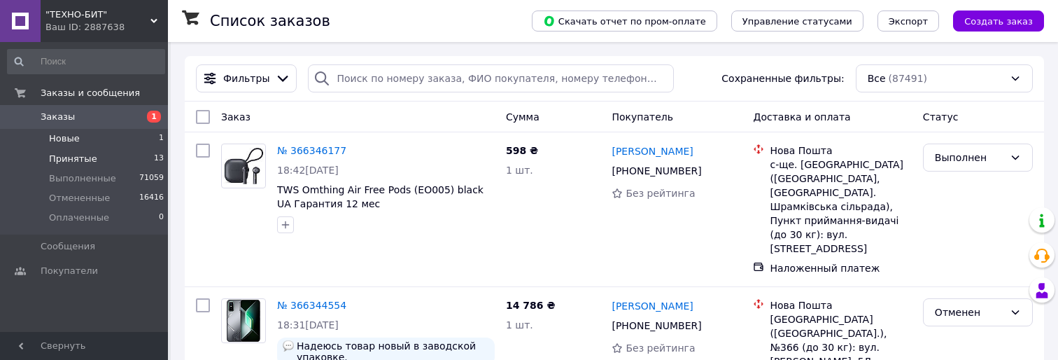
click at [136, 142] on li "Новые 1" at bounding box center [86, 139] width 172 height 20
